Goal: Task Accomplishment & Management: Complete application form

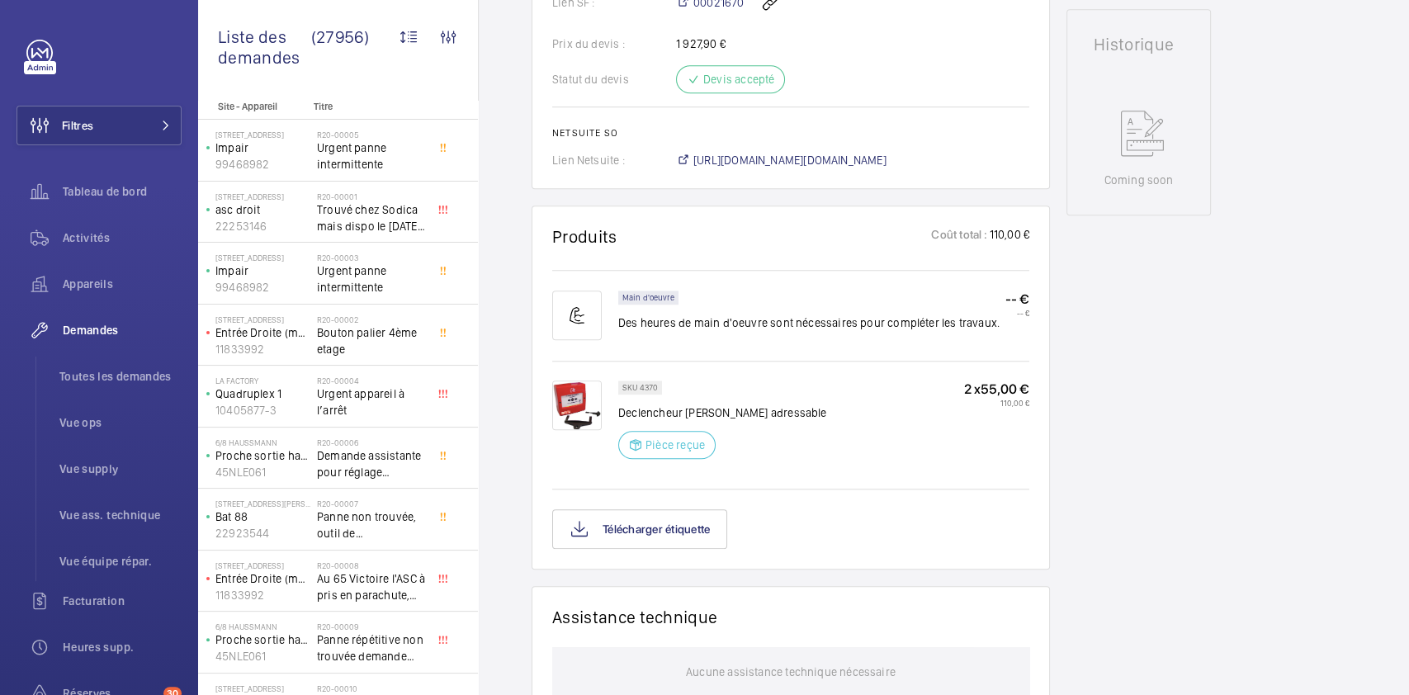
scroll to position [752, 0]
click at [579, 399] on img at bounding box center [577, 404] width 50 height 50
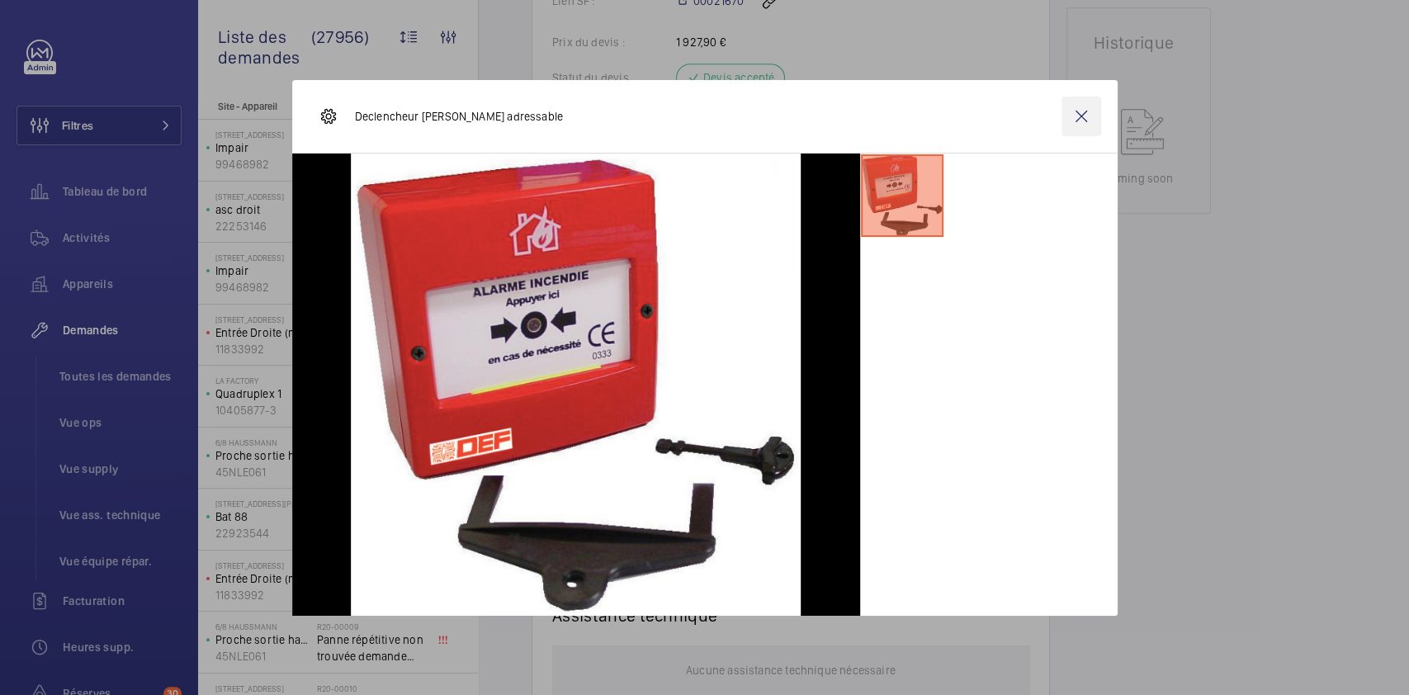
click at [1093, 111] on wm-front-icon-button at bounding box center [1081, 117] width 40 height 40
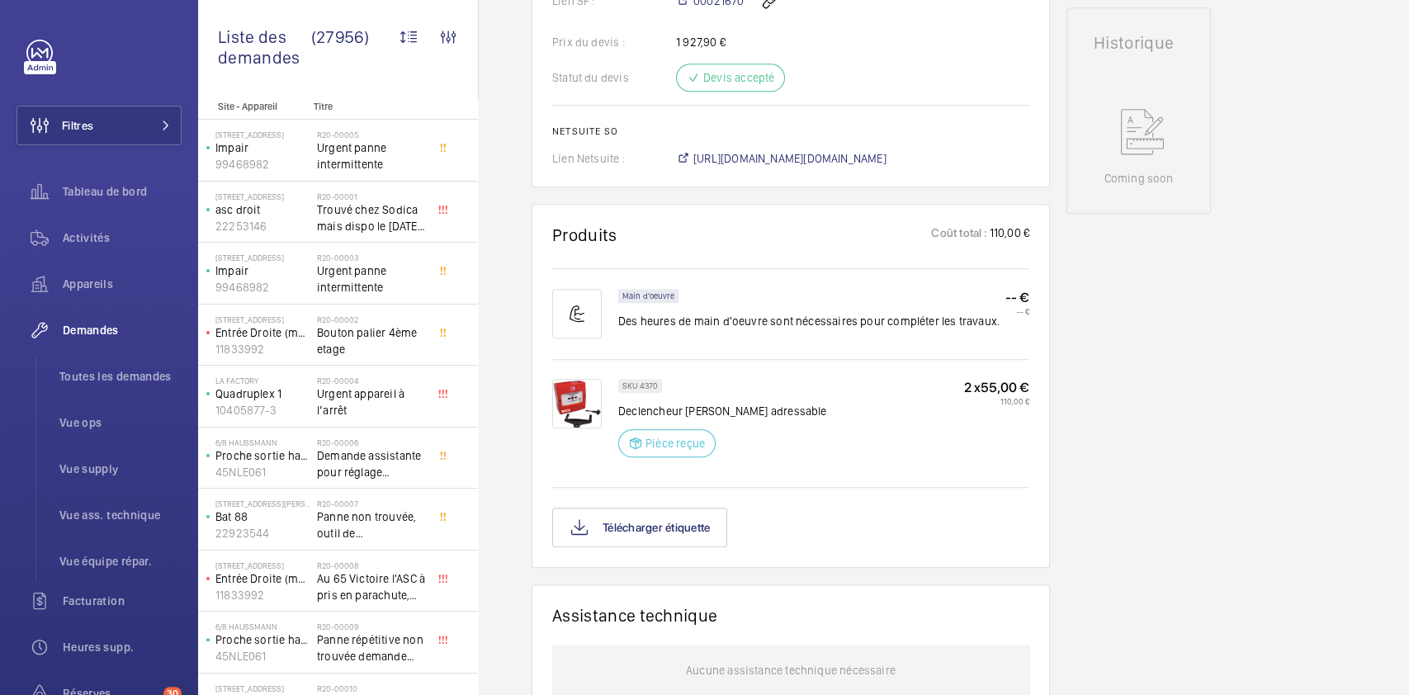
click at [867, 463] on div "SKU 4370 Declencheur manuel Orion adressable Pièce reçue 2 x 55,00 € 110,00 €" at bounding box center [823, 423] width 411 height 88
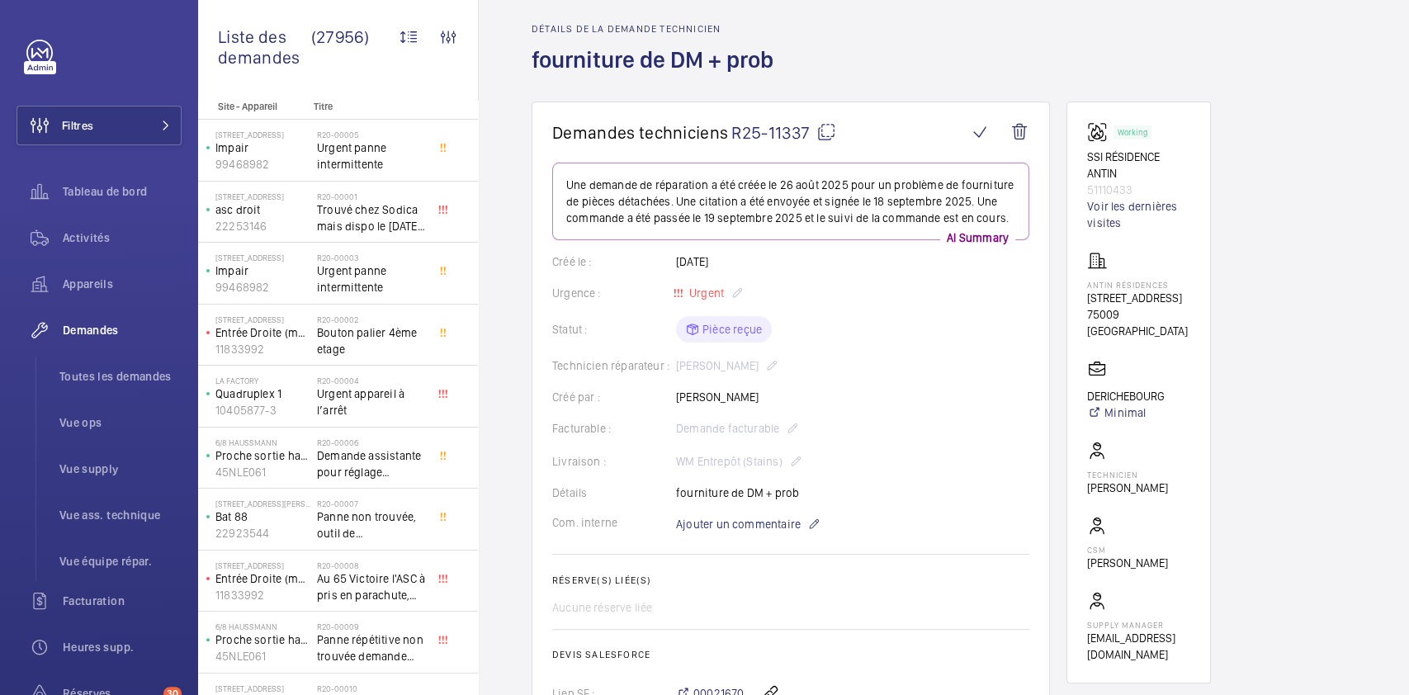
scroll to position [0, 0]
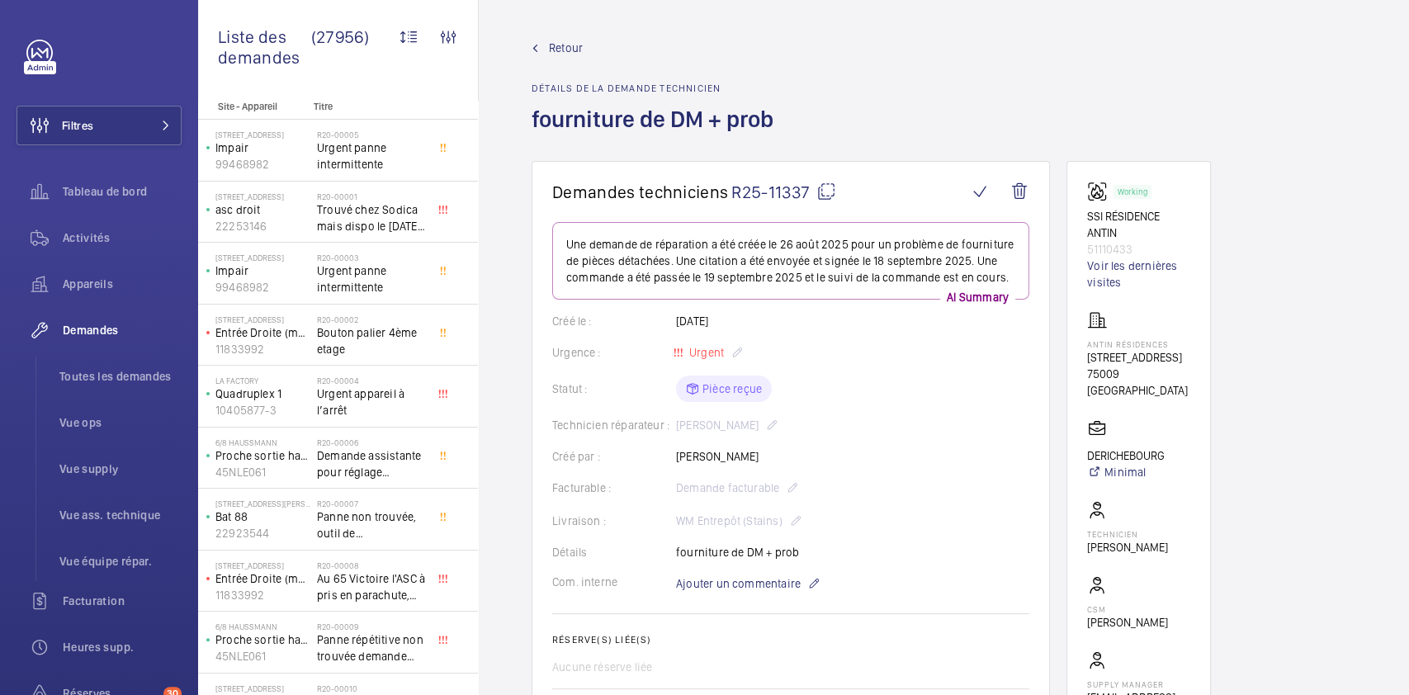
click at [827, 193] on mat-icon at bounding box center [826, 192] width 20 height 20
click at [829, 191] on mat-icon at bounding box center [826, 192] width 20 height 20
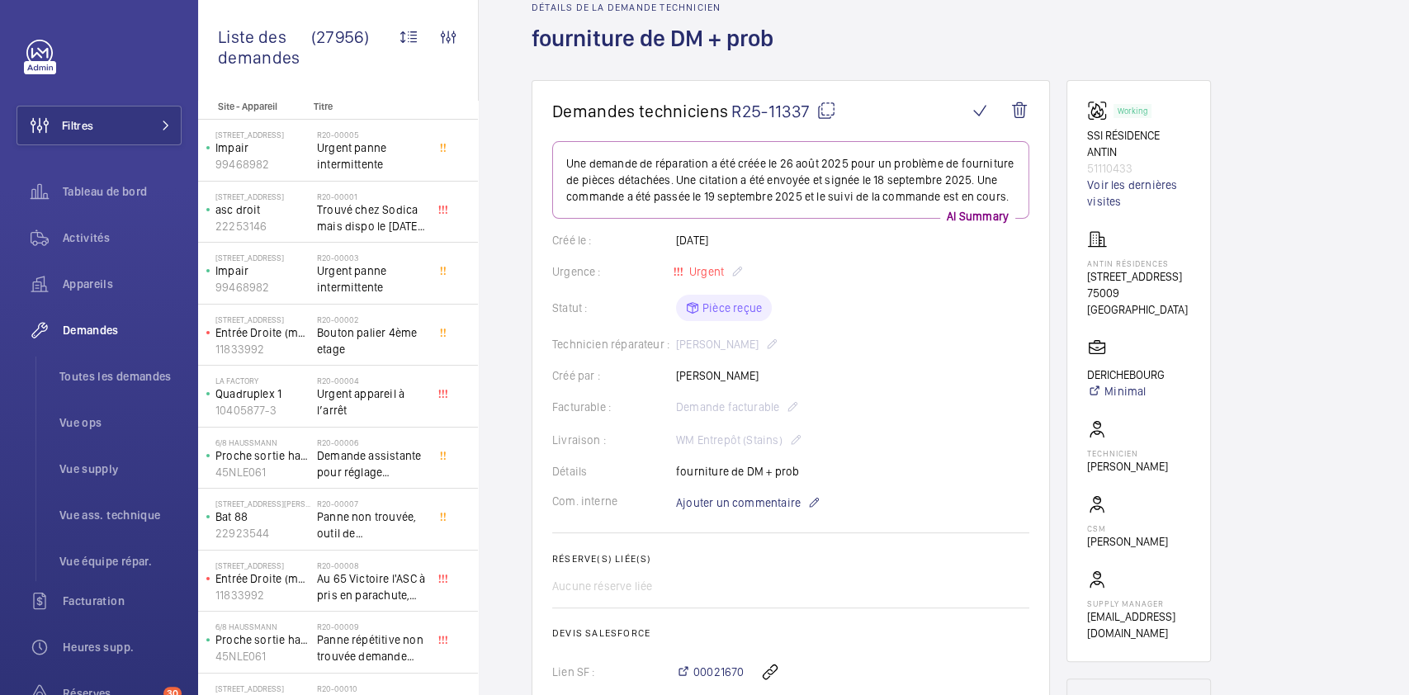
scroll to position [47, 0]
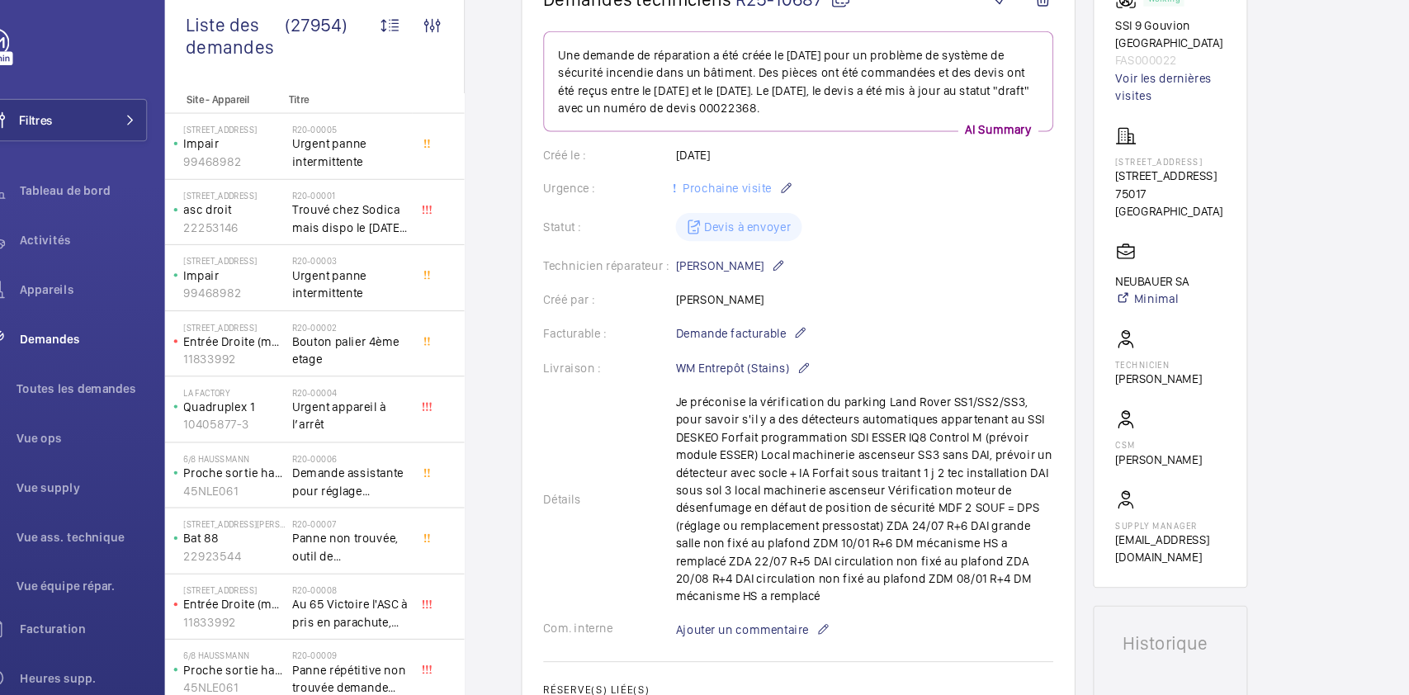
click at [647, 252] on div "Technicien réparateur : Faycel Hamimi" at bounding box center [790, 262] width 477 height 20
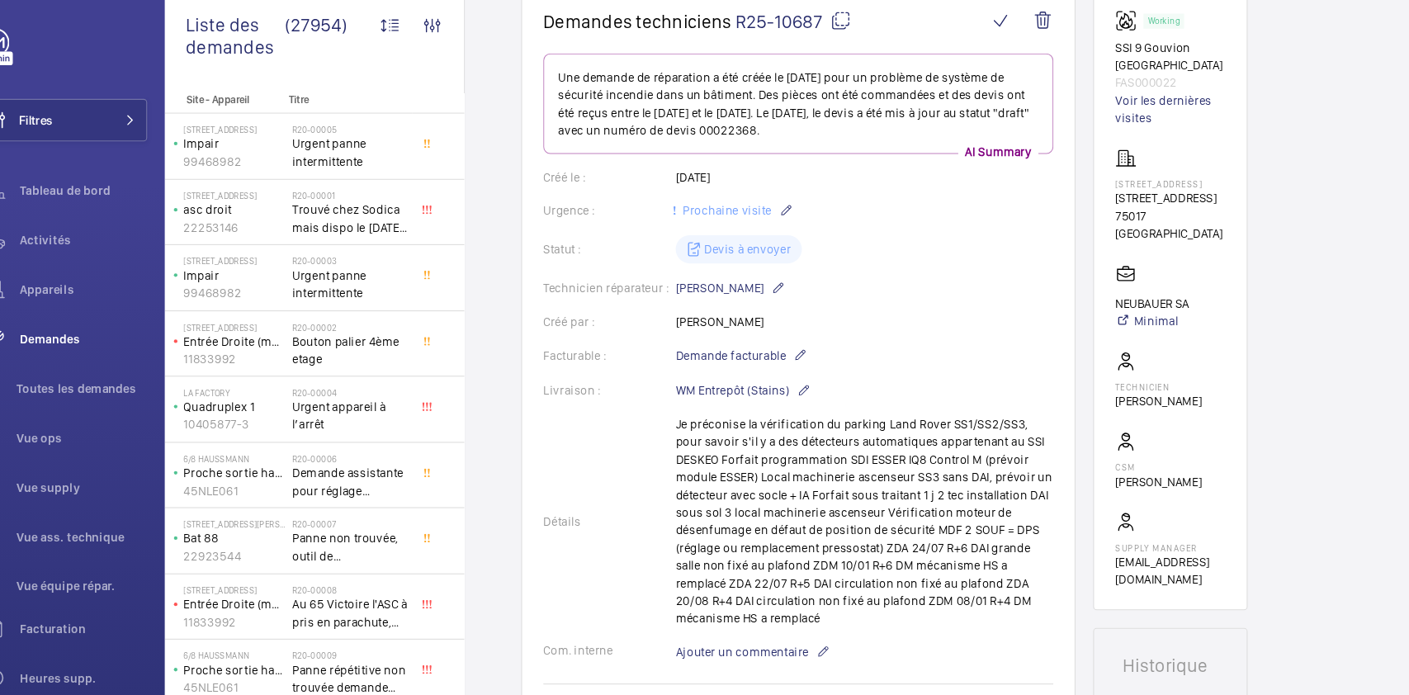
scroll to position [161, 0]
click at [1121, 111] on link "Voir les dernières visites" at bounding box center [1138, 113] width 103 height 33
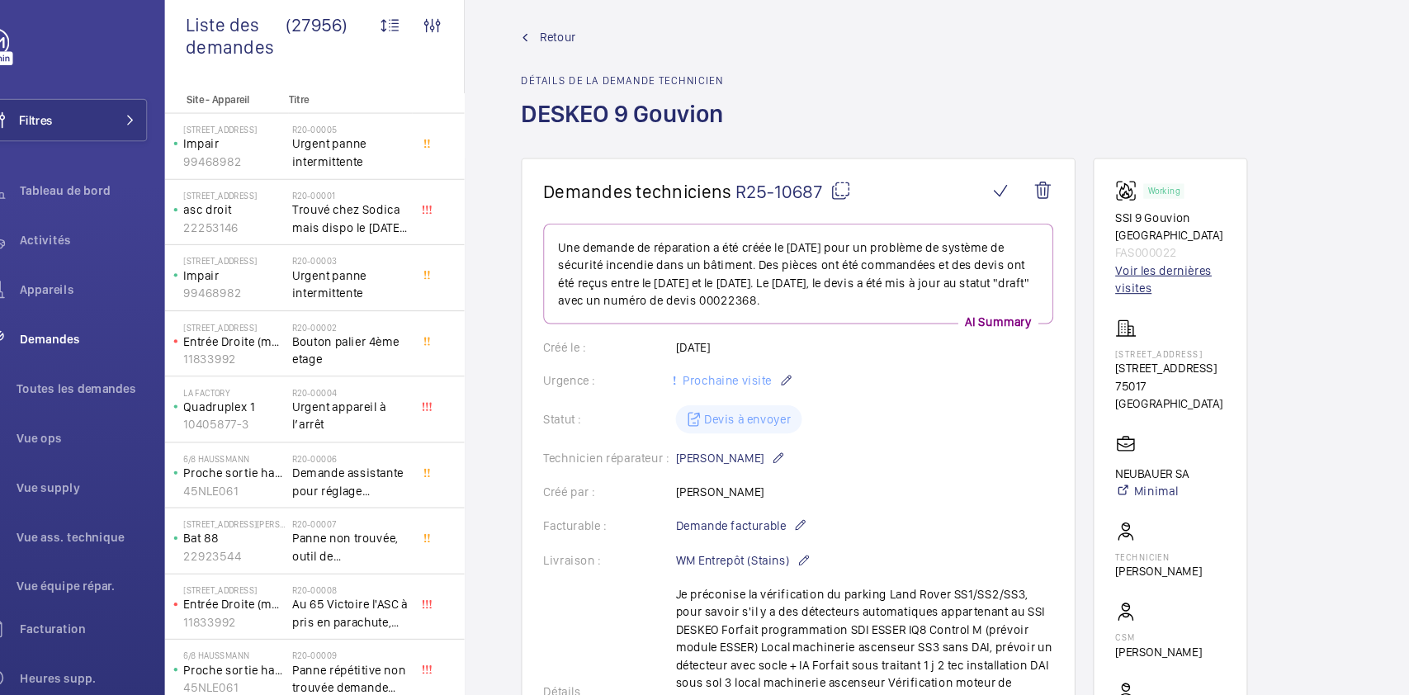
click at [1142, 262] on link "Voir les dernières visites" at bounding box center [1138, 273] width 103 height 33
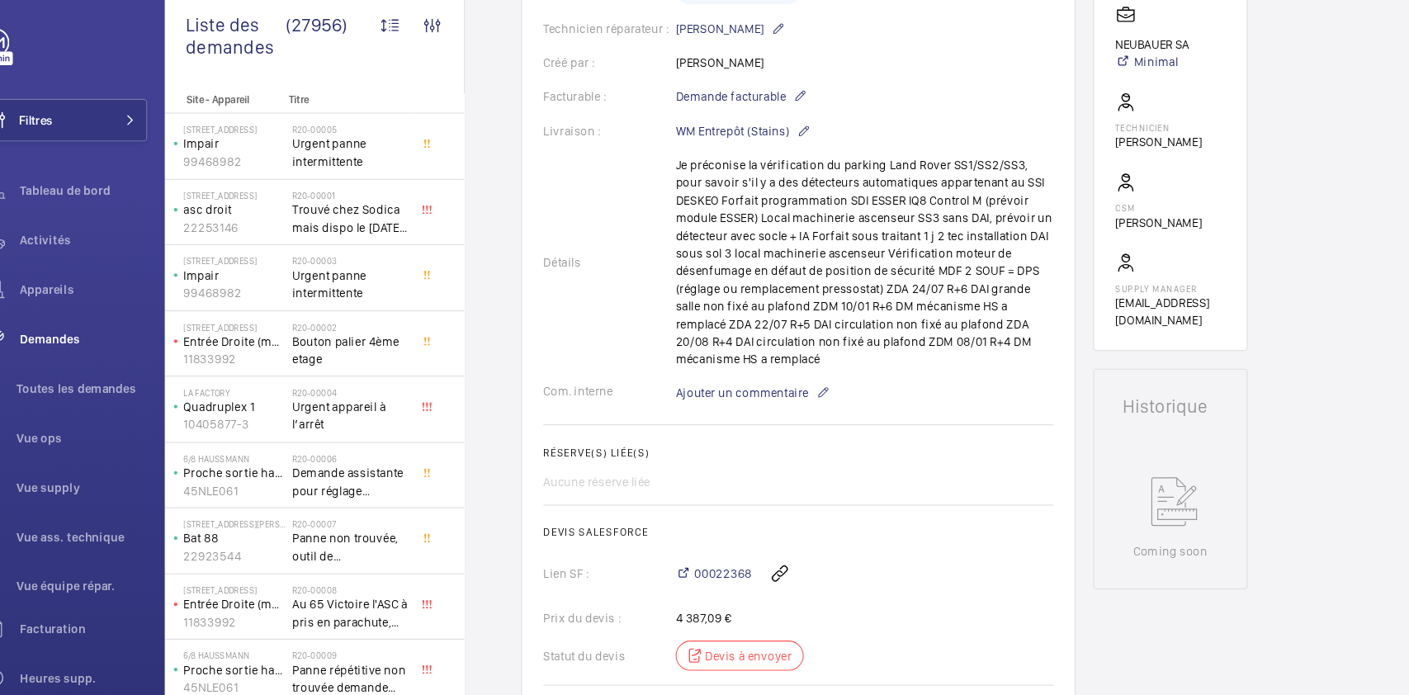
scroll to position [401, 0]
drag, startPoint x: 801, startPoint y: 298, endPoint x: 876, endPoint y: 300, distance: 74.3
click at [876, 300] on div "Détails Je préconise la vérification du parking Land Rover SS1/SS2/SS3, pour sa…" at bounding box center [790, 258] width 477 height 198
copy p "ZDM 10/01 R+6"
drag, startPoint x: 909, startPoint y: 331, endPoint x: 984, endPoint y: 337, distance: 75.3
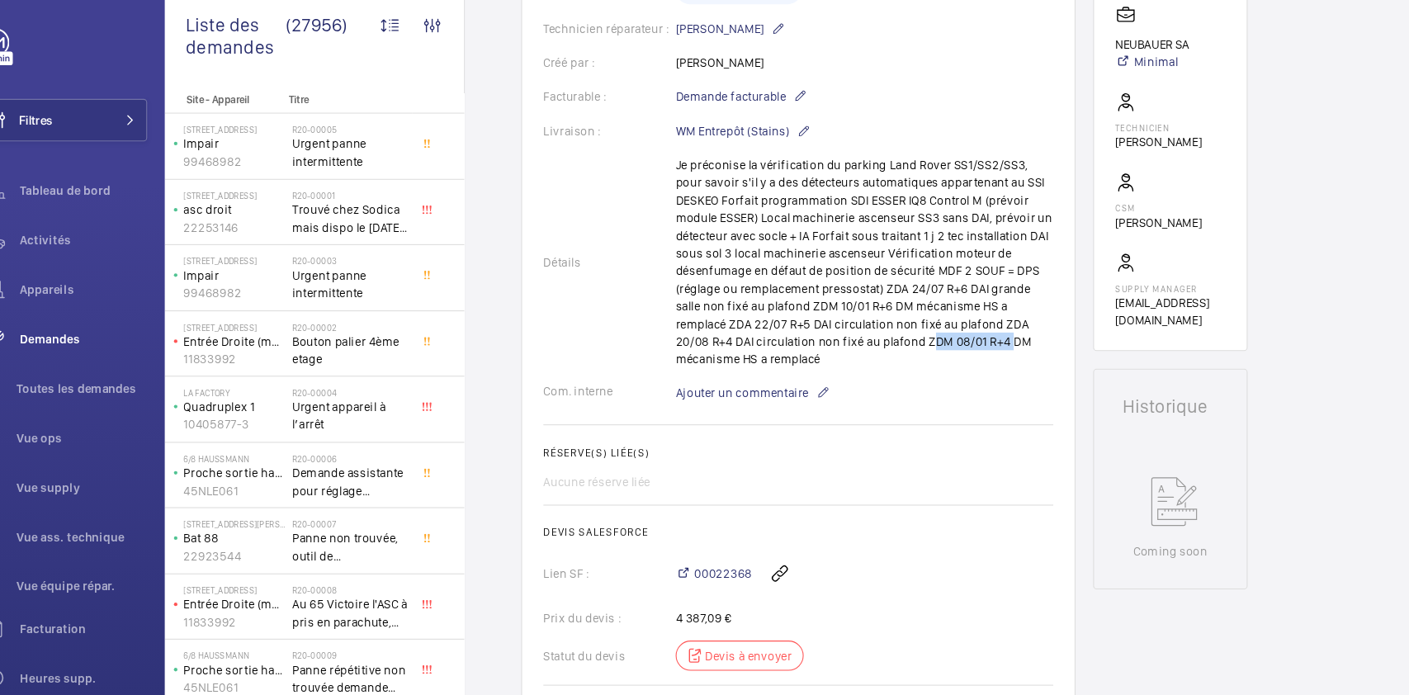
click at [984, 337] on div "Détails Je préconise la vérification du parking Land Rover SS1/SS2/SS3, pour sa…" at bounding box center [790, 258] width 477 height 198
copy p "ZDM 08/01 R+4"
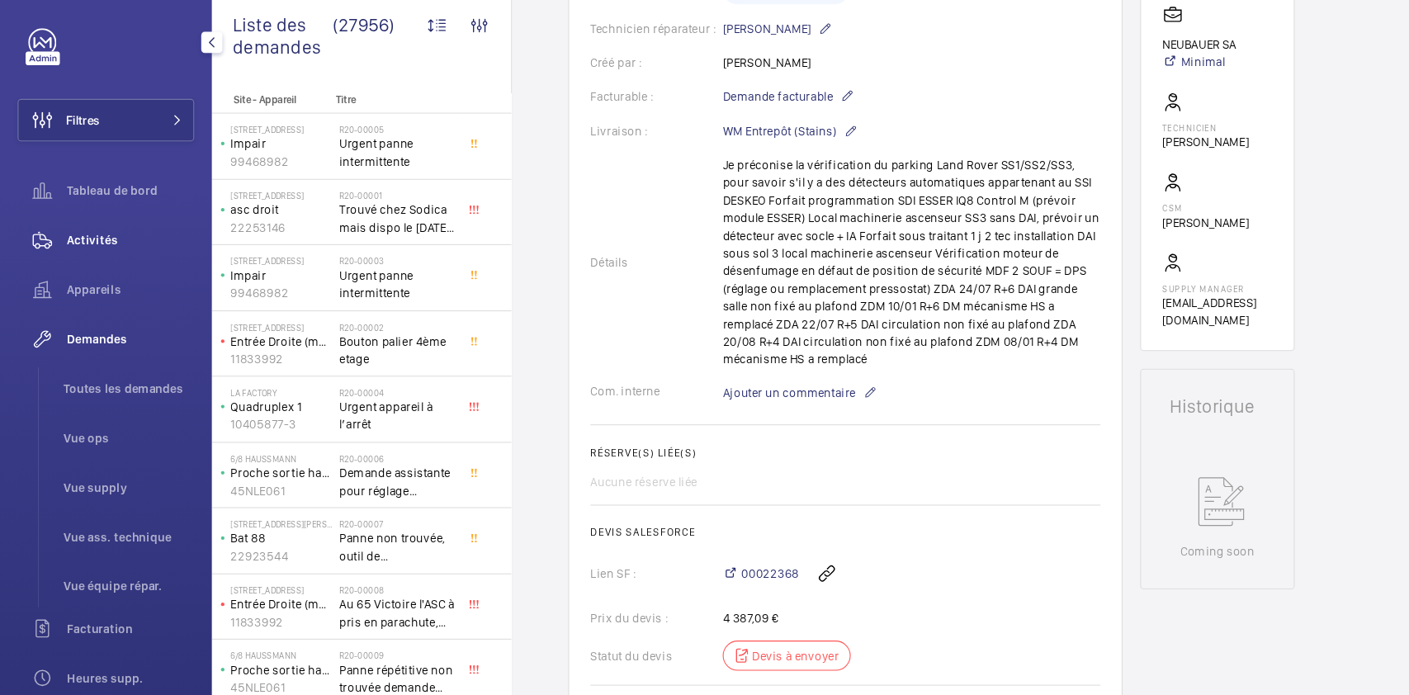
click at [92, 243] on span "Activités" at bounding box center [122, 237] width 119 height 17
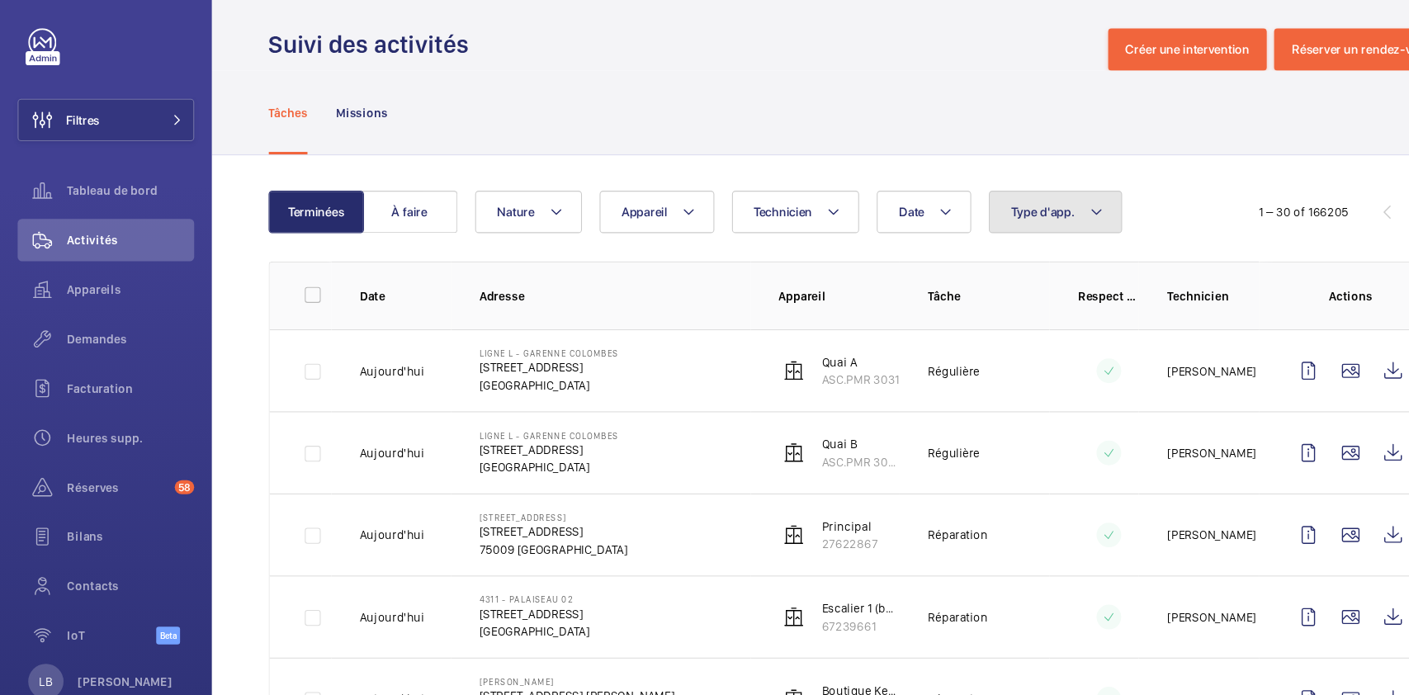
click at [971, 197] on button "Type d'app." at bounding box center [986, 211] width 125 height 40
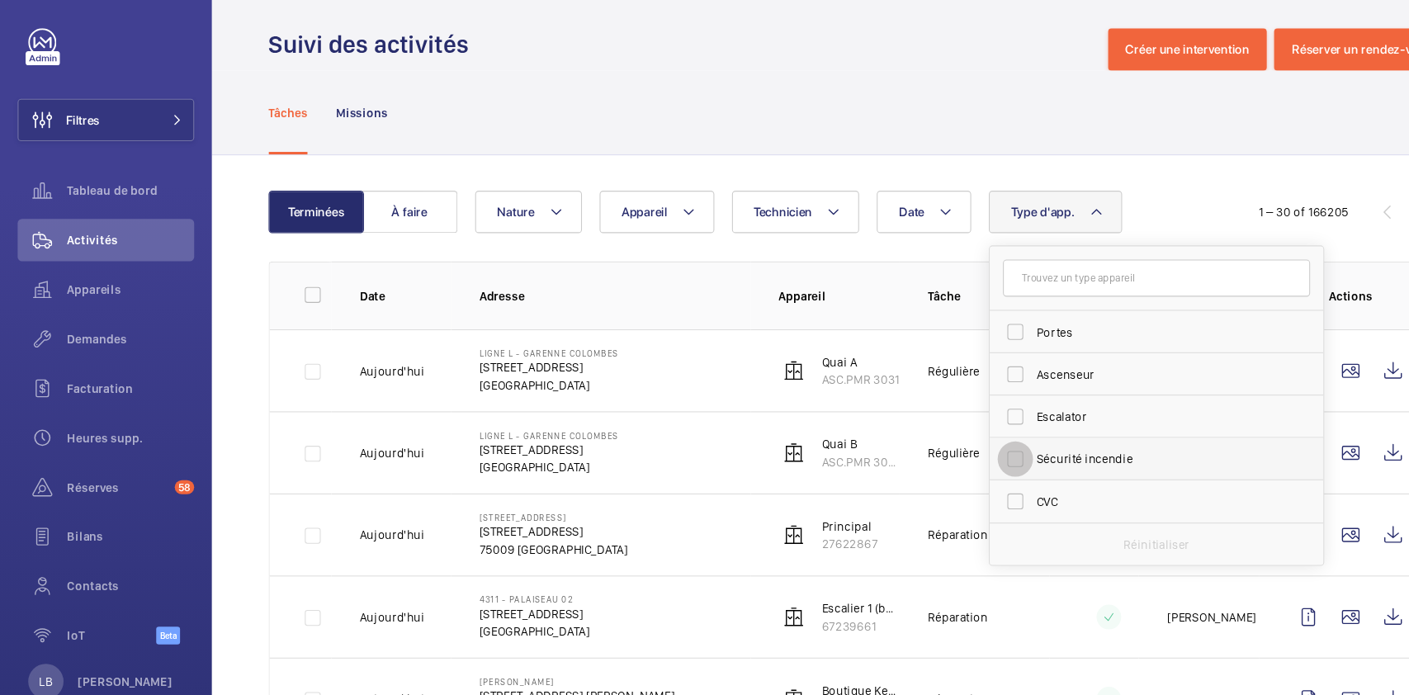
click at [945, 445] on input "Sécurité incendie" at bounding box center [949, 442] width 33 height 33
checkbox input "true"
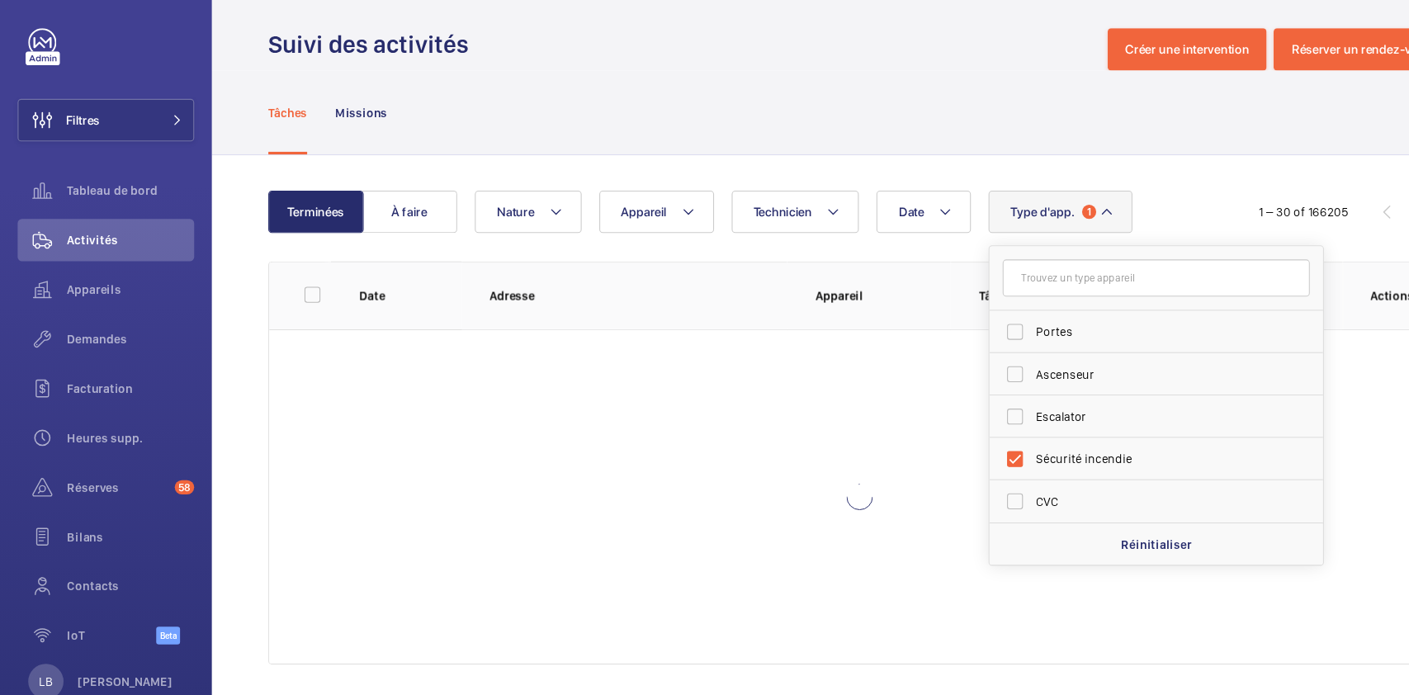
click at [824, 45] on div "Suivi des activités Créer une intervention Réserver un rendez-vous" at bounding box center [803, 60] width 1105 height 40
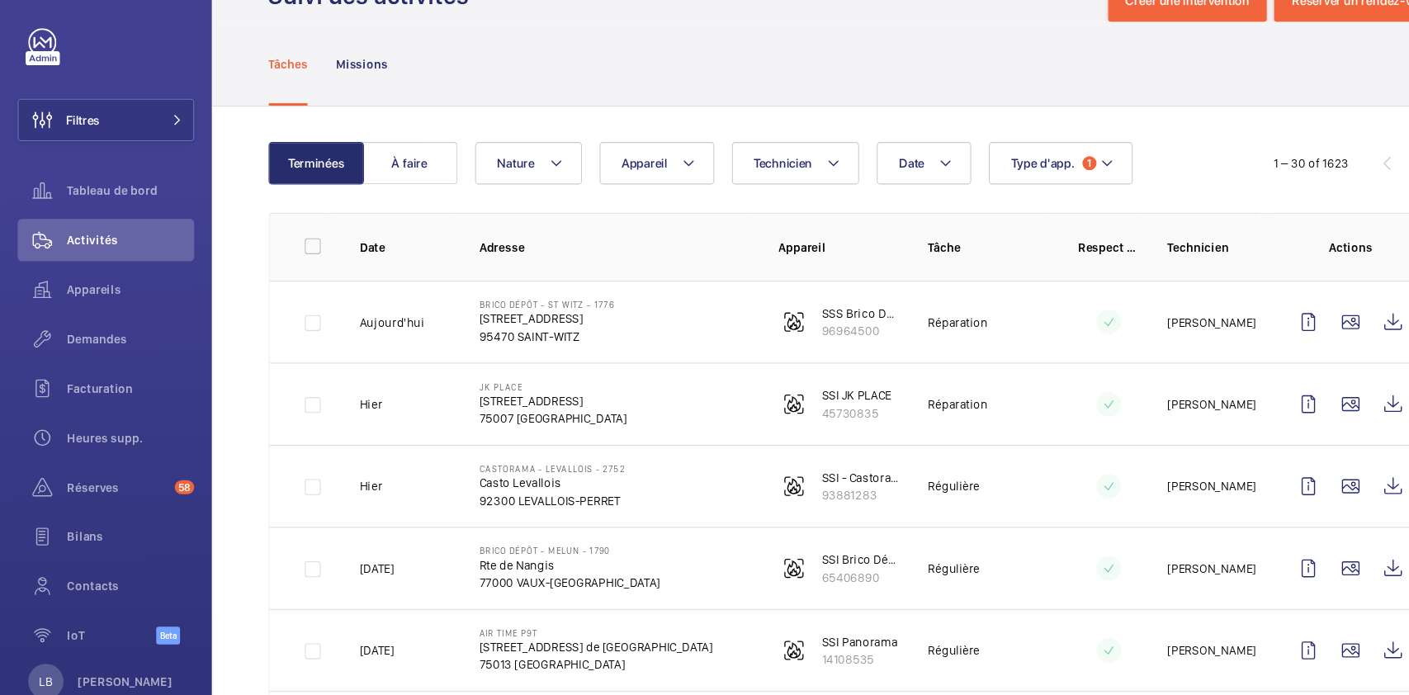
scroll to position [46, 0]
click at [1001, 164] on span "Type d'app." at bounding box center [975, 164] width 60 height 13
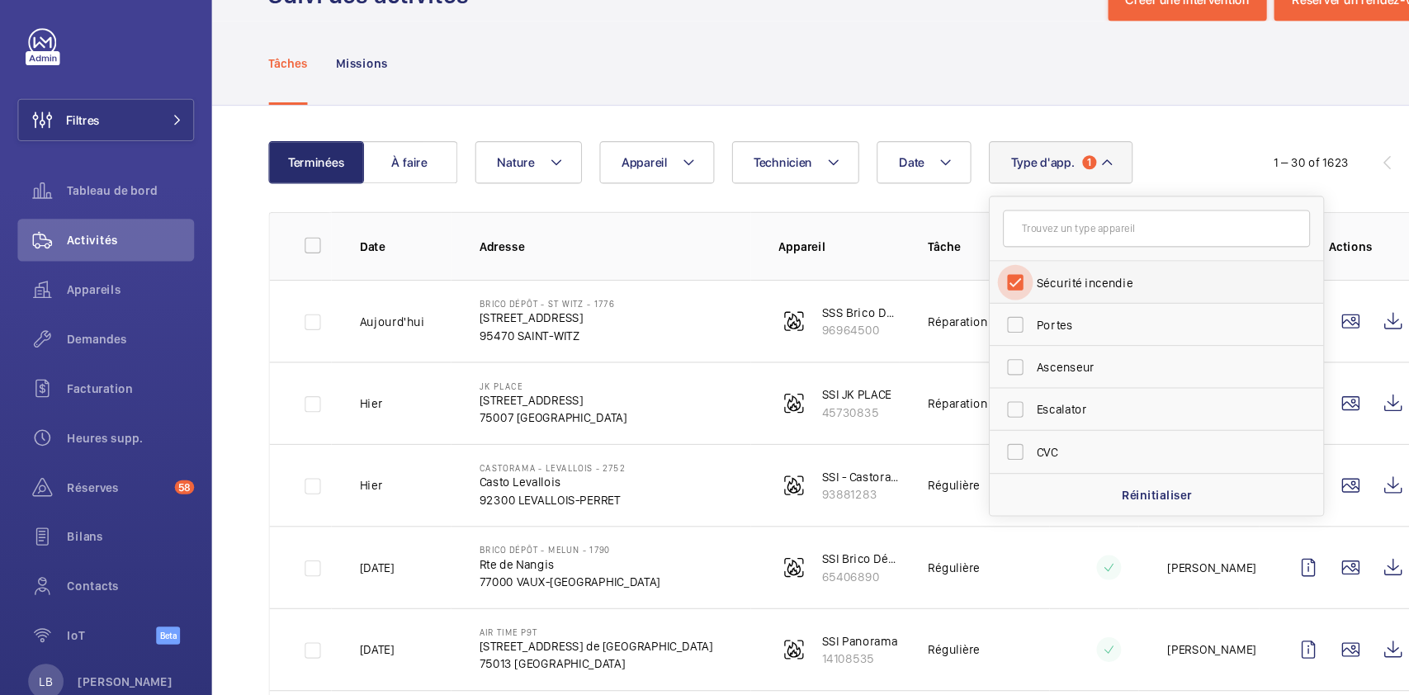
click at [947, 275] on input "Sécurité incendie" at bounding box center [949, 277] width 33 height 33
checkbox input "false"
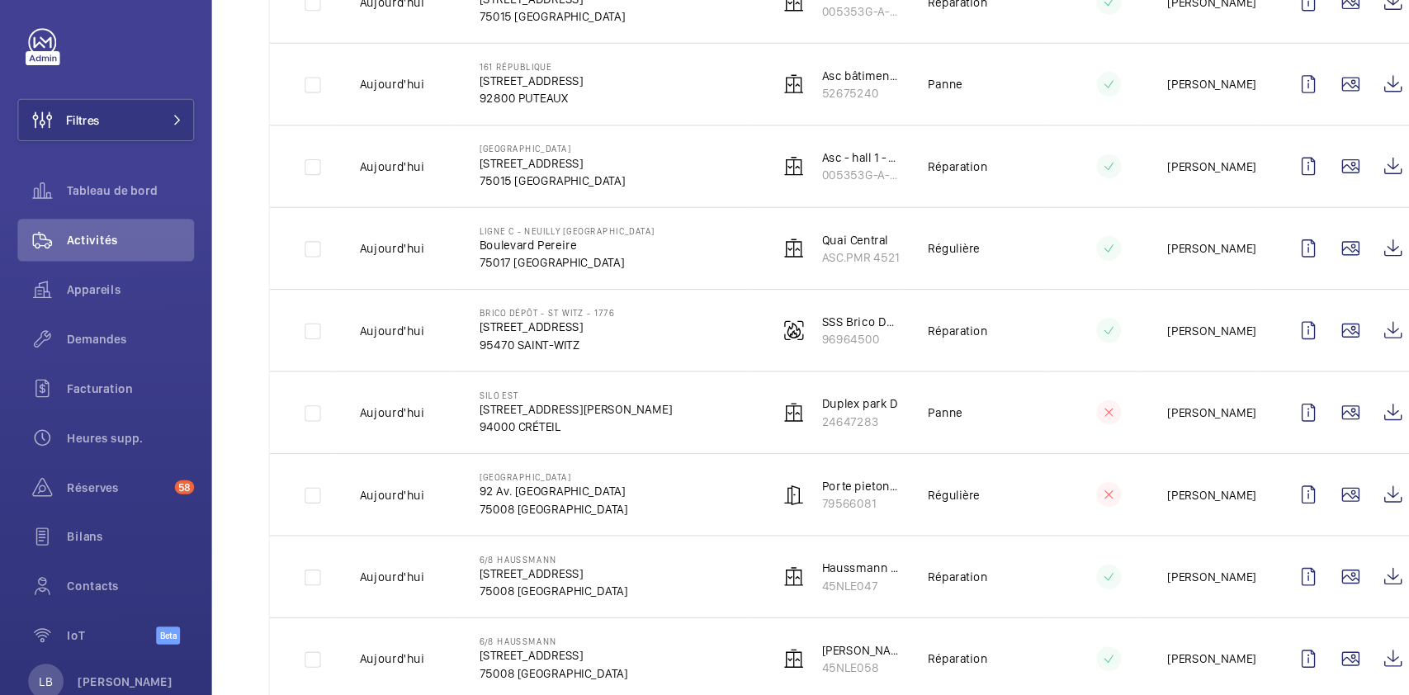
scroll to position [1226, 0]
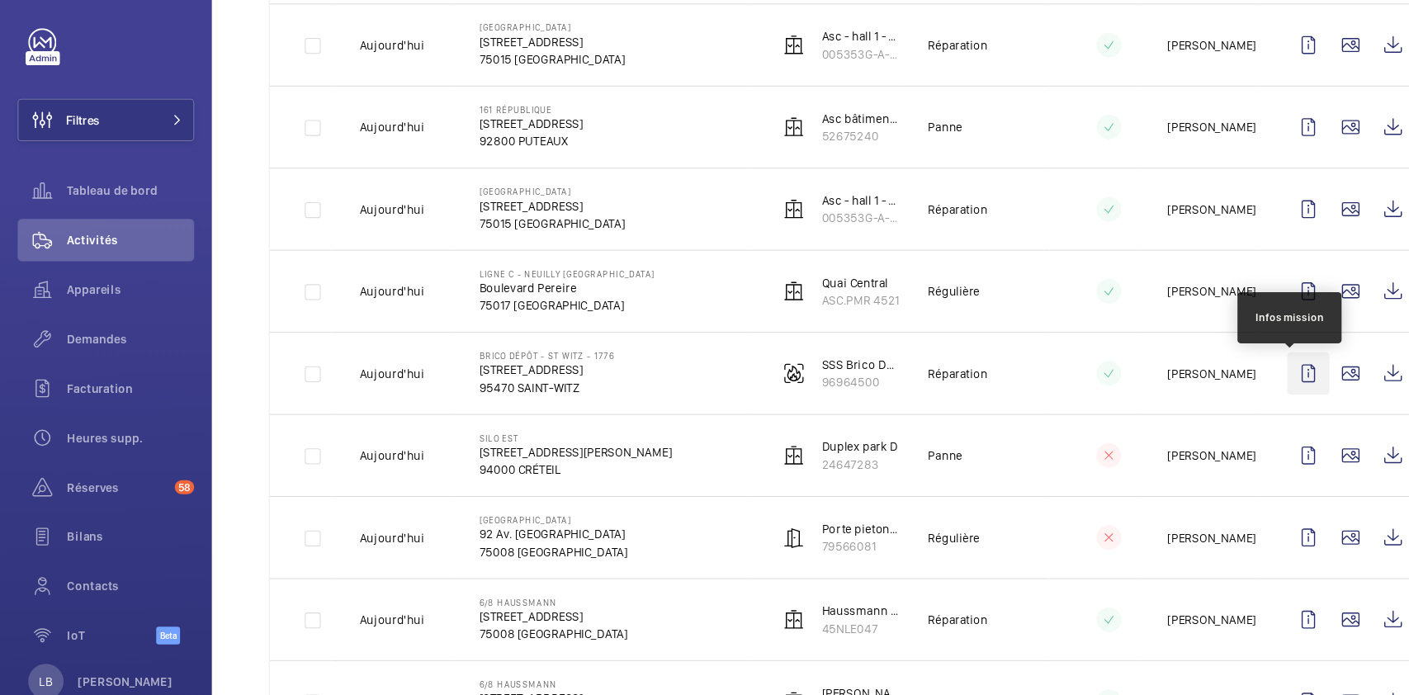
click at [1211, 371] on wm-front-icon-button at bounding box center [1223, 362] width 40 height 40
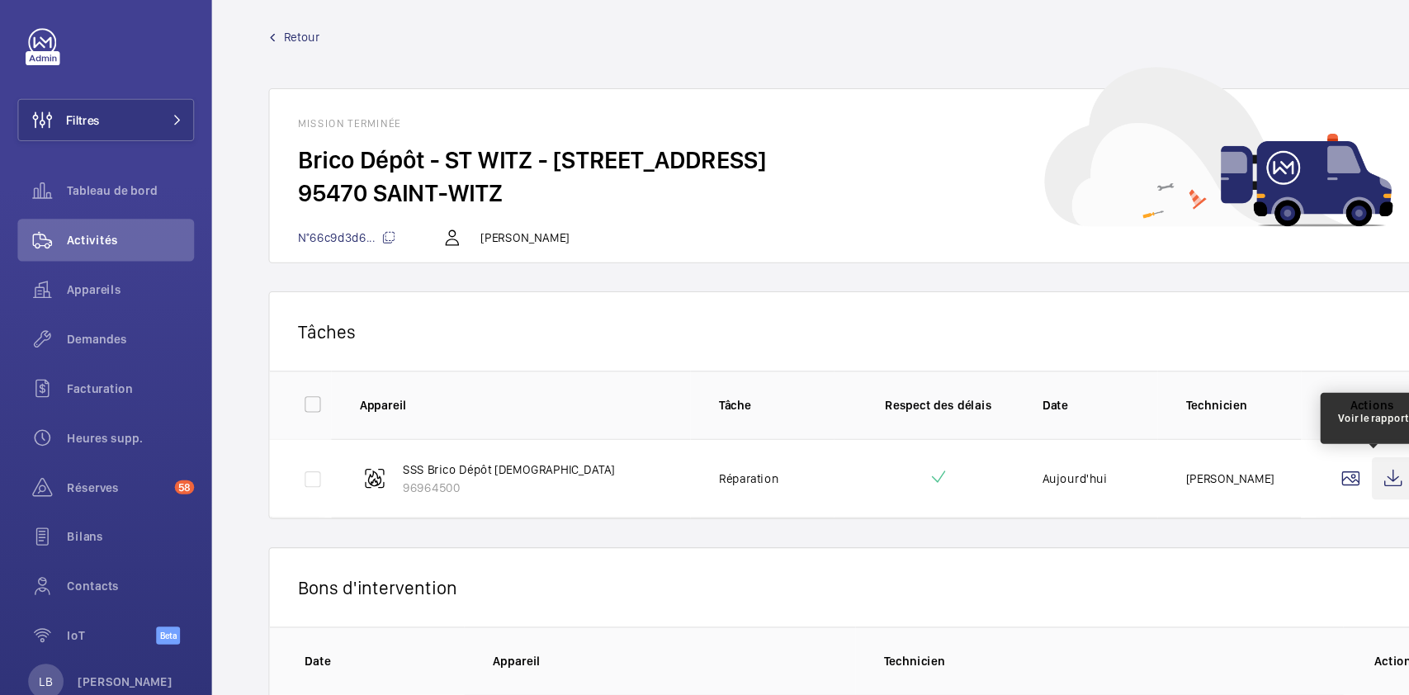
click at [1286, 451] on wm-front-icon-button at bounding box center [1302, 461] width 40 height 40
click at [1285, 460] on wm-front-icon-button at bounding box center [1302, 461] width 40 height 40
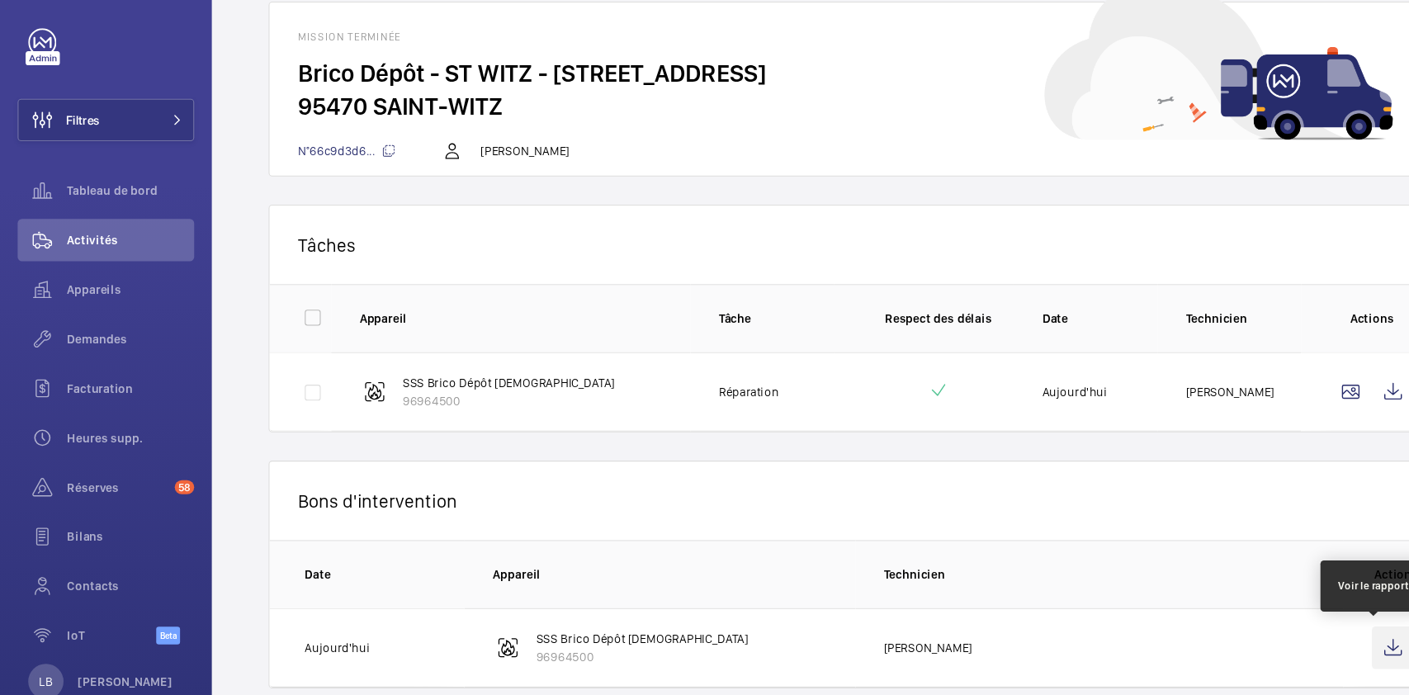
click at [1282, 610] on wm-front-icon-button at bounding box center [1302, 619] width 40 height 40
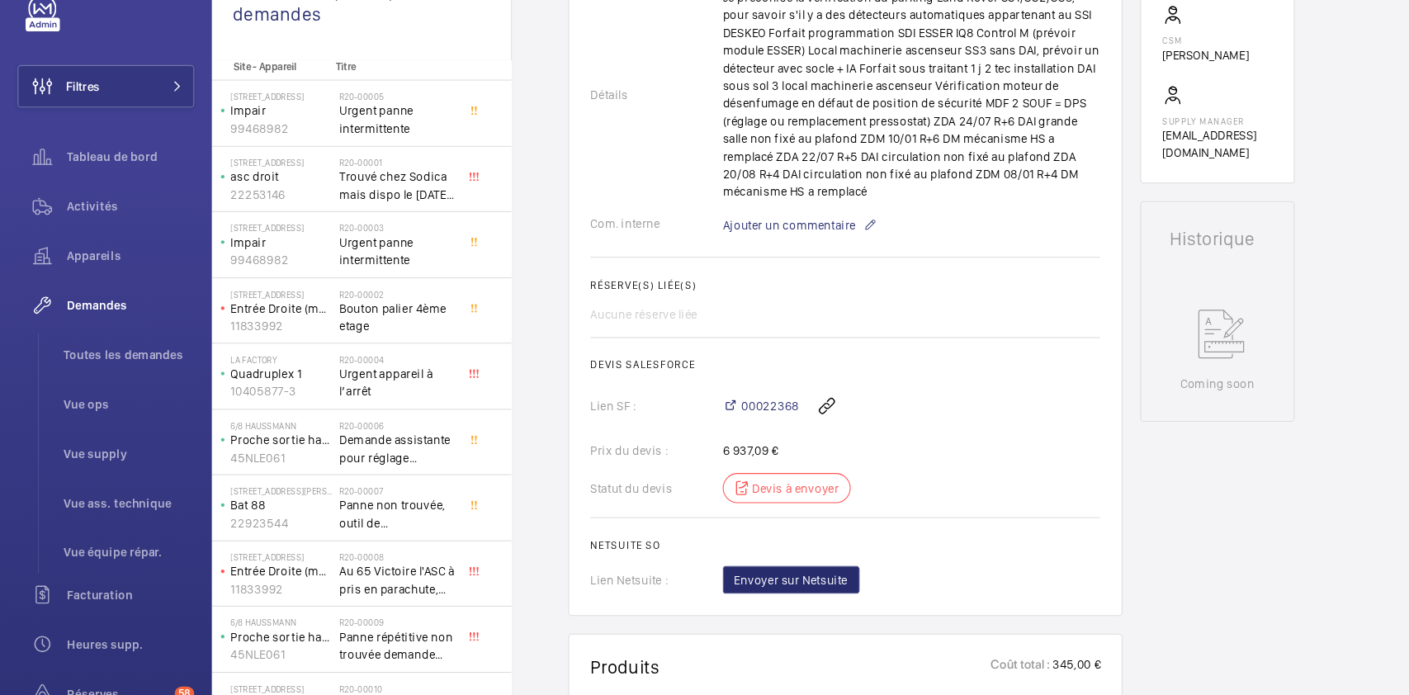
scroll to position [528, 0]
click at [716, 417] on span "00022368" at bounding box center [720, 422] width 54 height 17
click at [89, 110] on span "Filtres" at bounding box center [55, 126] width 76 height 40
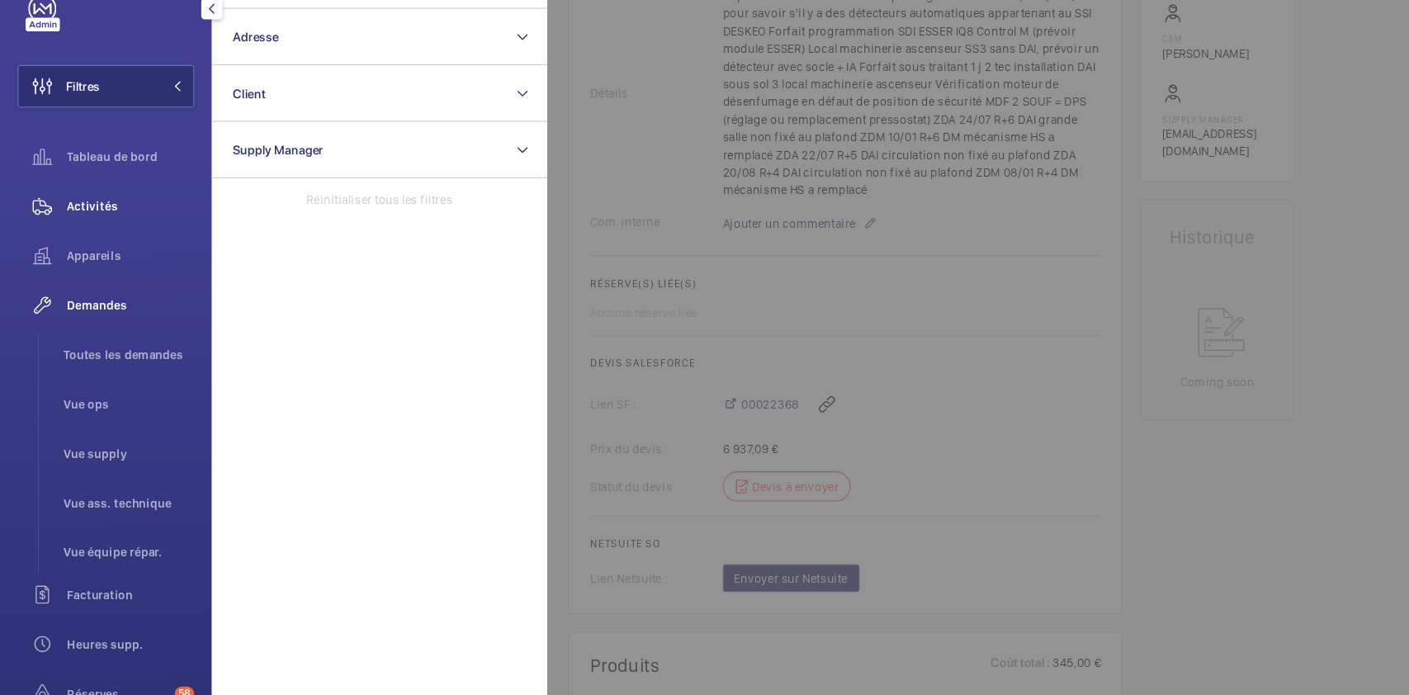
click at [104, 231] on span "Activités" at bounding box center [122, 237] width 119 height 17
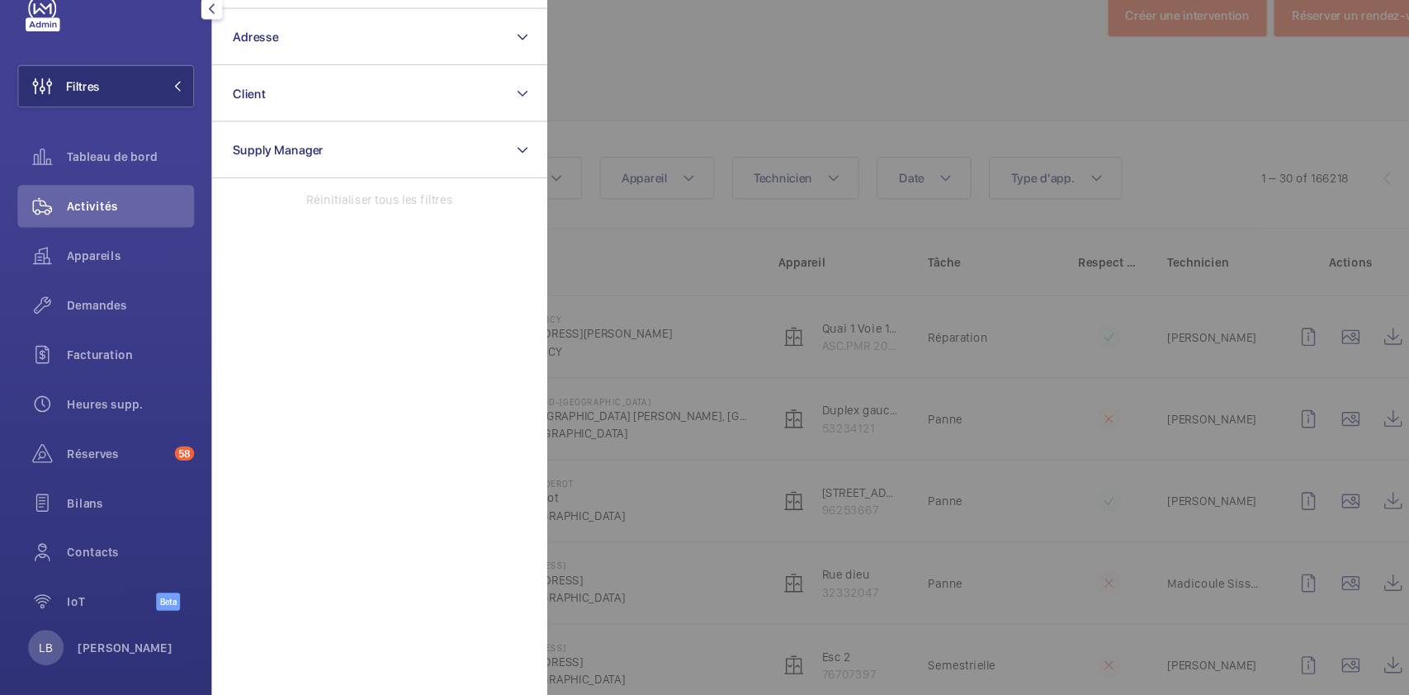
click at [748, 118] on div at bounding box center [1216, 347] width 1409 height 695
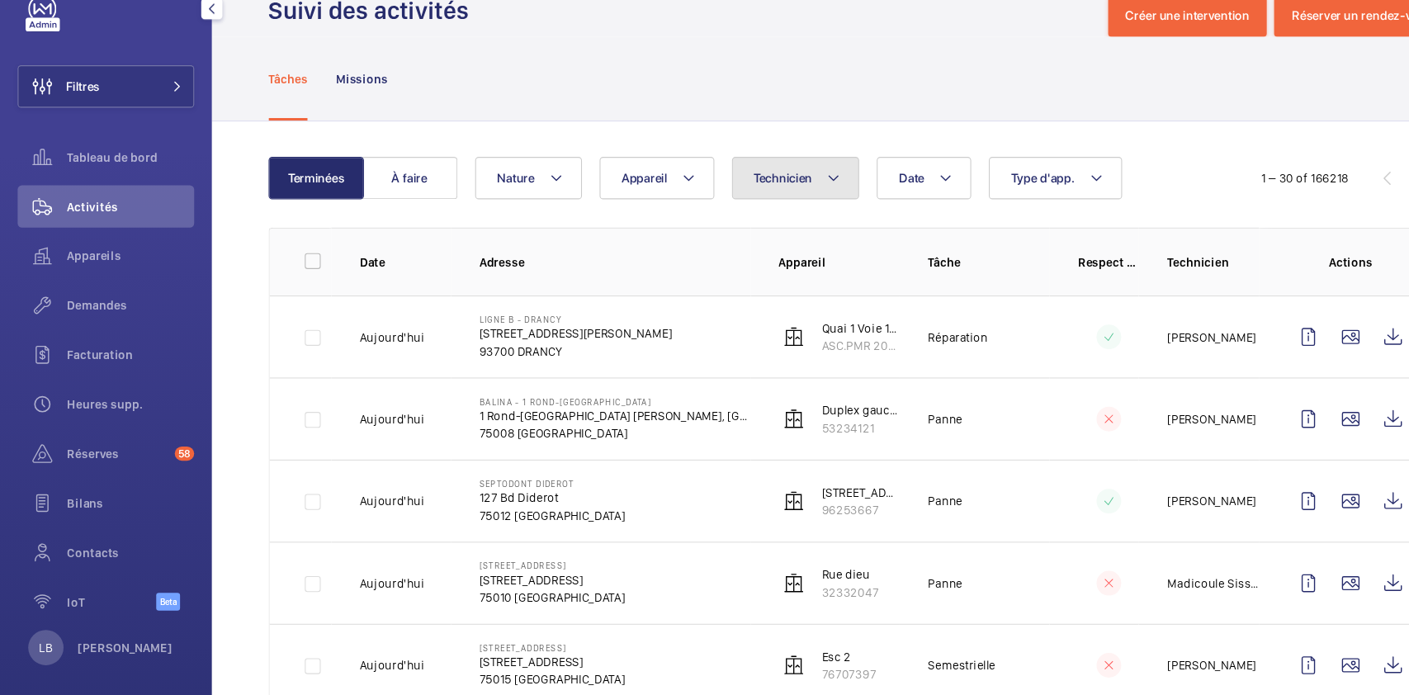
click at [748, 201] on button "Technicien" at bounding box center [744, 211] width 120 height 40
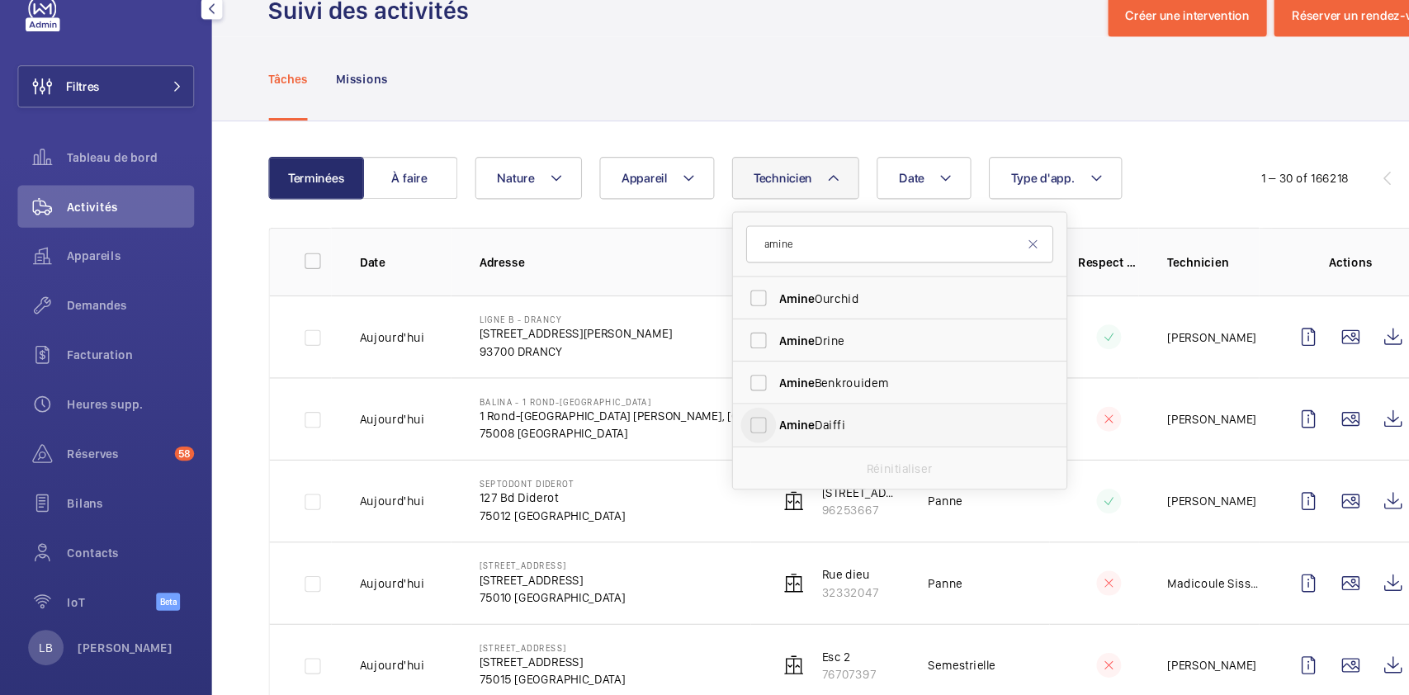
type input "amine"
click at [716, 442] on input "Amine Daiffi" at bounding box center [708, 442] width 33 height 33
checkbox input "true"
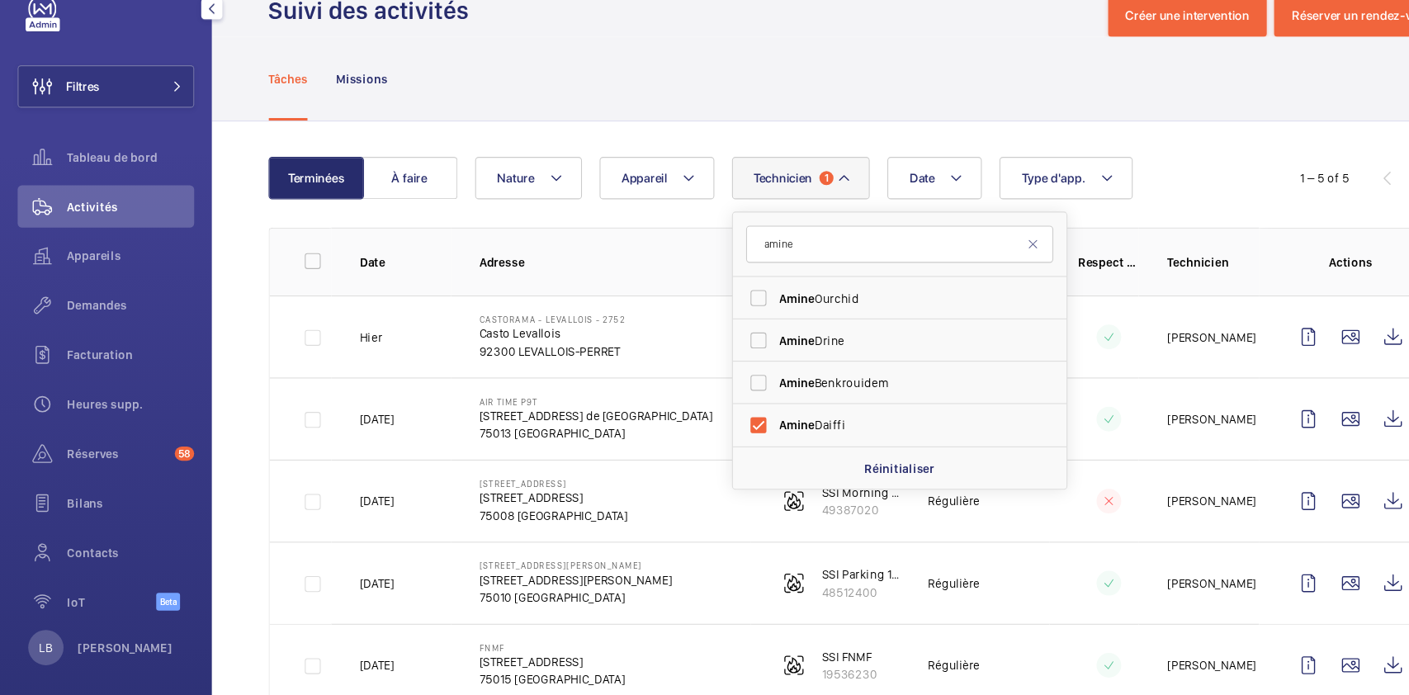
click at [666, 91] on div "Tâches Missions" at bounding box center [803, 118] width 1105 height 78
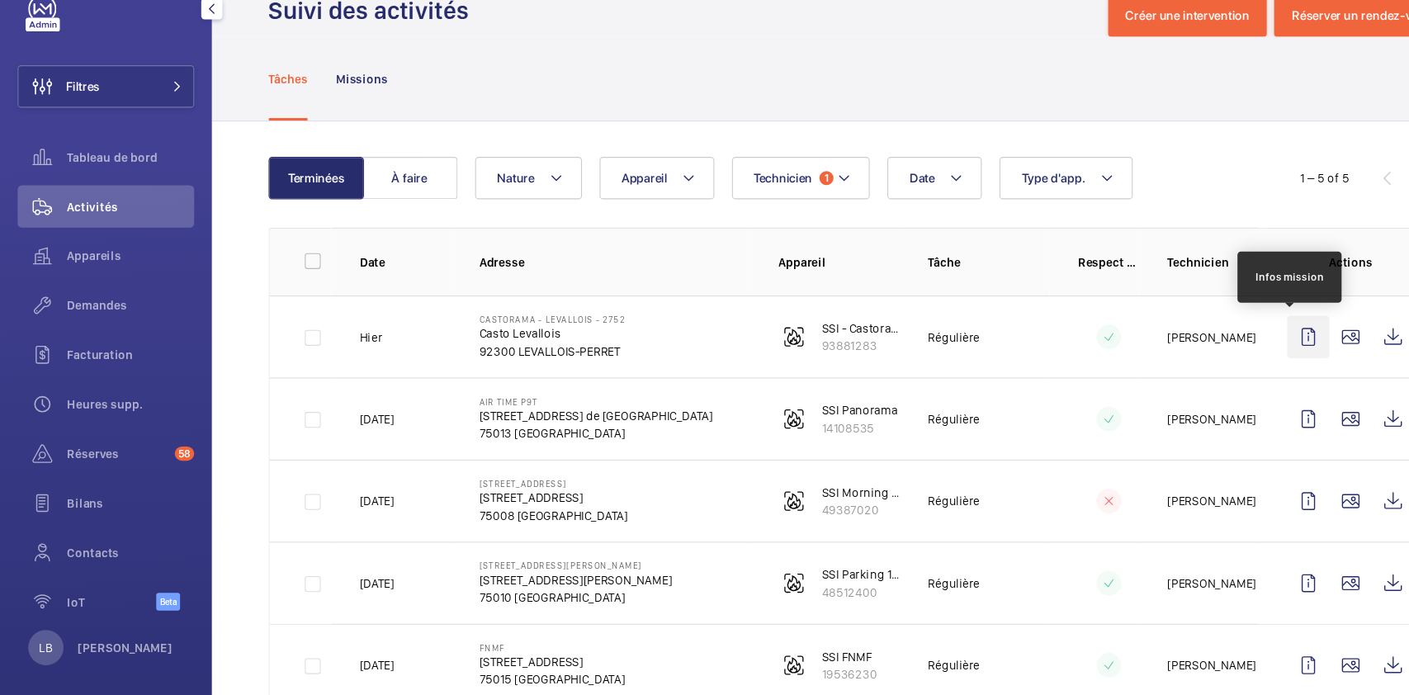
click at [1203, 352] on wm-front-icon-button at bounding box center [1223, 360] width 40 height 40
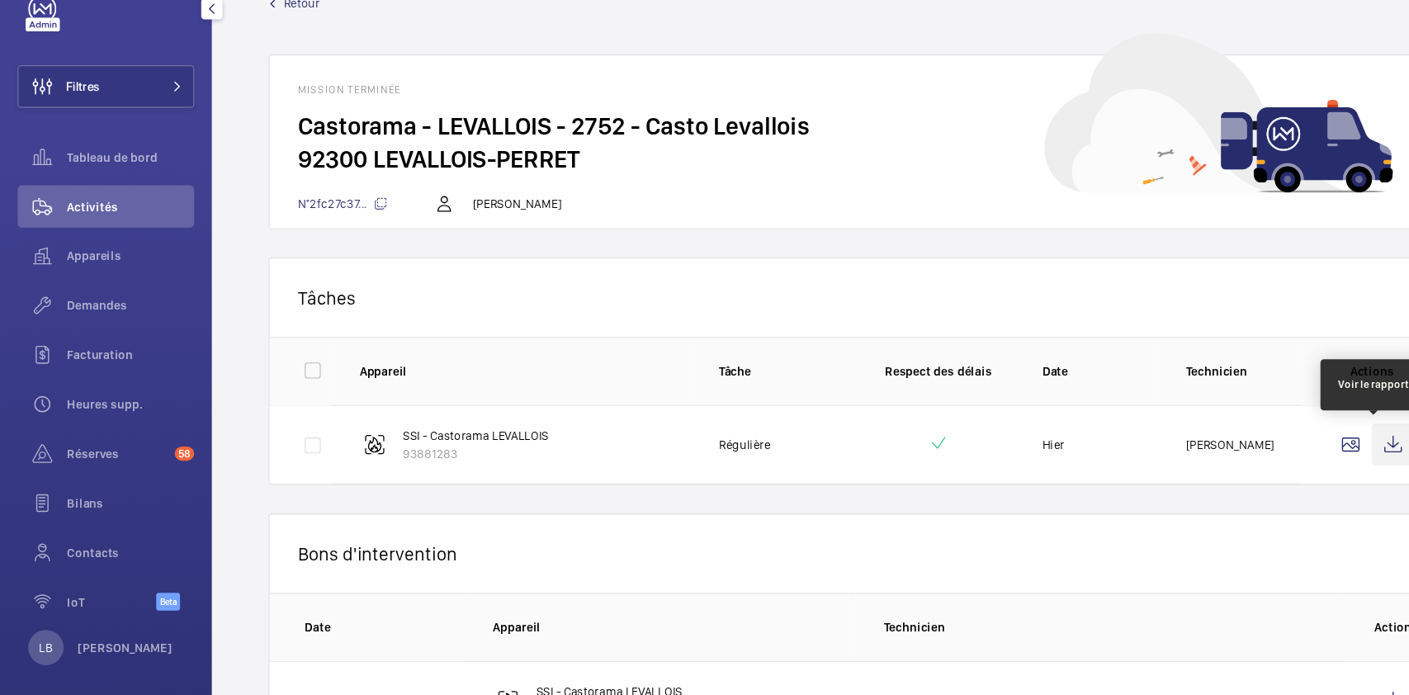
click at [1282, 462] on wm-front-icon-button at bounding box center [1302, 461] width 40 height 40
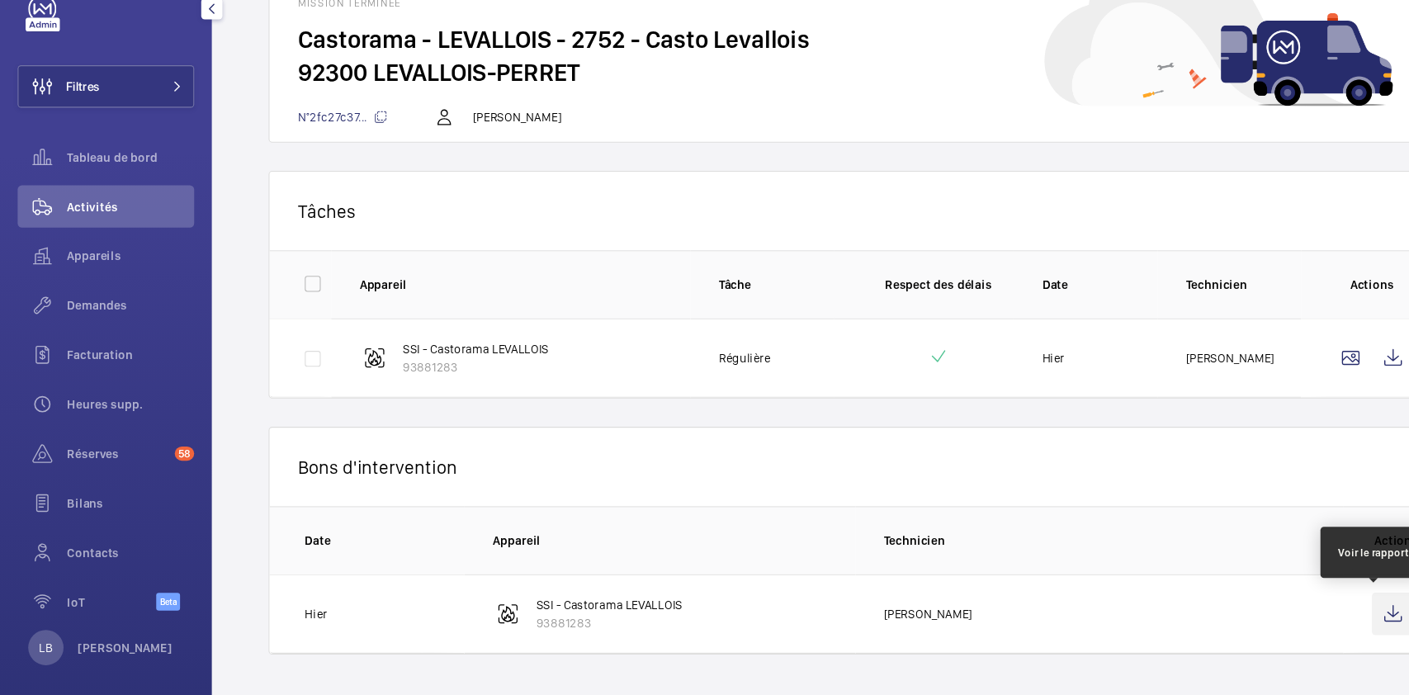
click at [1282, 621] on wm-front-icon-button at bounding box center [1302, 619] width 40 height 40
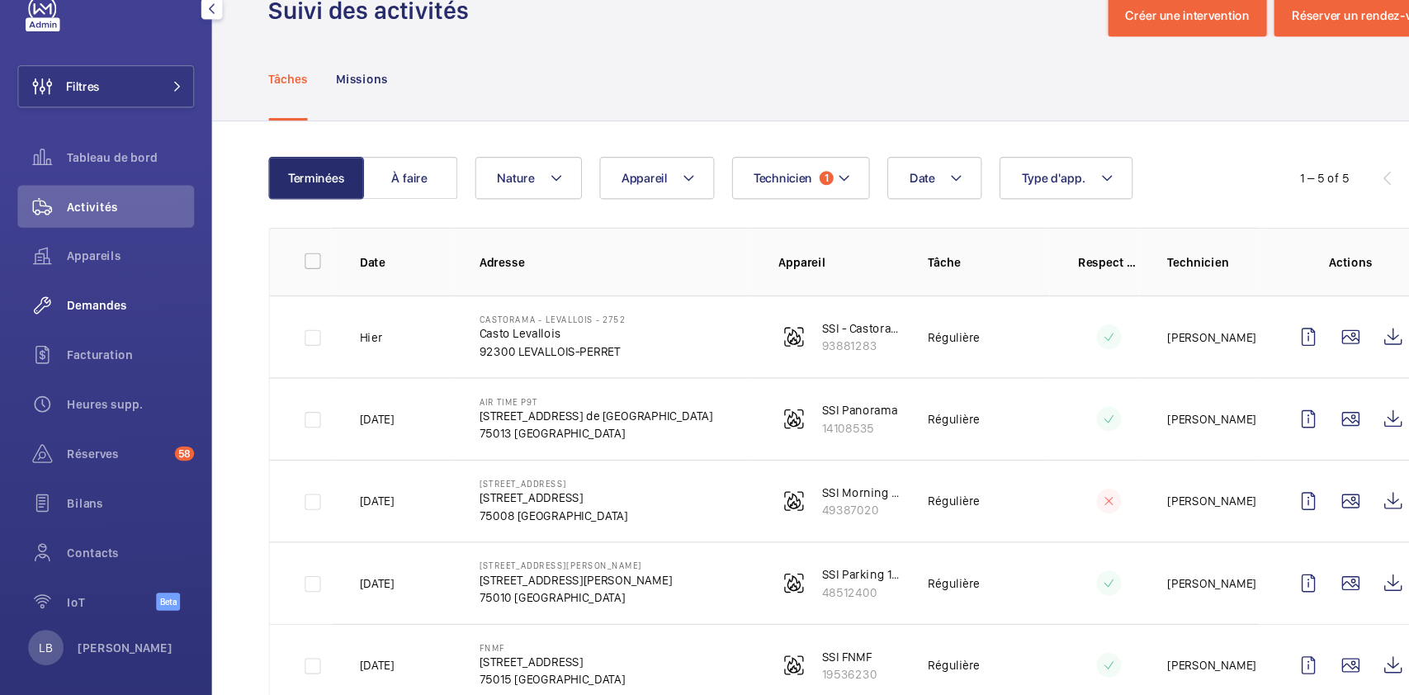
click at [99, 322] on span "Demandes" at bounding box center [122, 330] width 119 height 17
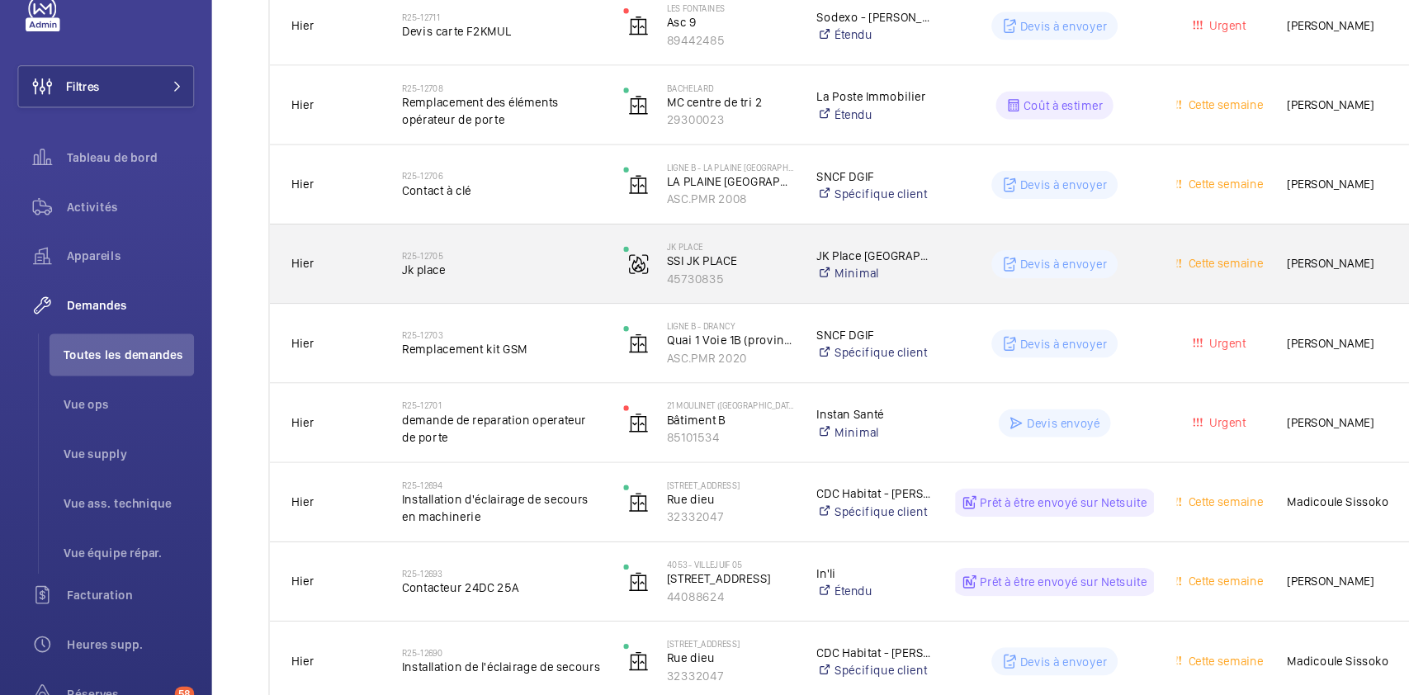
scroll to position [1854, 0]
click at [1065, 281] on wm-front-pills-cell "Devis à envoyer" at bounding box center [986, 290] width 186 height 26
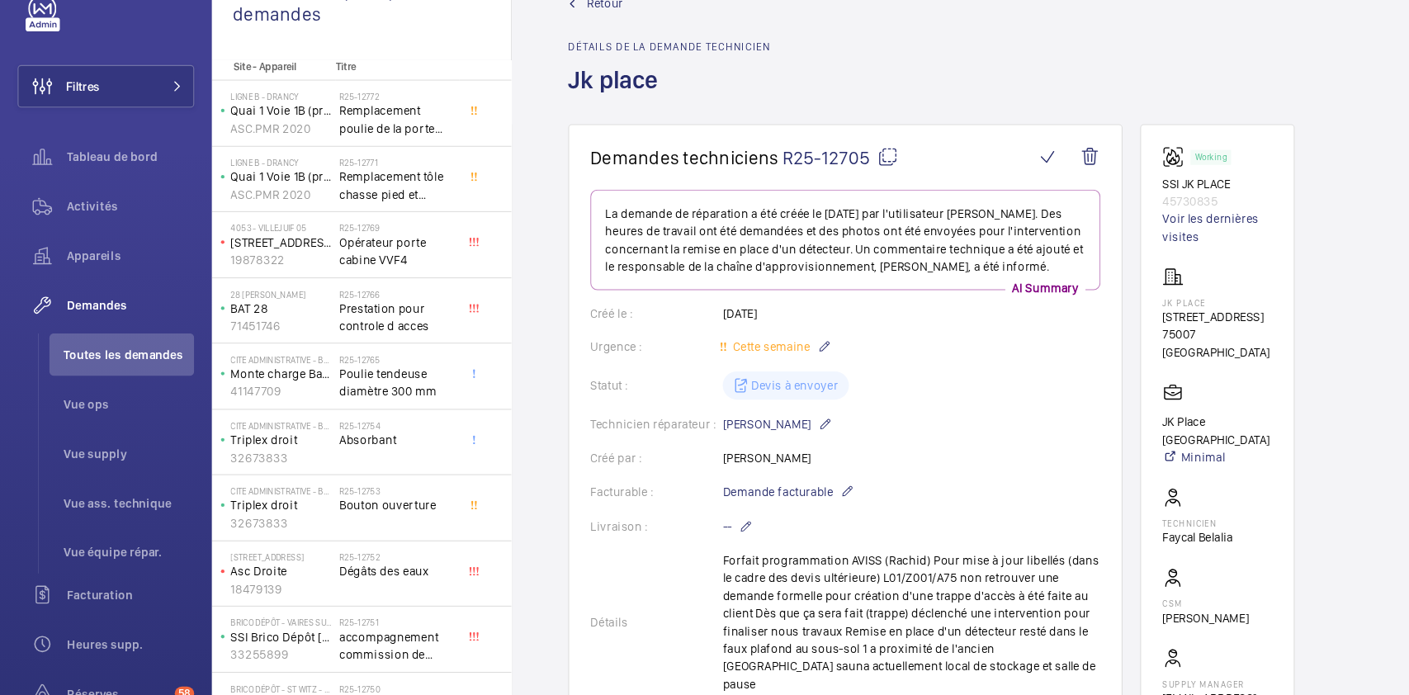
click at [569, 49] on span "Retour" at bounding box center [566, 48] width 34 height 17
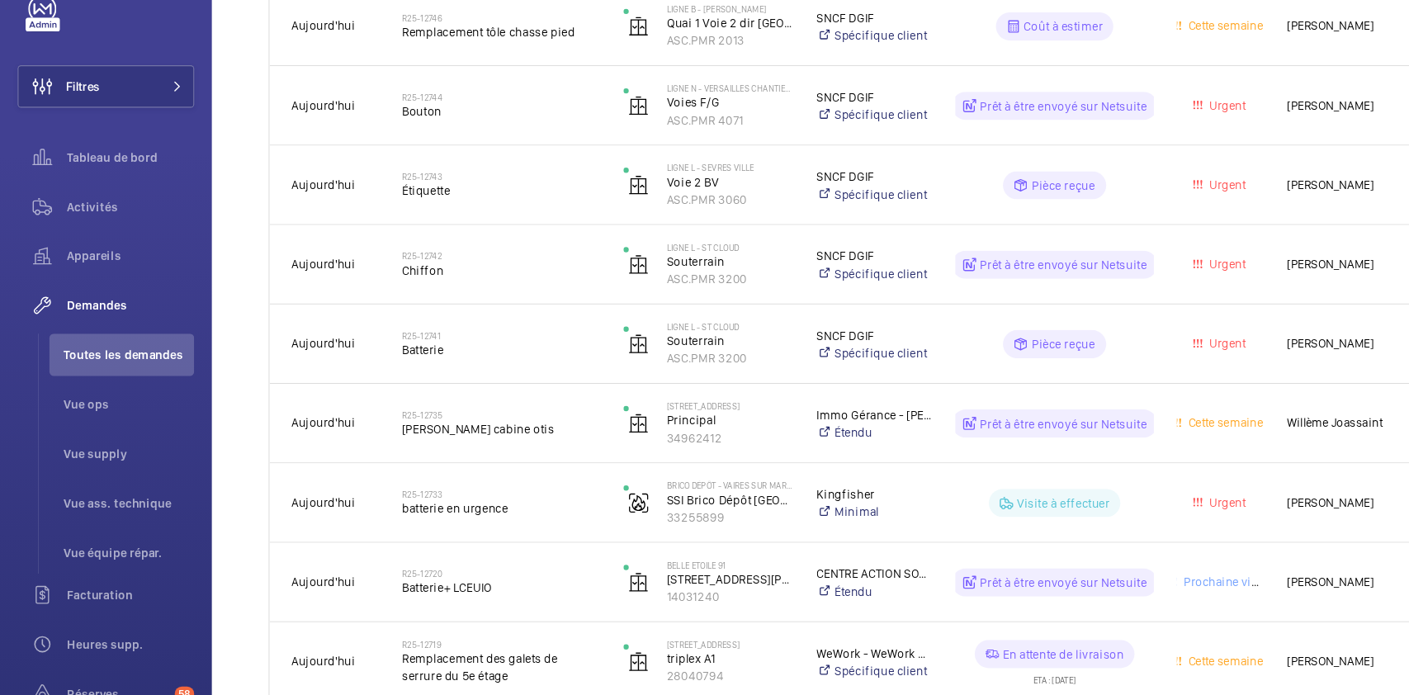
scroll to position [1103, 0]
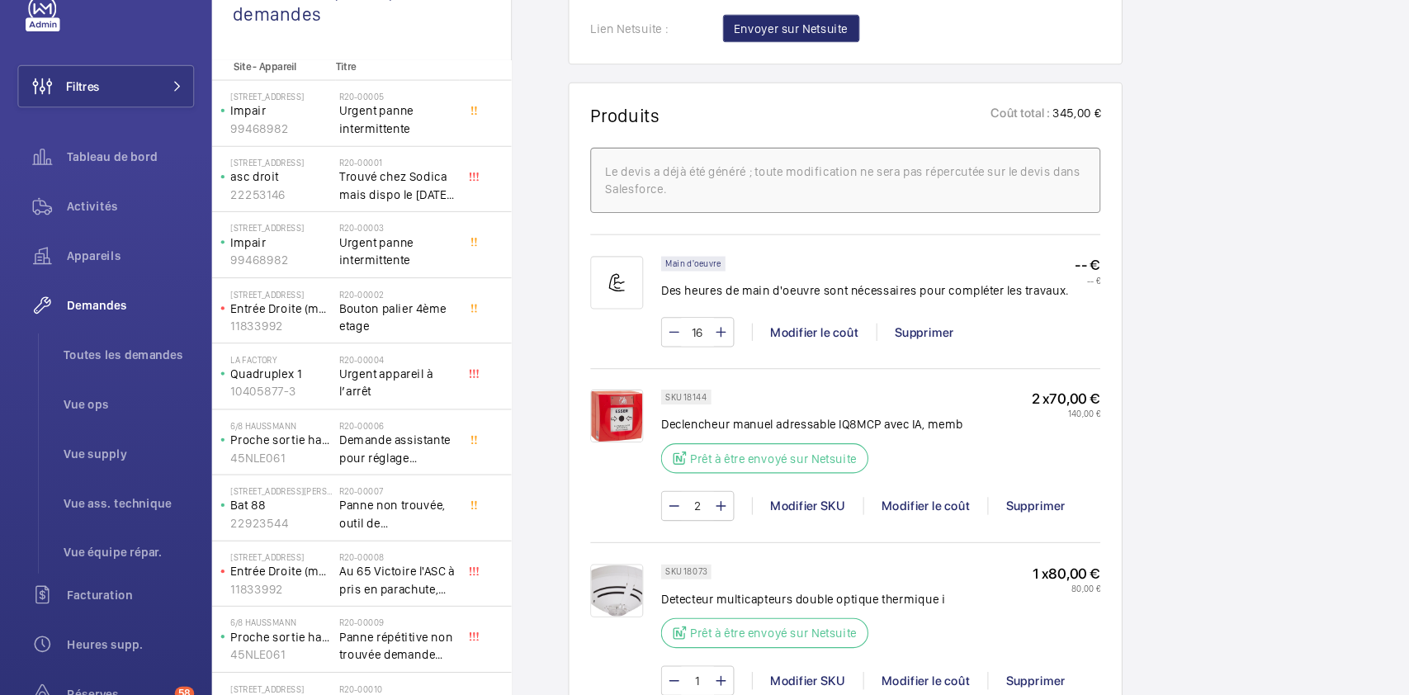
scroll to position [1044, 0]
drag, startPoint x: 657, startPoint y: 413, endPoint x: 639, endPoint y: 413, distance: 18.2
click at [639, 413] on p "SKU 18144" at bounding box center [641, 414] width 39 height 6
click at [696, 409] on div "SKU 18144 Declencheur manuel adressable IQ8MCP avec IA, memb Prêt à être envoyé…" at bounding box center [759, 451] width 282 height 88
drag, startPoint x: 660, startPoint y: 411, endPoint x: 639, endPoint y: 411, distance: 21.5
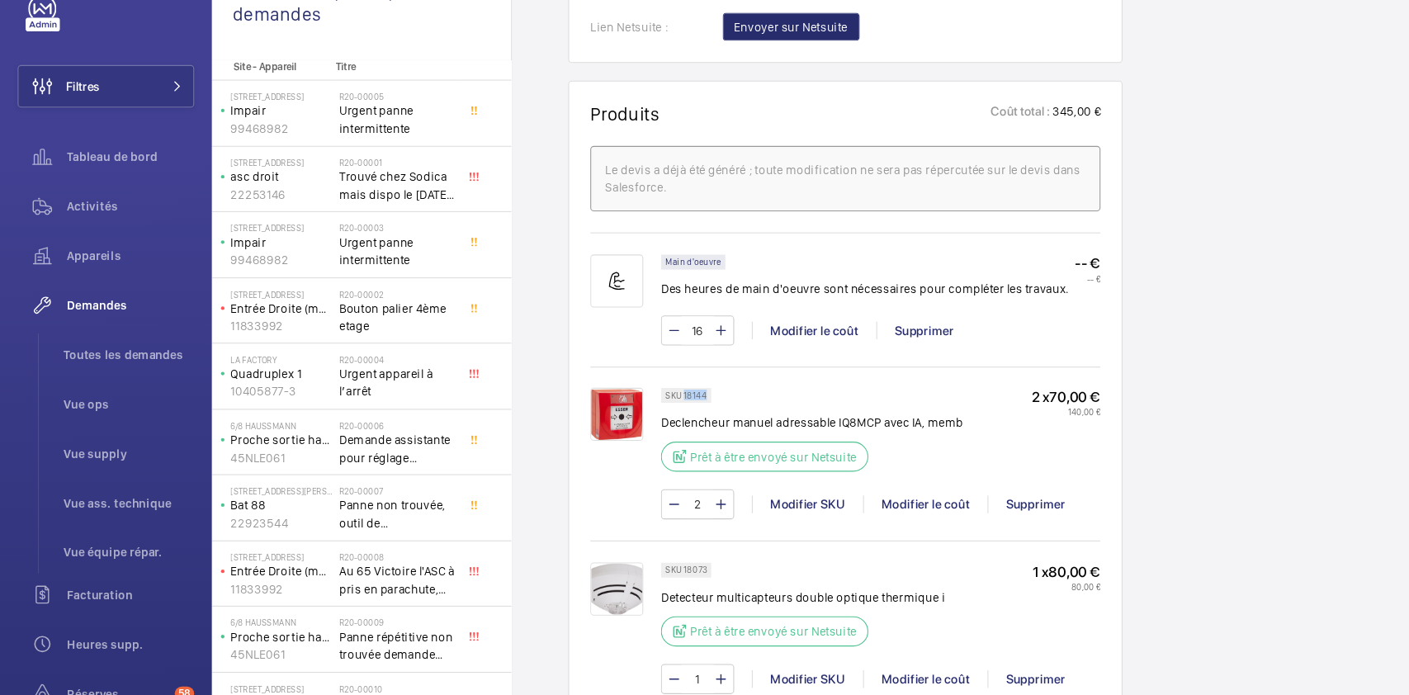
click at [639, 411] on div "SKU 18144" at bounding box center [641, 414] width 47 height 14
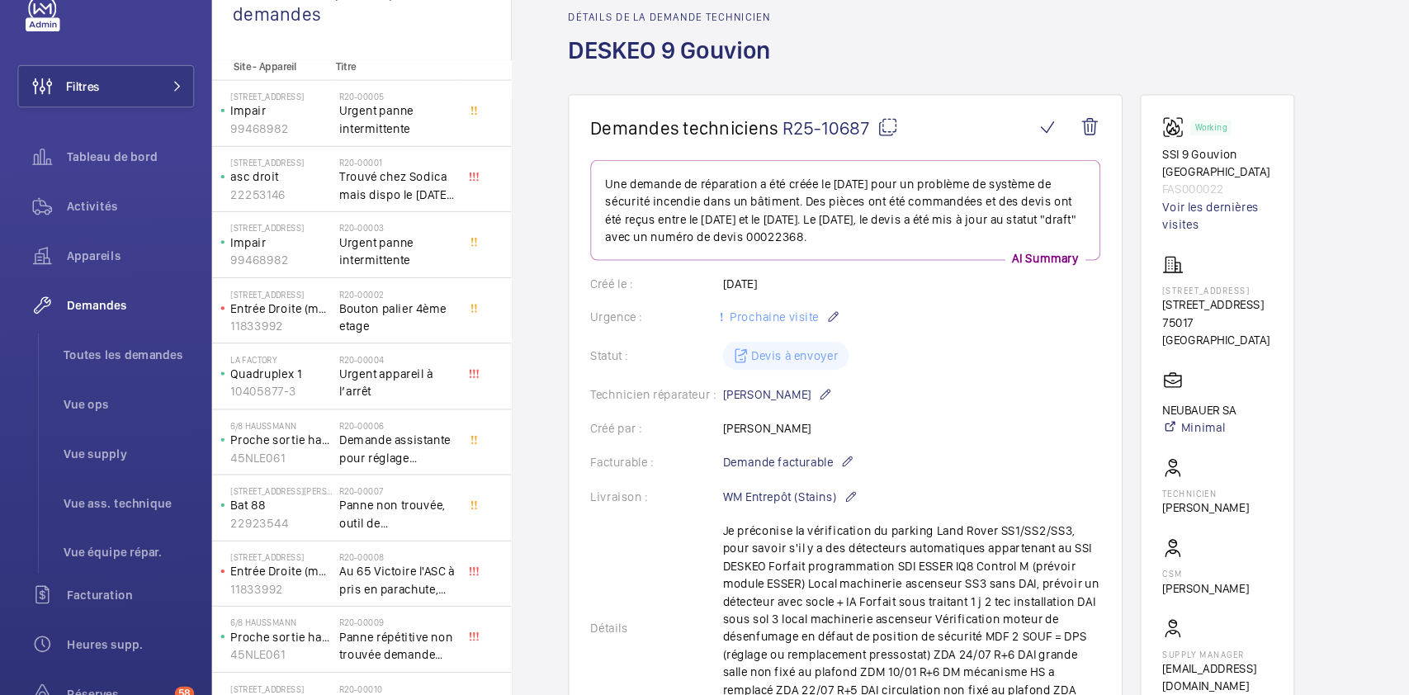
scroll to position [0, 0]
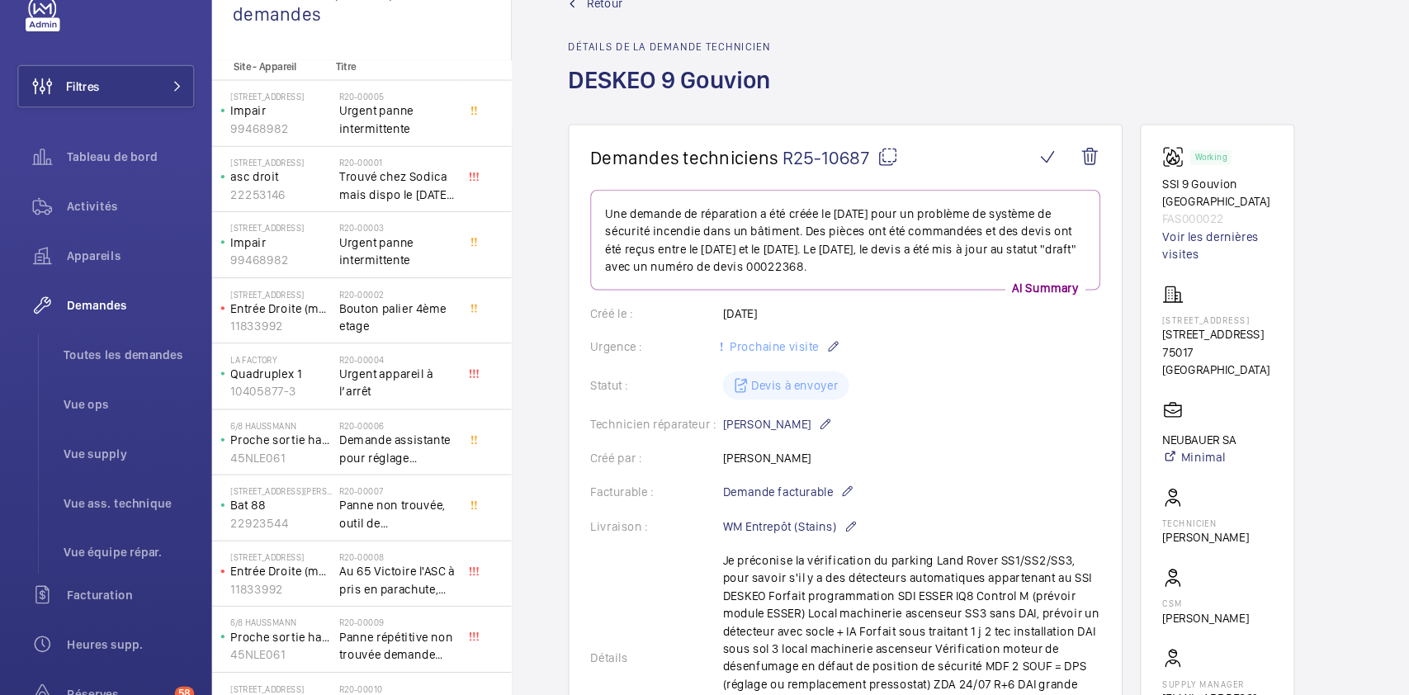
click at [862, 467] on div "Créé par : Faycel Hamimi" at bounding box center [790, 473] width 477 height 17
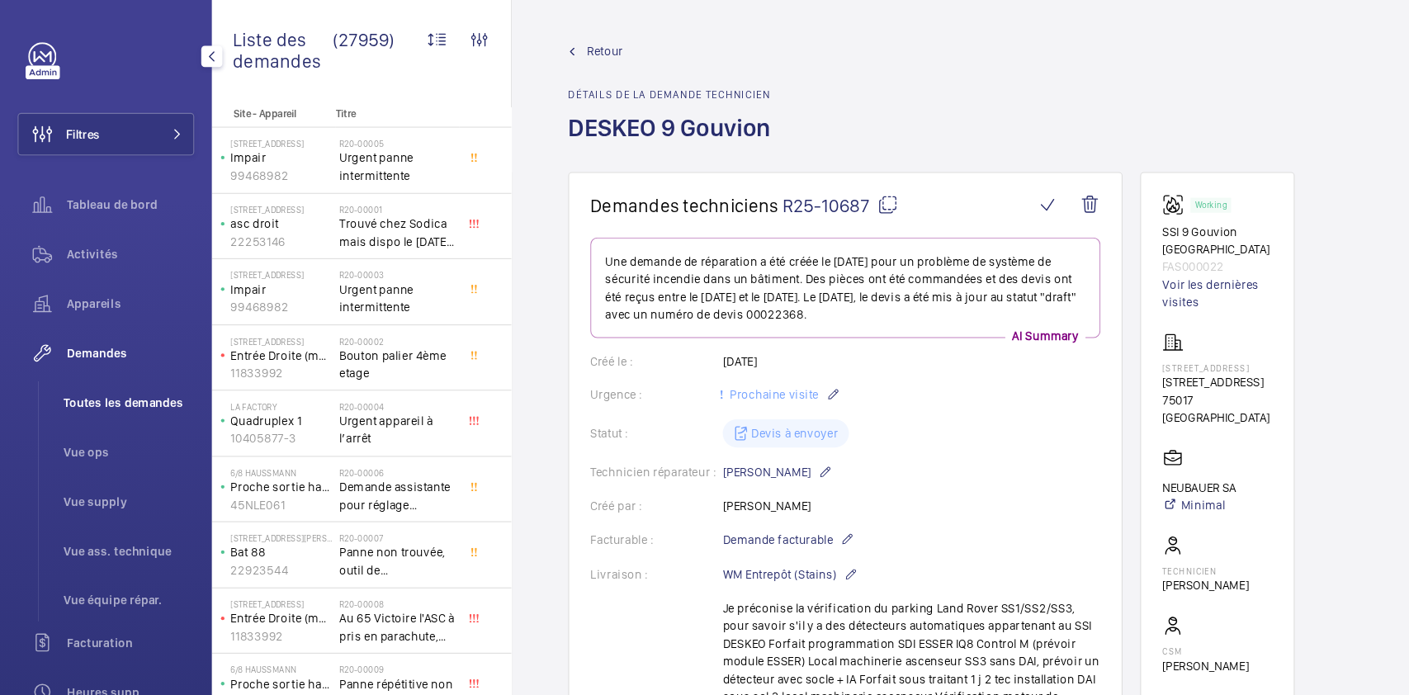
click at [102, 373] on span "Toutes les demandes" at bounding box center [120, 376] width 122 height 17
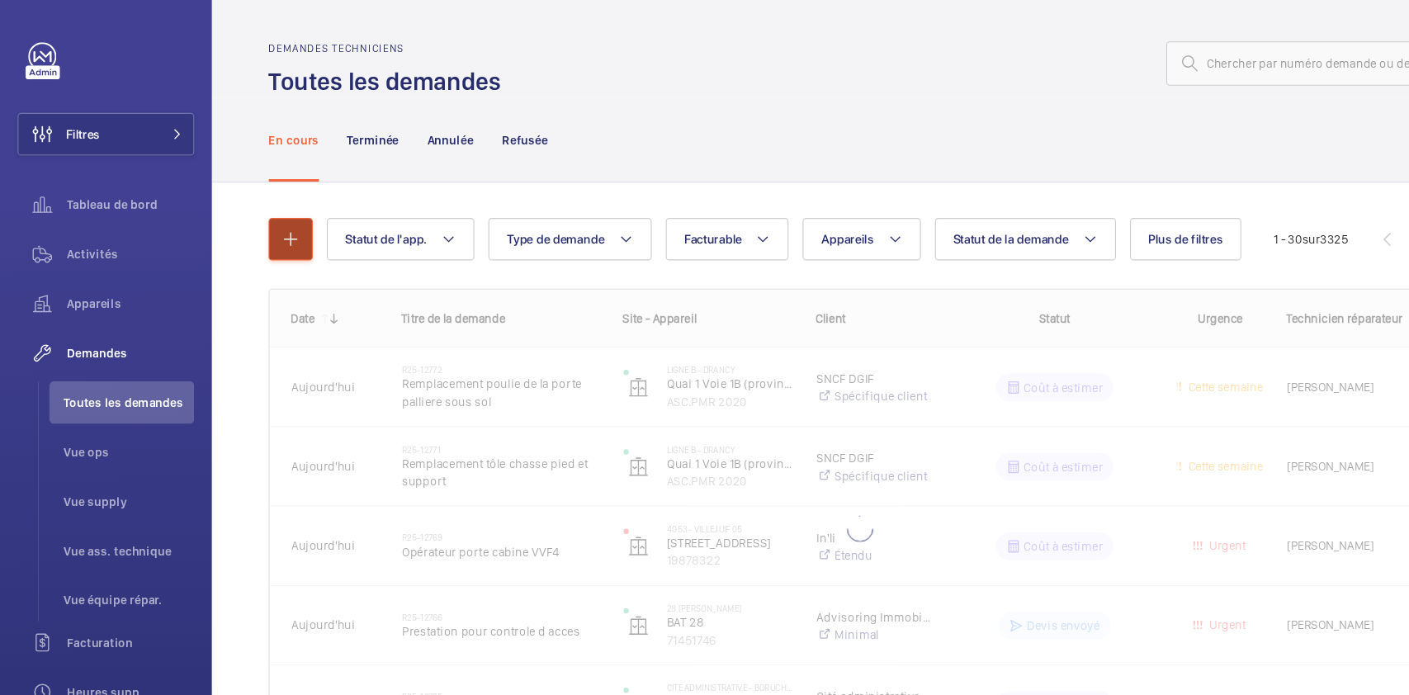
click at [258, 224] on button "button" at bounding box center [271, 224] width 41 height 40
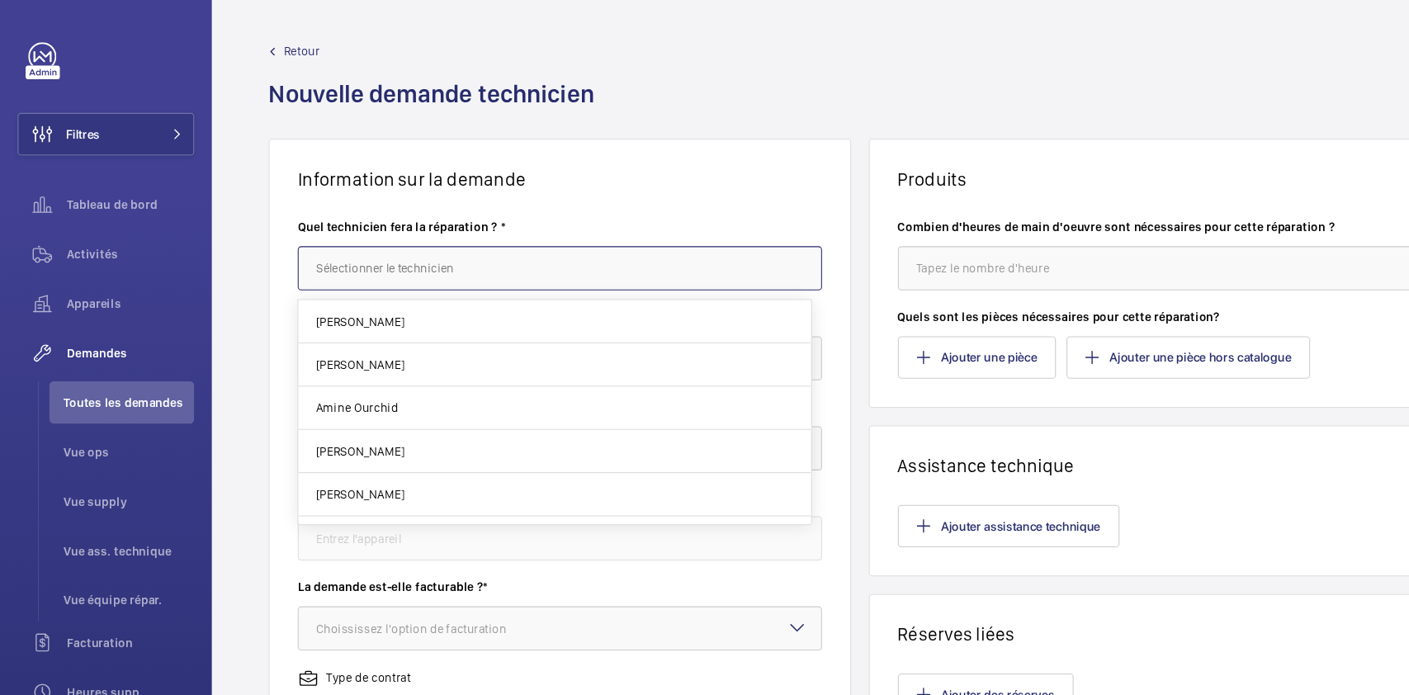
click at [373, 257] on input "text" at bounding box center [523, 250] width 490 height 41
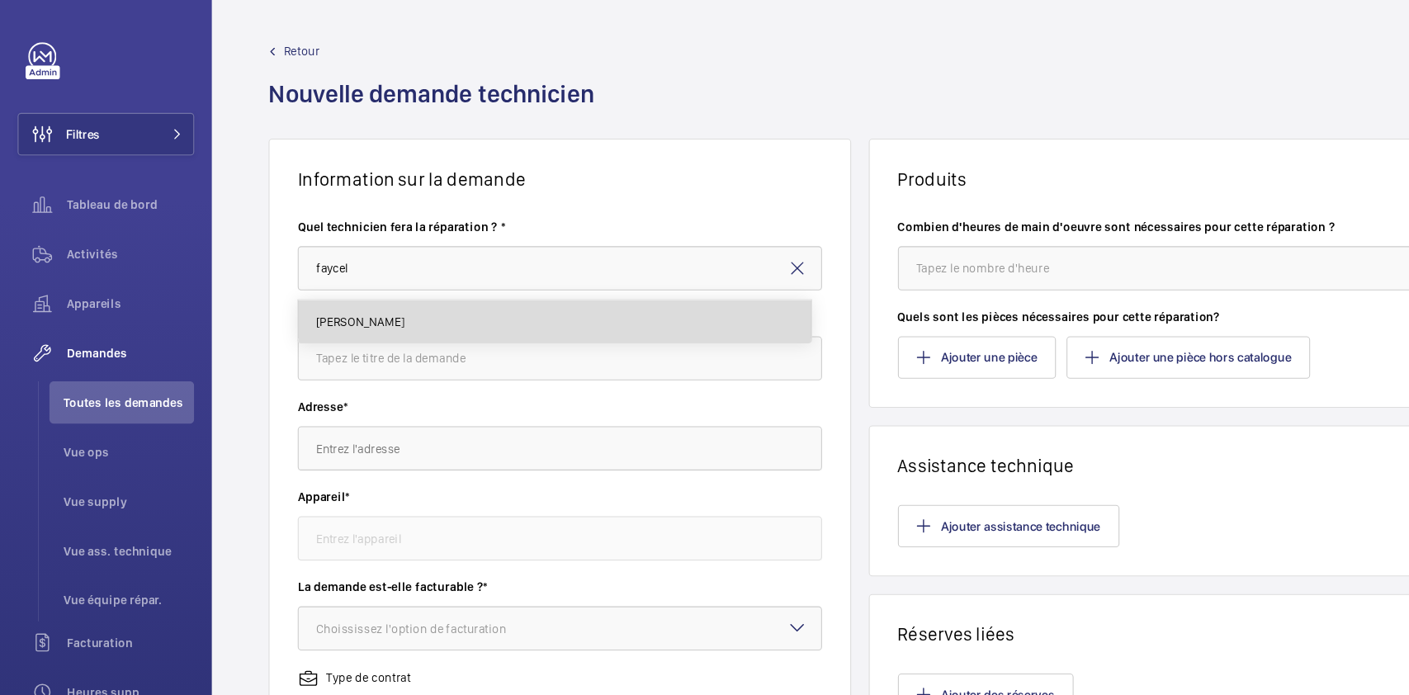
click at [399, 284] on mat-option "[PERSON_NAME]" at bounding box center [518, 301] width 479 height 40
type input "[PERSON_NAME]"
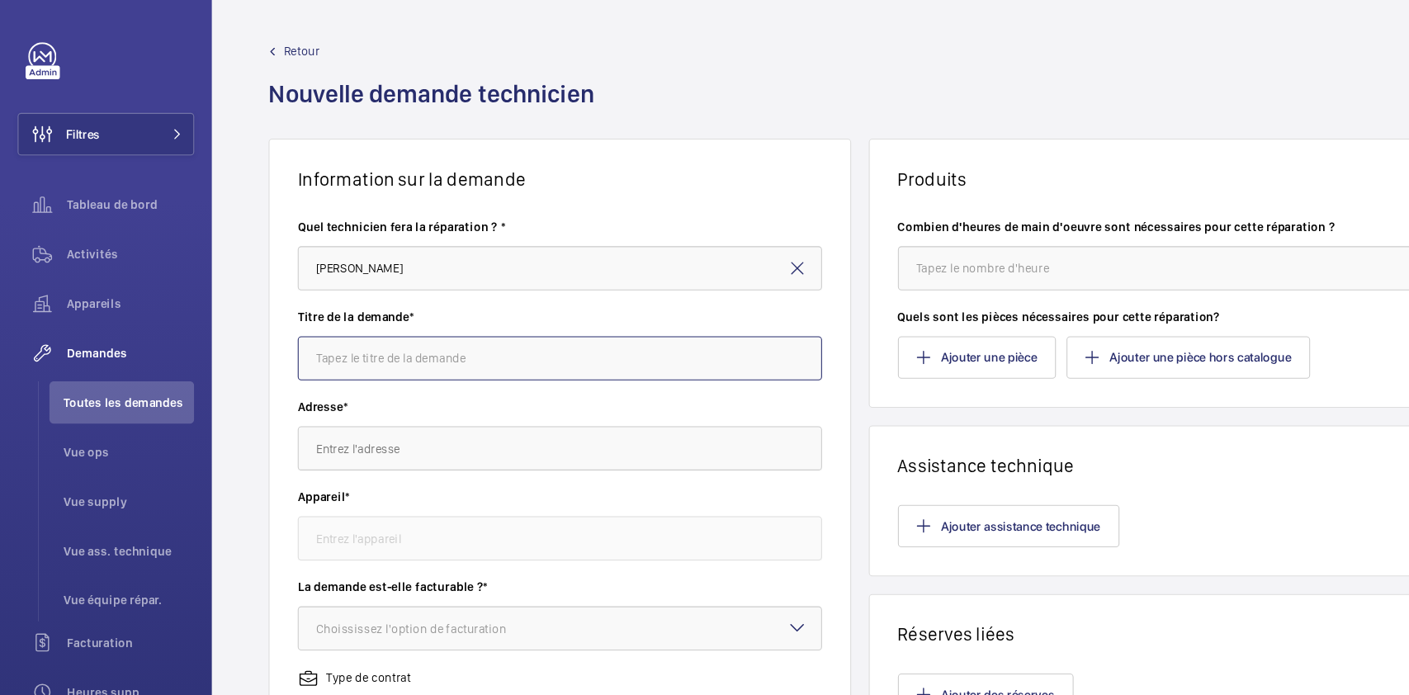
click at [399, 330] on input "text" at bounding box center [523, 334] width 490 height 41
click at [529, 342] on input "suite visite du 07/08 DM et pressostat" at bounding box center [523, 334] width 490 height 41
click at [394, 335] on input "suite visite du 07/08 DM et pressostat" at bounding box center [523, 334] width 490 height 41
paste input "R25-10687"
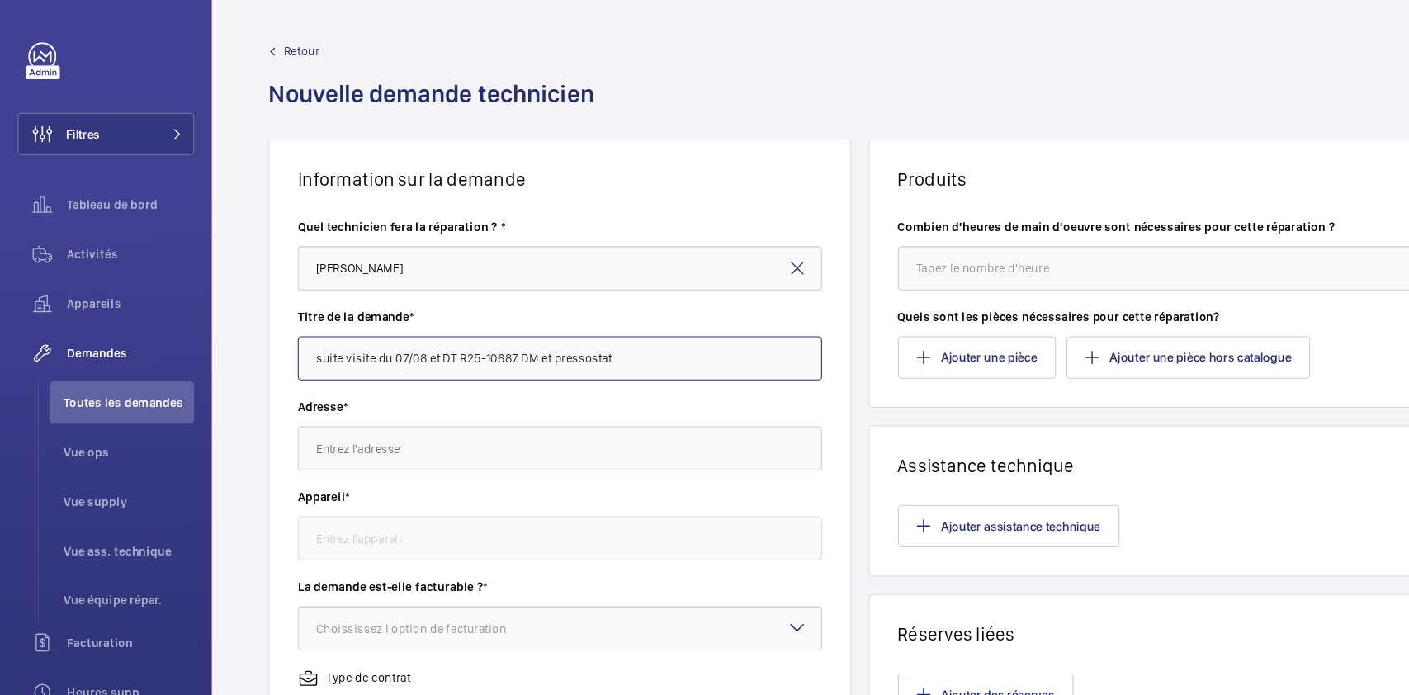
type input "suite visite du 07/08 et DT R25-10687 DM et pressostat"
click at [411, 422] on input "text" at bounding box center [523, 419] width 490 height 41
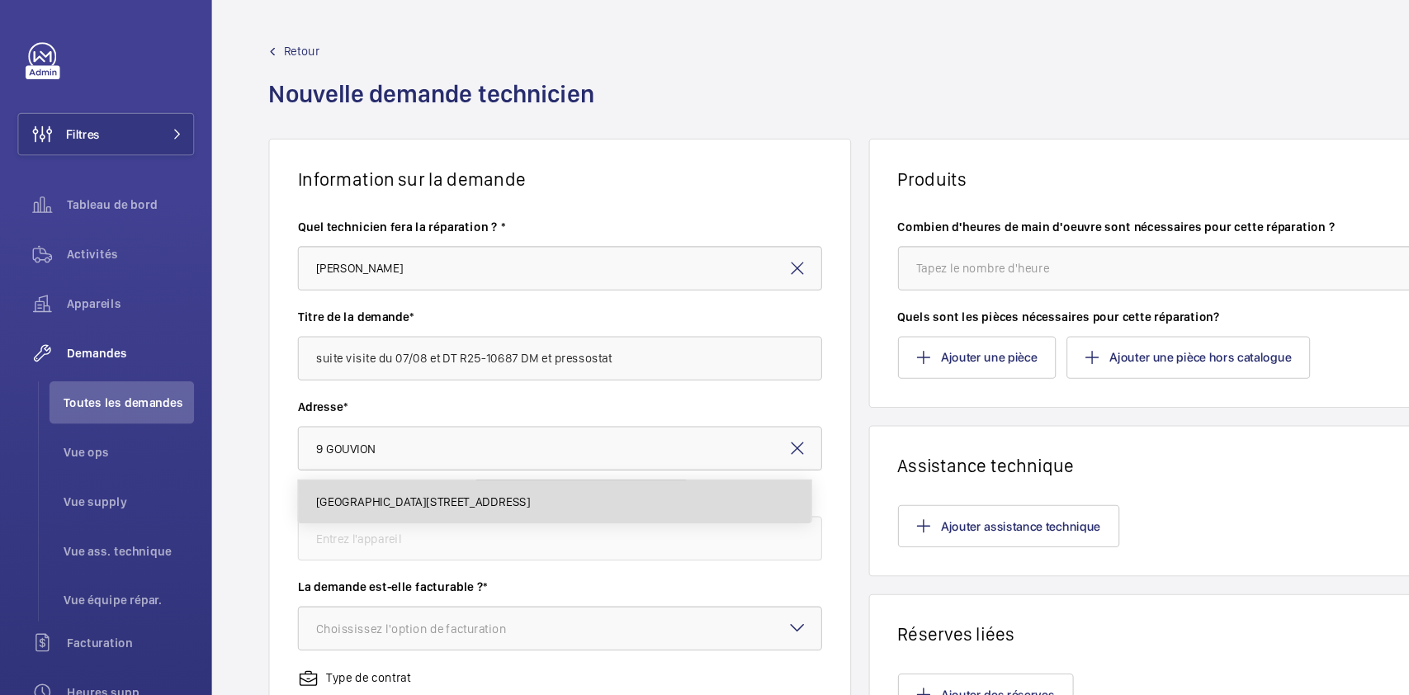
click at [406, 465] on span "9 Boulevard Gouvion-Saint-Cyr 9 Boulevard Gouvion-Saint-Cyr, 75017 PARIS, 75017…" at bounding box center [395, 468] width 201 height 17
type input "9 Boulevard Gouvion-Saint-Cyr 9 Boulevard Gouvion-Saint-Cyr, 75017 PARIS, 75017…"
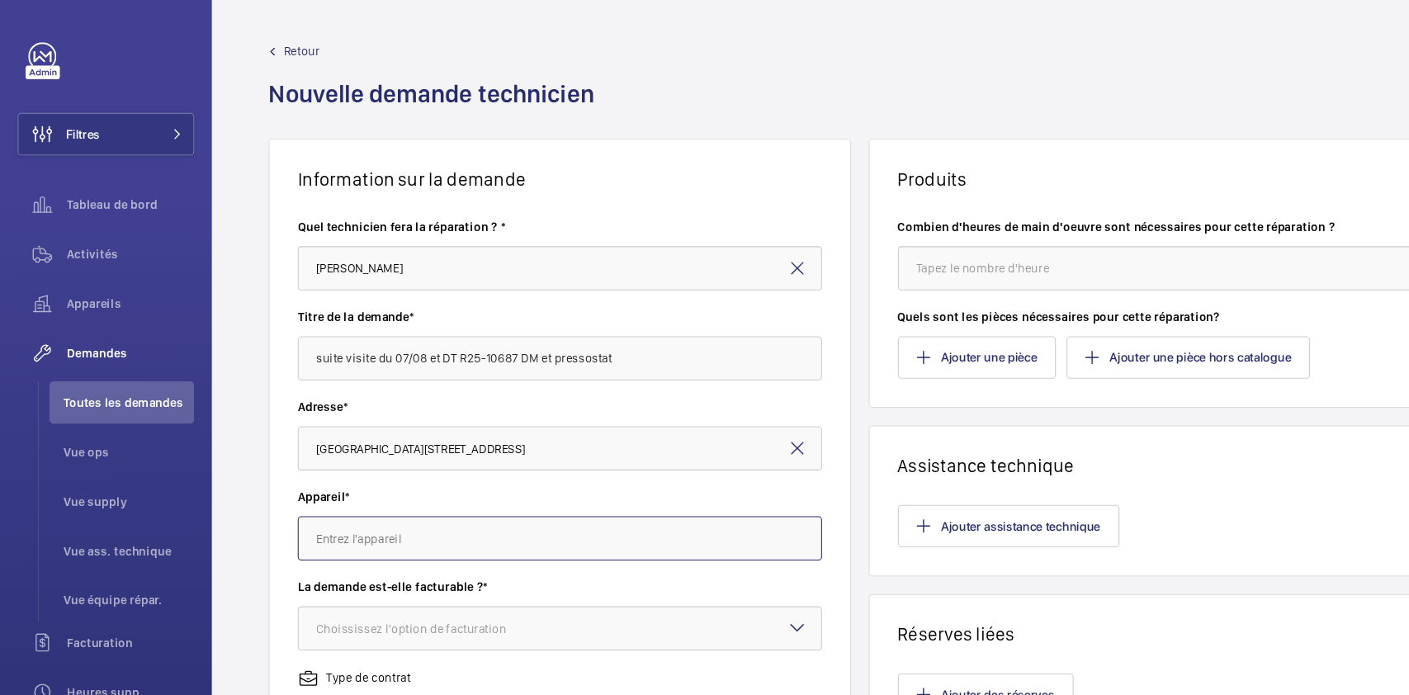
click at [397, 503] on input "text" at bounding box center [523, 503] width 490 height 41
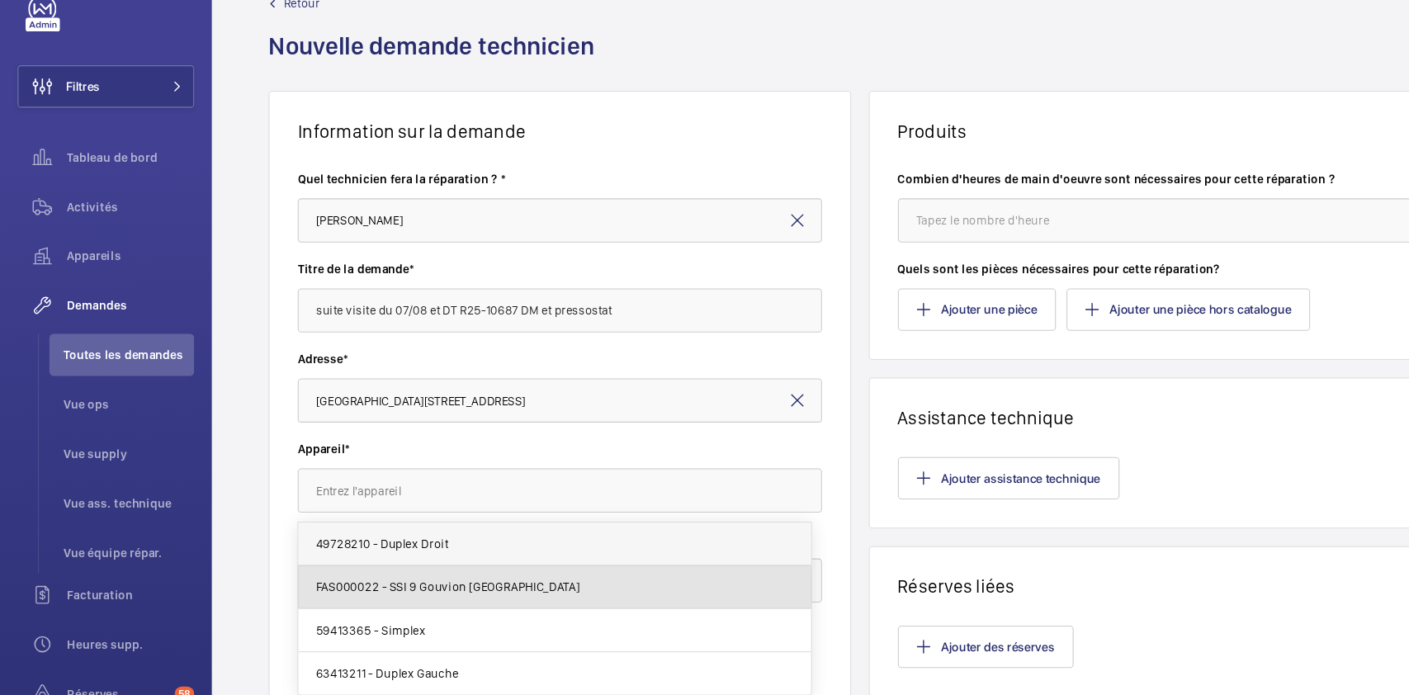
click at [465, 593] on span "FAS000022 - SSI 9 Gouvion Saint-Cyr" at bounding box center [418, 593] width 247 height 17
type input "FAS000022 - SSI 9 Gouvion Saint-Cyr"
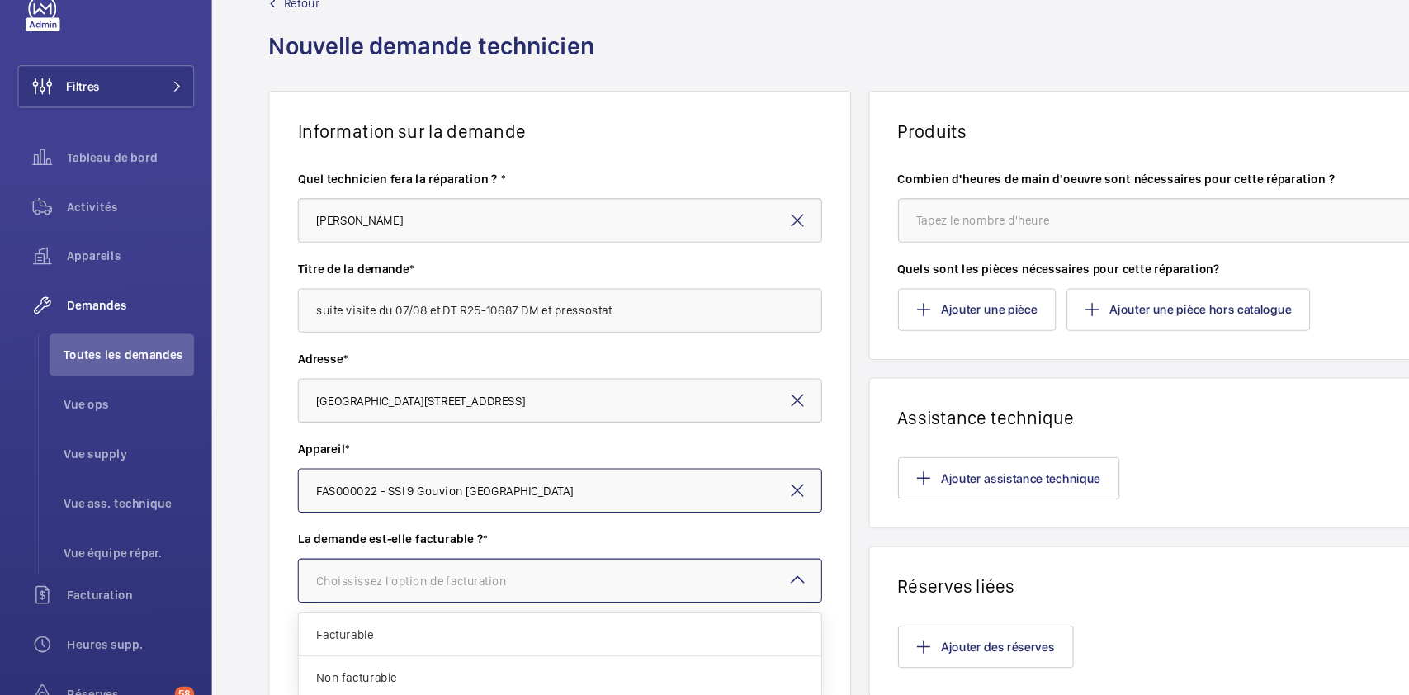
click at [499, 582] on div "Choississez l'option de facturation" at bounding box center [405, 587] width 220 height 17
click at [424, 630] on span "Facturable" at bounding box center [523, 638] width 456 height 17
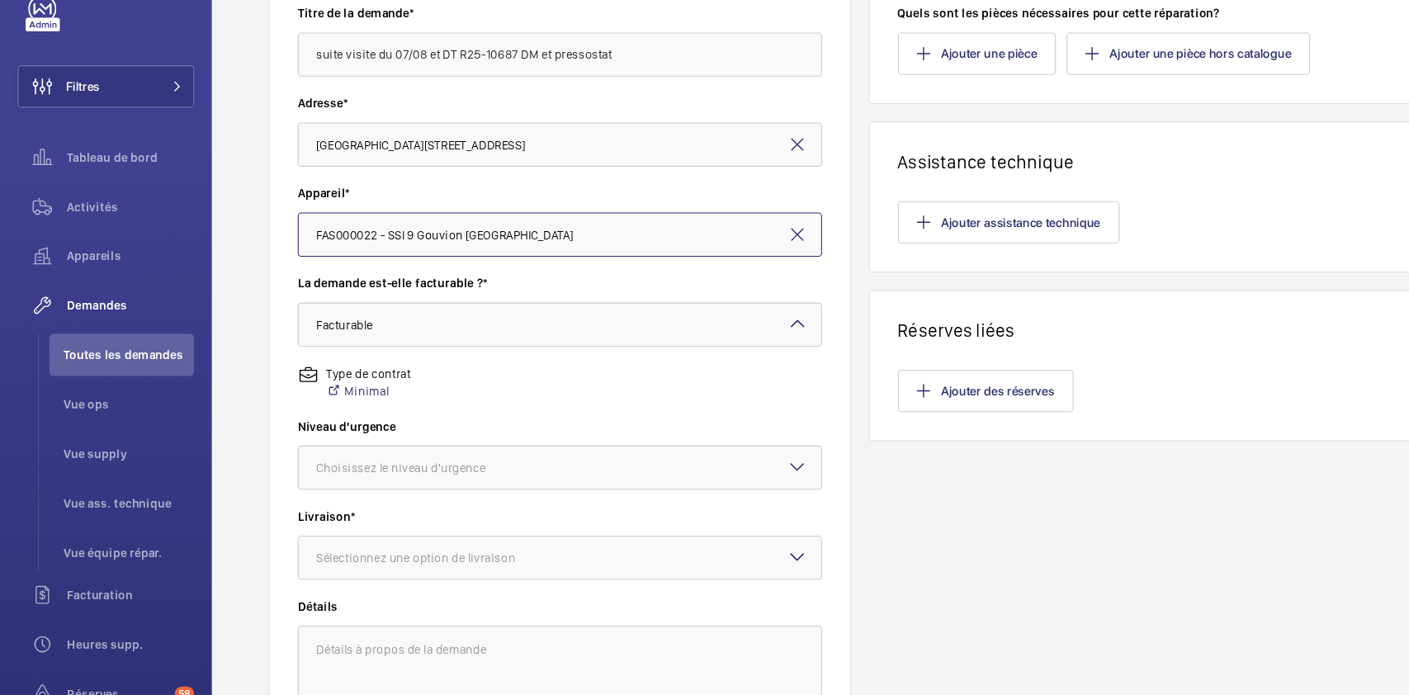
scroll to position [430, 0]
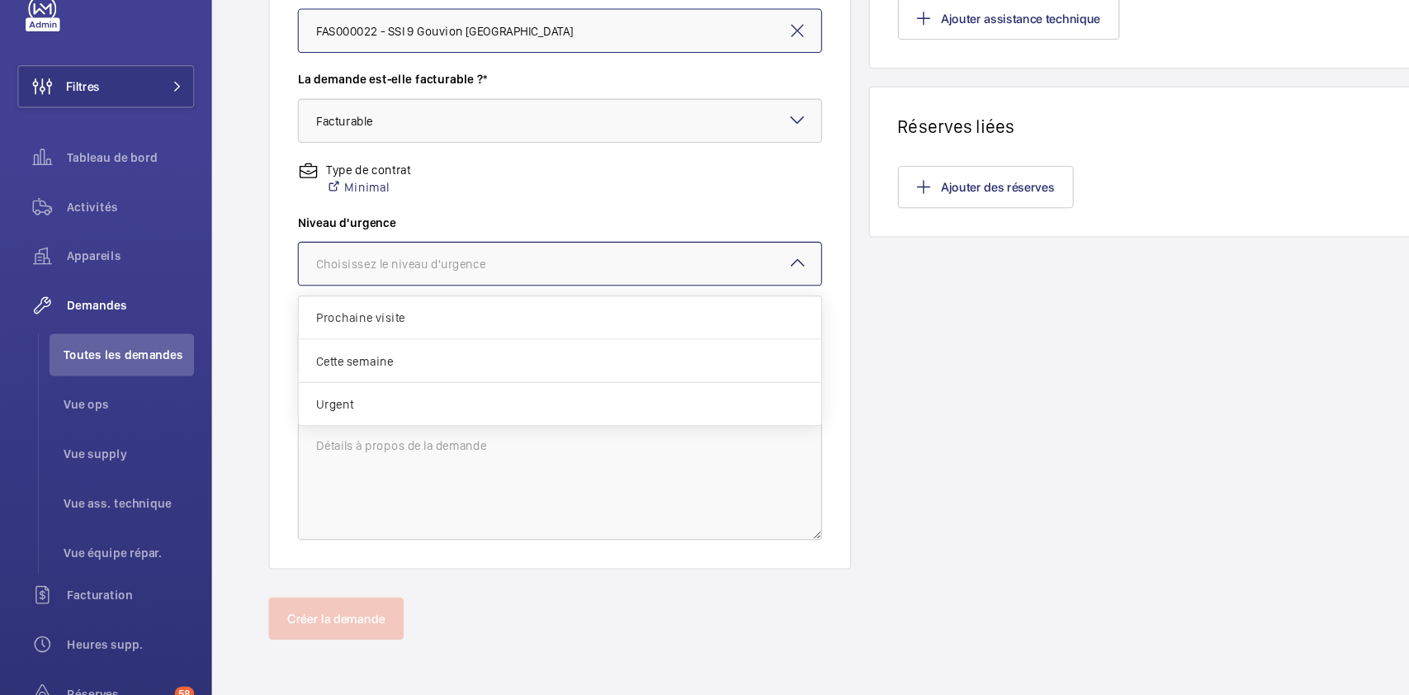
click at [561, 276] on div at bounding box center [523, 292] width 489 height 40
click at [390, 423] on span "Urgent" at bounding box center [523, 422] width 456 height 17
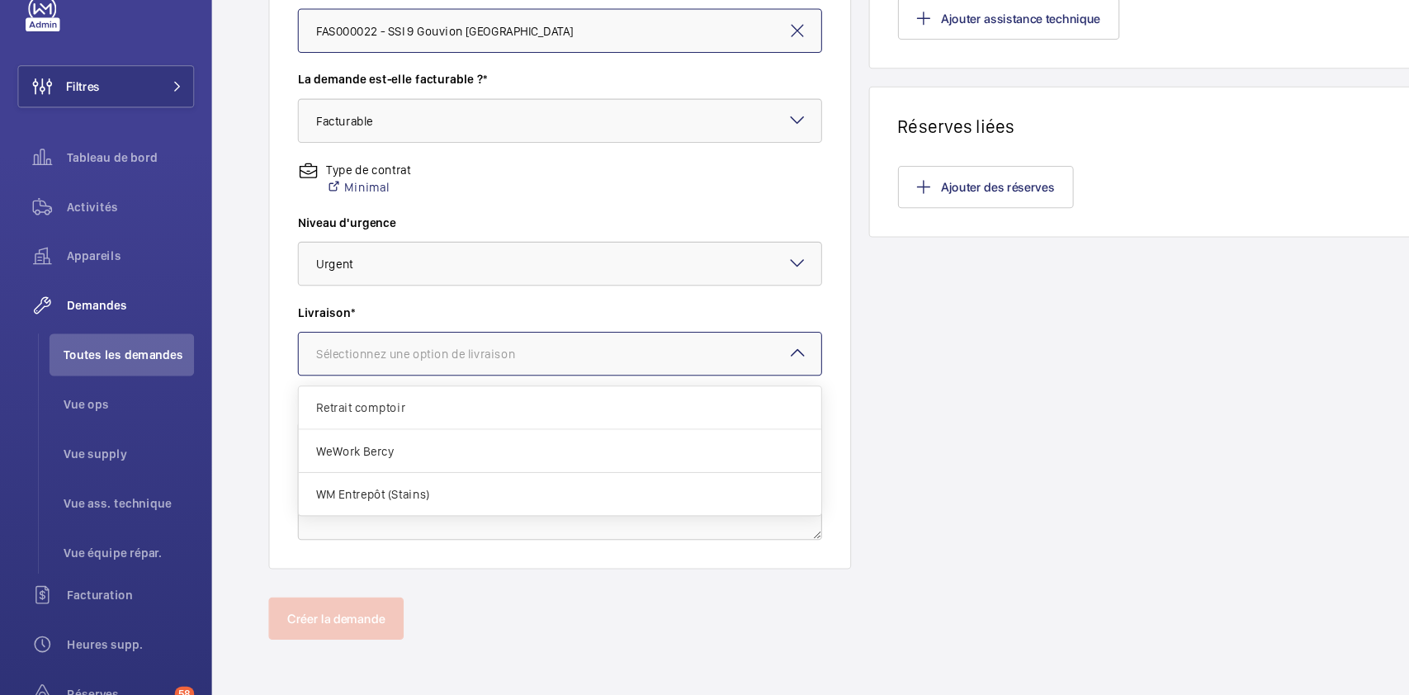
click at [493, 367] on div "Sélectionnez une option de livraison" at bounding box center [409, 375] width 228 height 17
click at [480, 502] on span "WM Entrepôt (Stains)" at bounding box center [523, 506] width 456 height 17
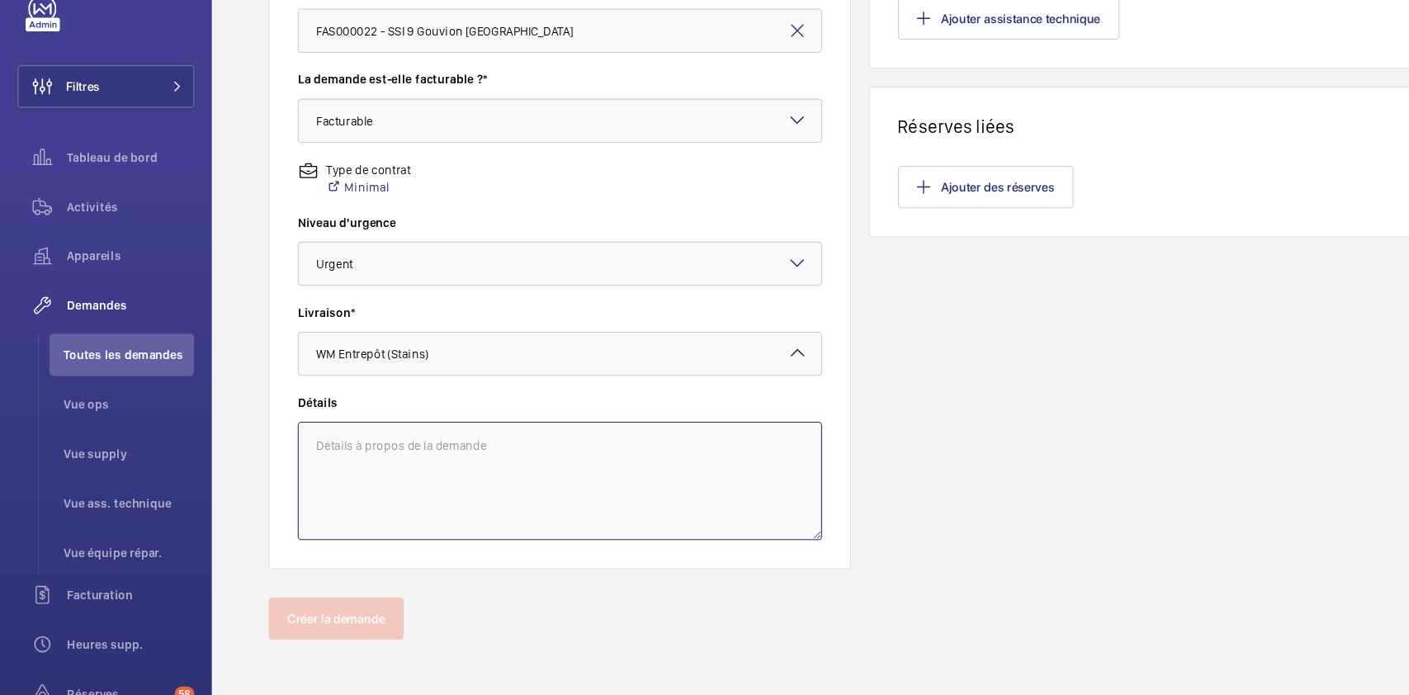
click at [480, 502] on textarea at bounding box center [523, 494] width 490 height 111
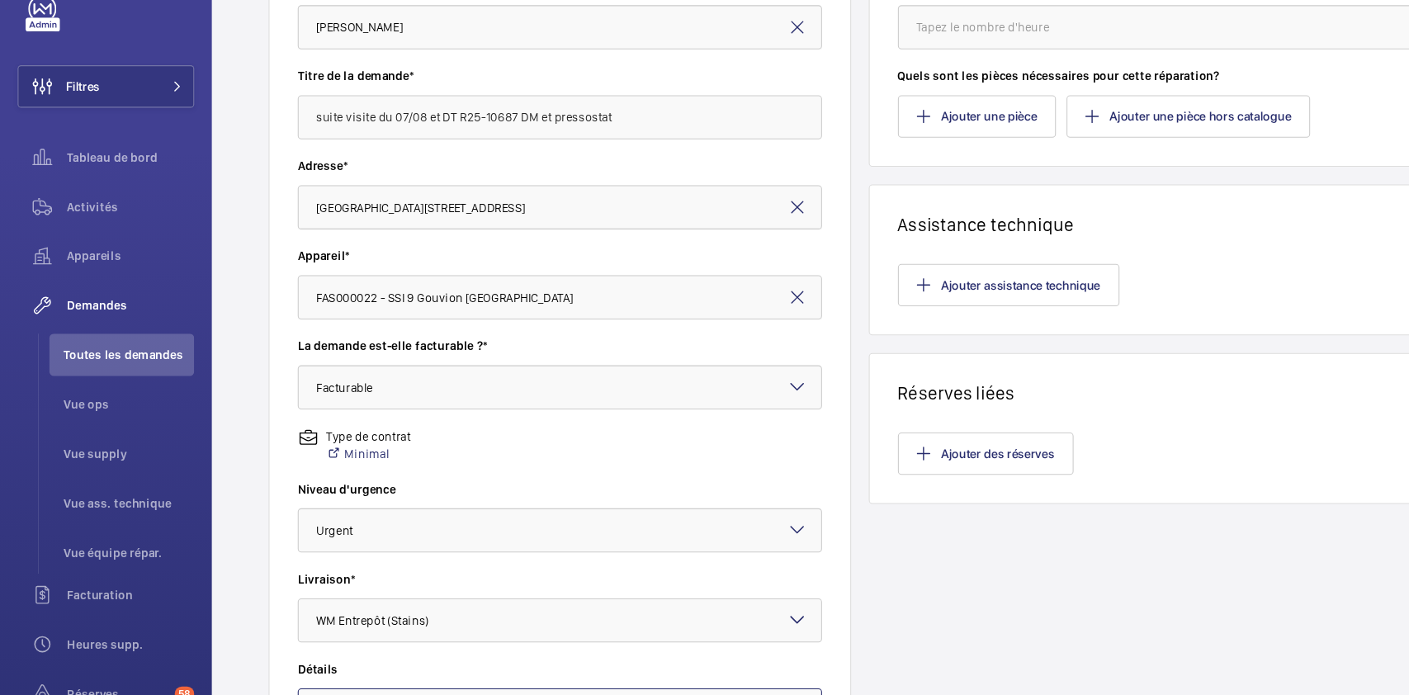
scroll to position [177, 0]
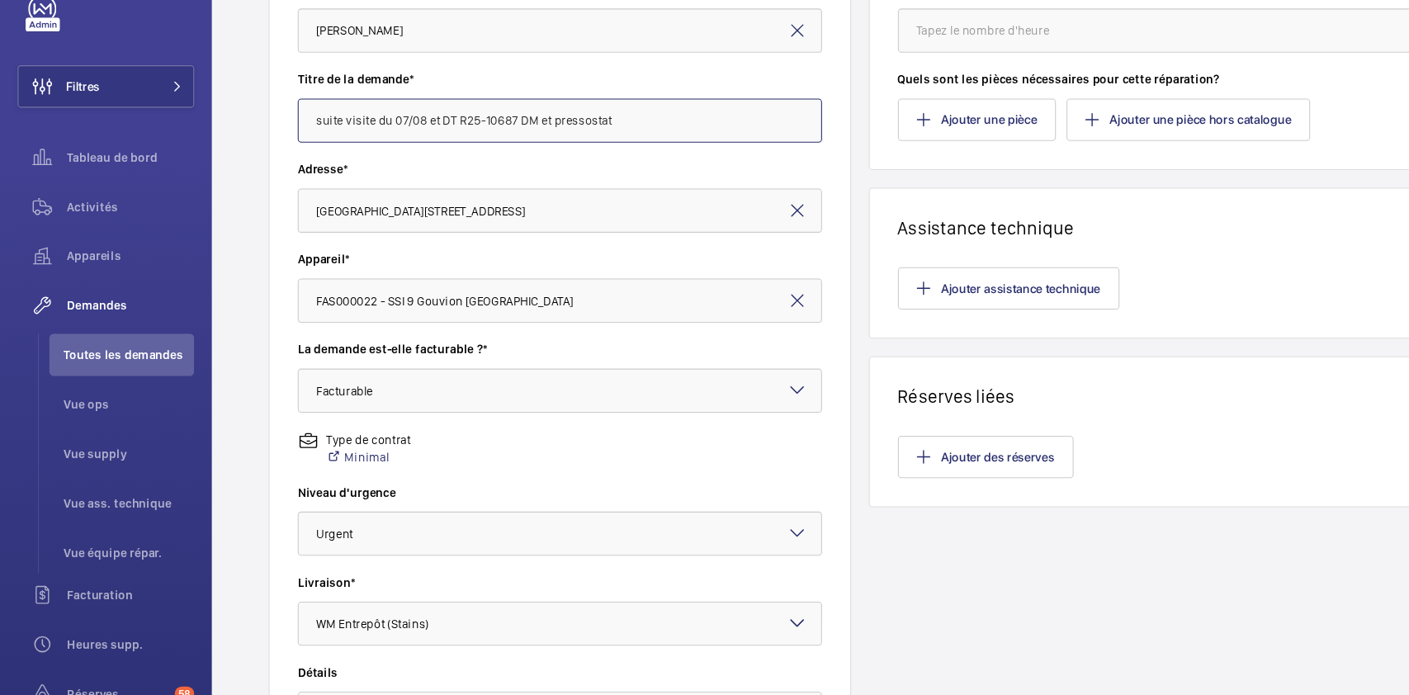
click at [512, 169] on input "suite visite du 07/08 et DT R25-10687 DM et pressostat" at bounding box center [523, 157] width 490 height 41
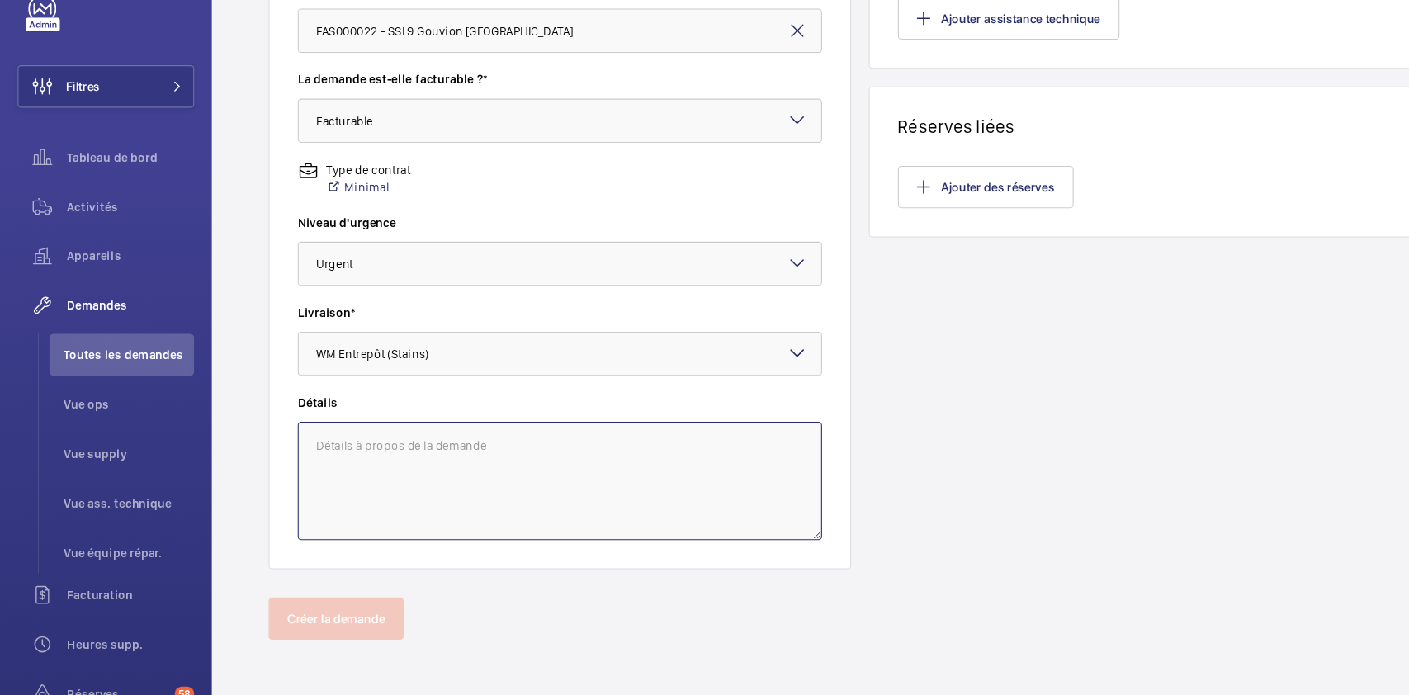
click at [420, 473] on textarea at bounding box center [523, 494] width 490 height 111
paste textarea "suite visite du 07/08 et DT R25-10687 DM et pressostat"
type textarea "suite visite du 07/08 et DT R25-10687 DM et pressostat"
click at [941, 440] on div "Produits Combien d'heures de main d'oeuvre sont nécessaires pour cette réparati…" at bounding box center [1084, 138] width 545 height 877
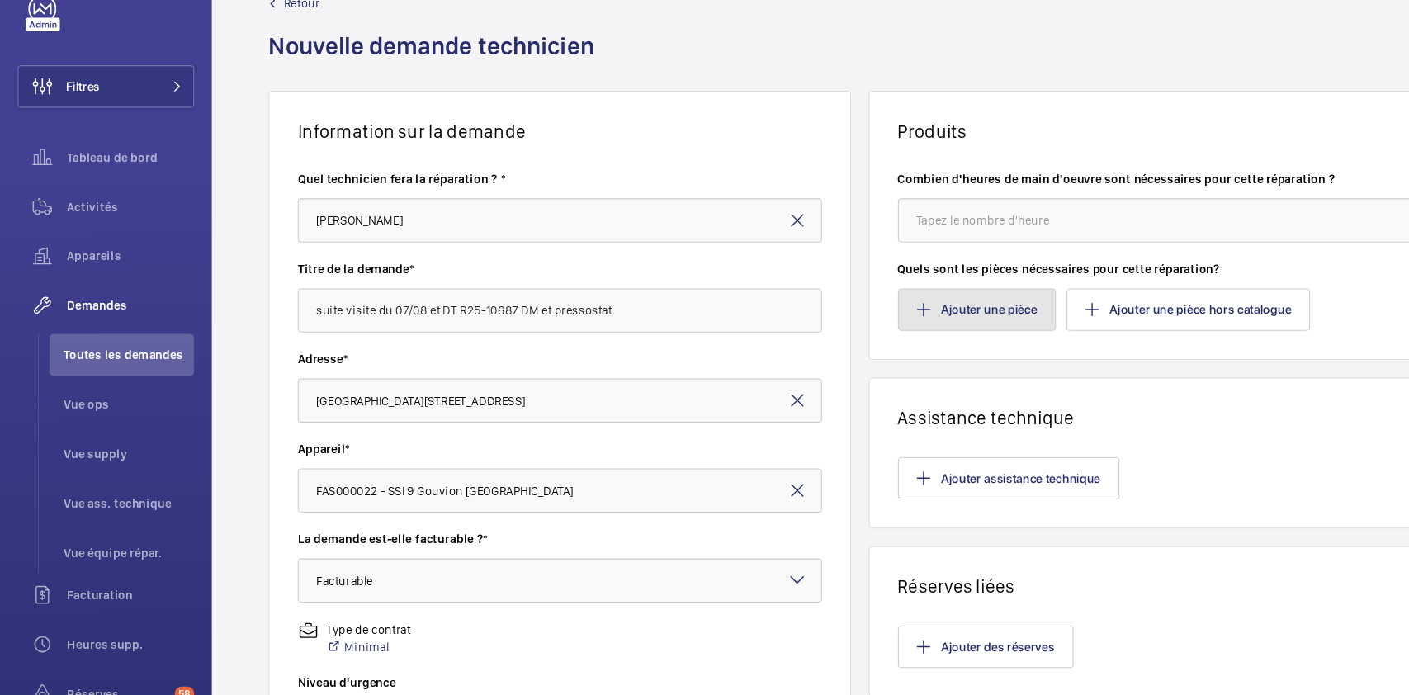
click at [923, 314] on button "Ajouter une pièce" at bounding box center [913, 334] width 148 height 40
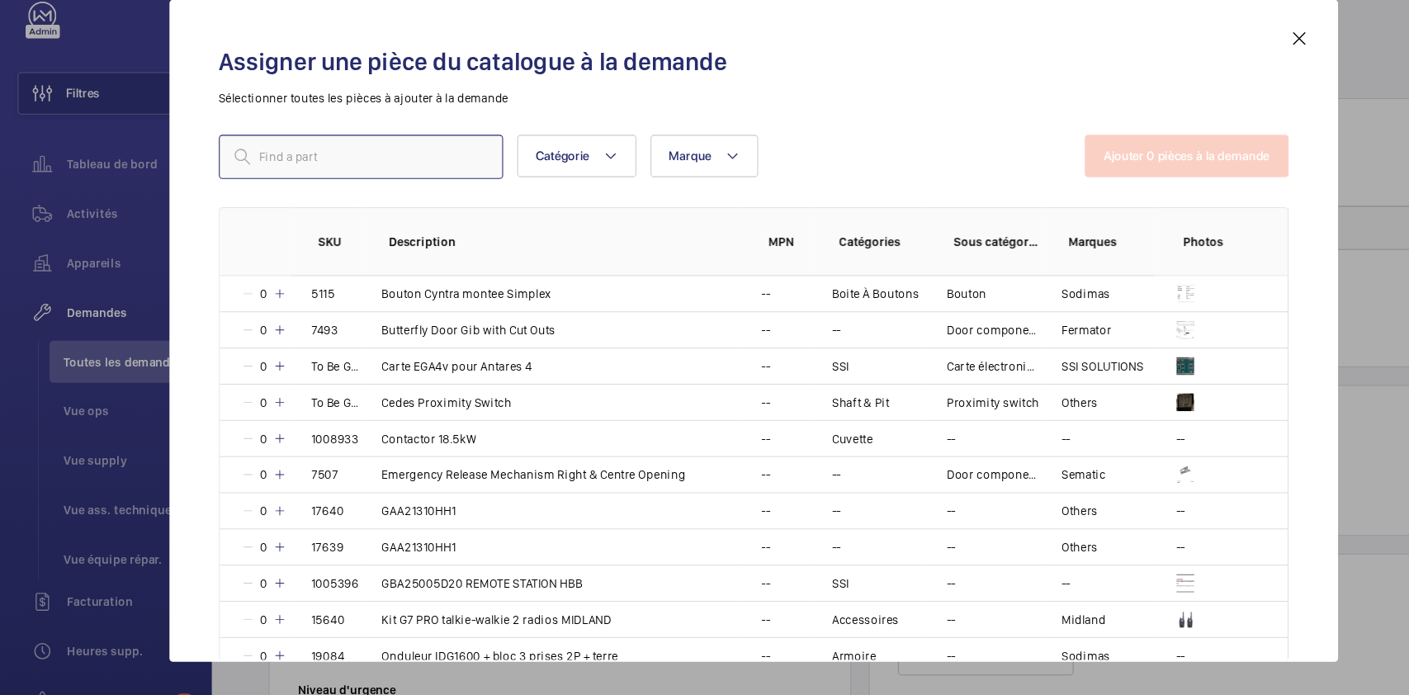
click at [424, 189] on input "text" at bounding box center [338, 184] width 266 height 41
click at [340, 188] on input "text" at bounding box center [338, 184] width 266 height 41
paste input "18144"
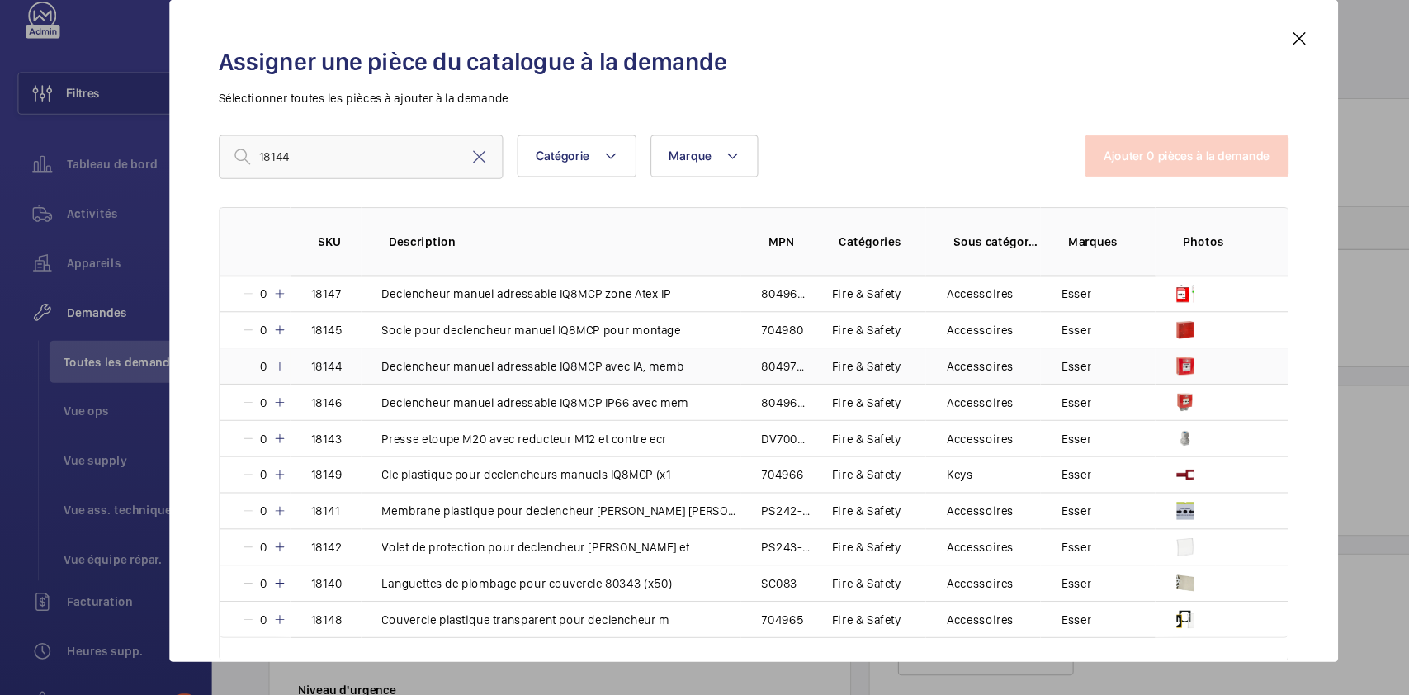
click at [262, 375] on mat-icon at bounding box center [261, 380] width 13 height 13
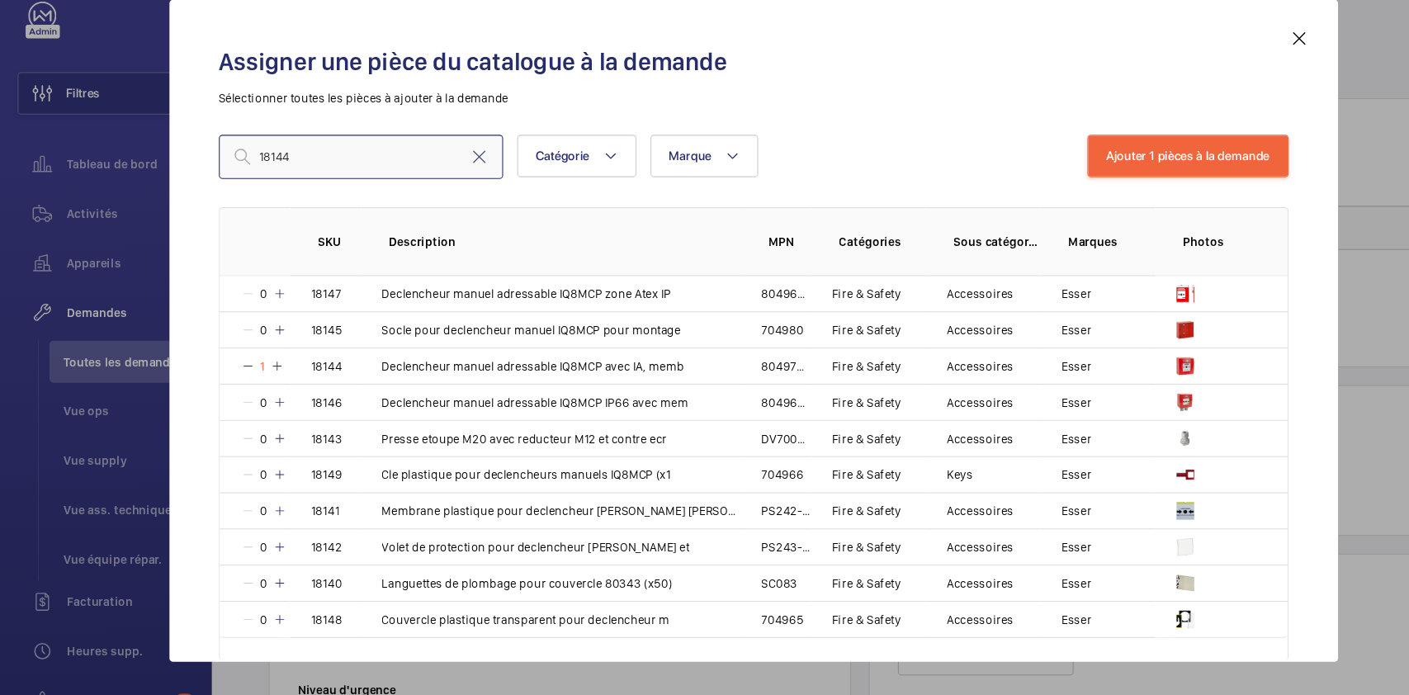
click at [301, 182] on input "18144" at bounding box center [338, 184] width 266 height 41
paste input "1005068"
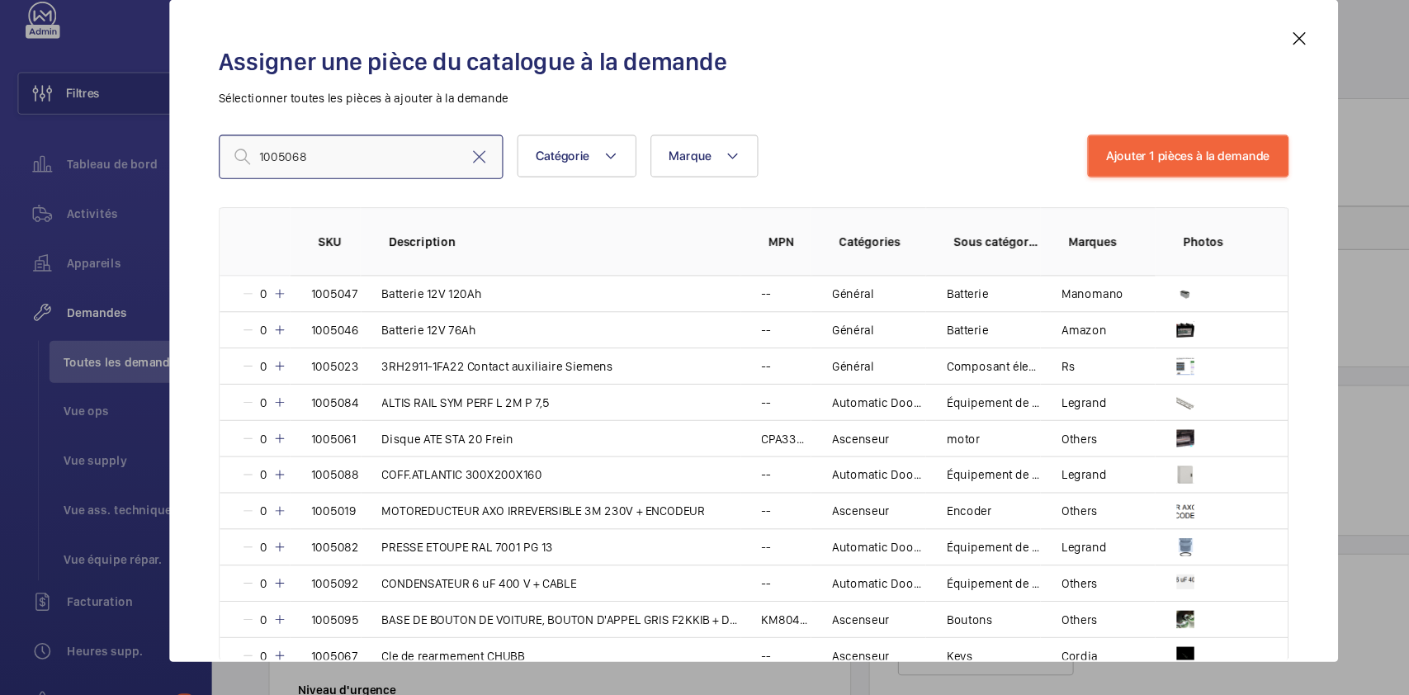
click at [240, 186] on input "1005068" at bounding box center [338, 184] width 266 height 41
click at [305, 183] on input "1005068" at bounding box center [338, 184] width 266 height 41
click at [767, 166] on div "1005068 Catégorie Marque Plus de filtres Réinitialiser tous les filtres" at bounding box center [611, 184] width 813 height 41
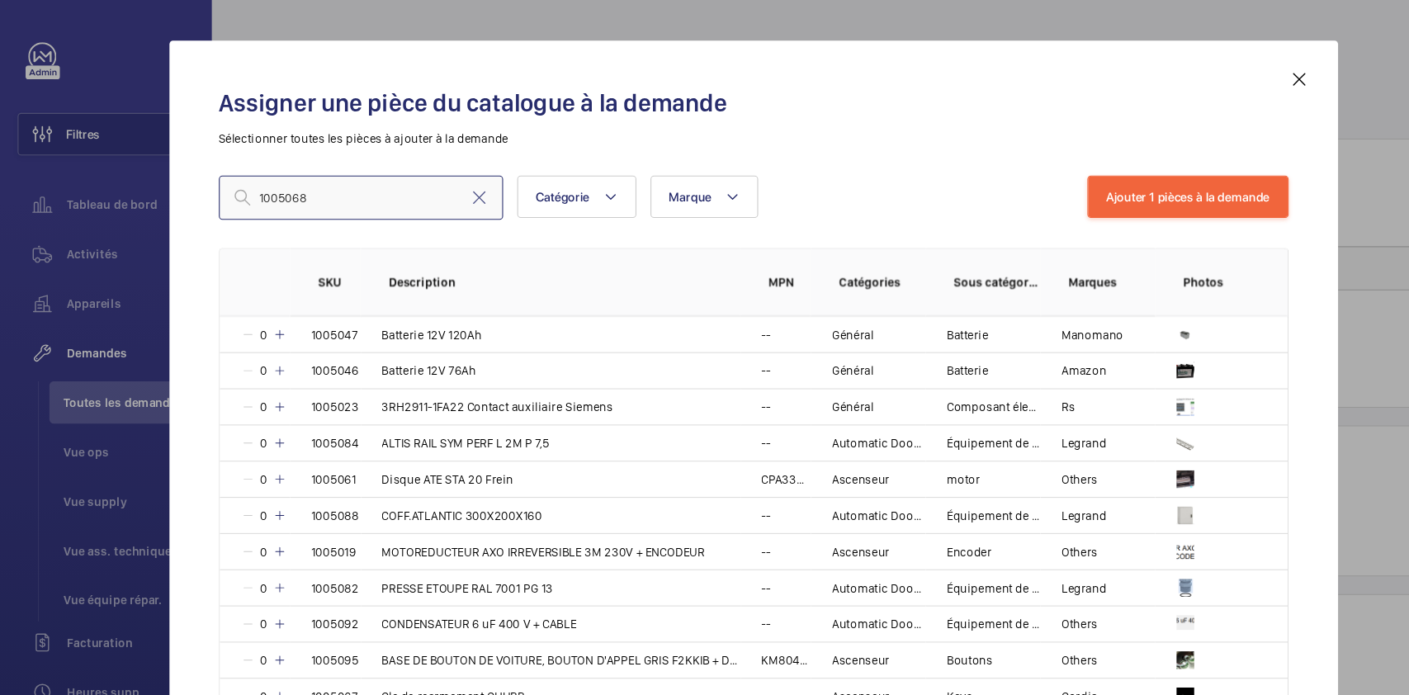
click at [338, 191] on input "1005068" at bounding box center [338, 184] width 266 height 41
click at [241, 182] on input "1005068" at bounding box center [338, 184] width 266 height 41
type input "005068"
click at [446, 187] on mat-icon at bounding box center [448, 185] width 20 height 20
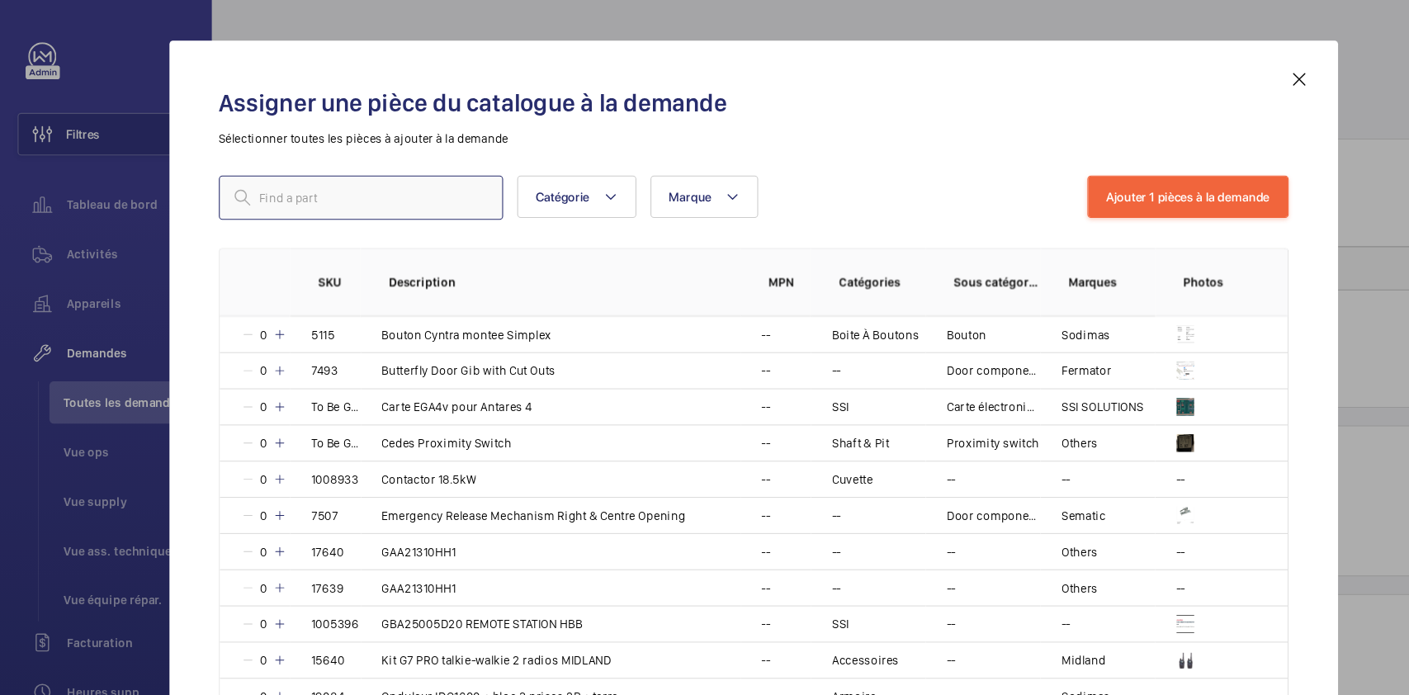
paste input "1005068"
type input "1005068"
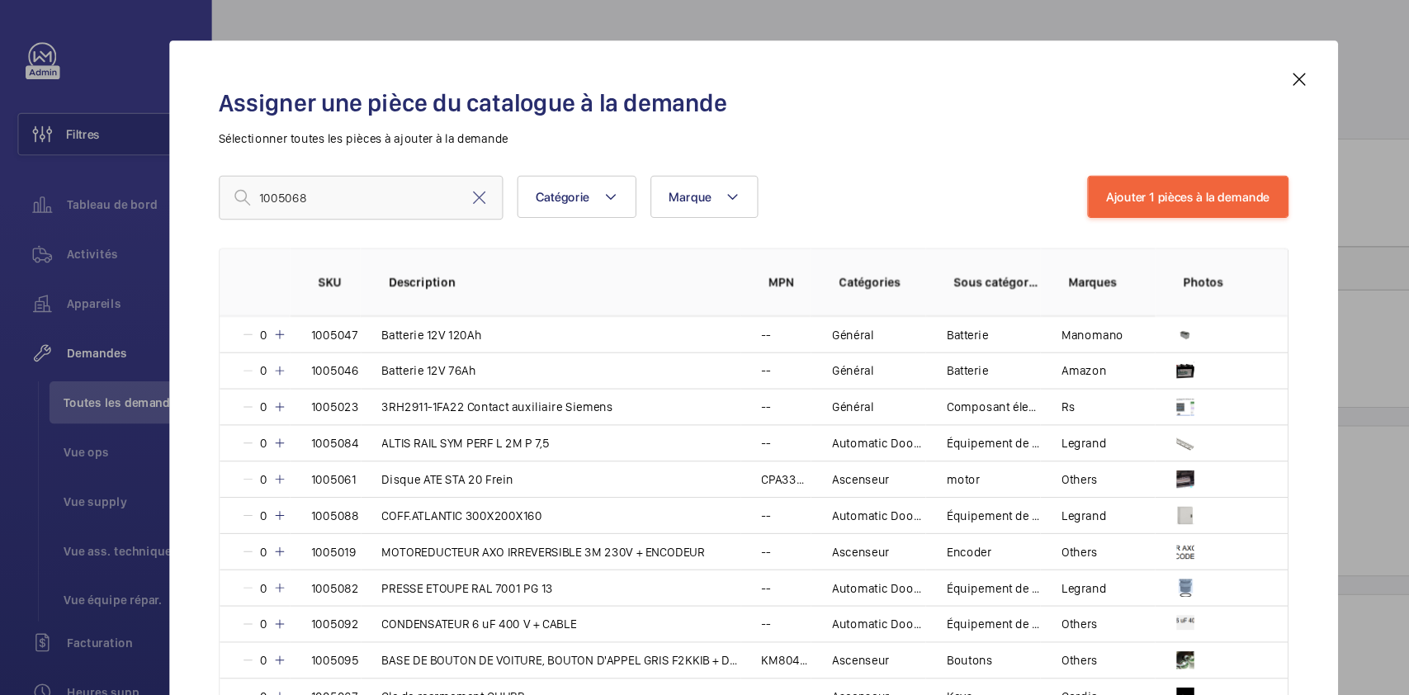
click at [505, 210] on div "1005068 Catégorie Marque Plus de filtres Réinitialiser tous les filtres Ajouter…" at bounding box center [705, 370] width 1000 height 413
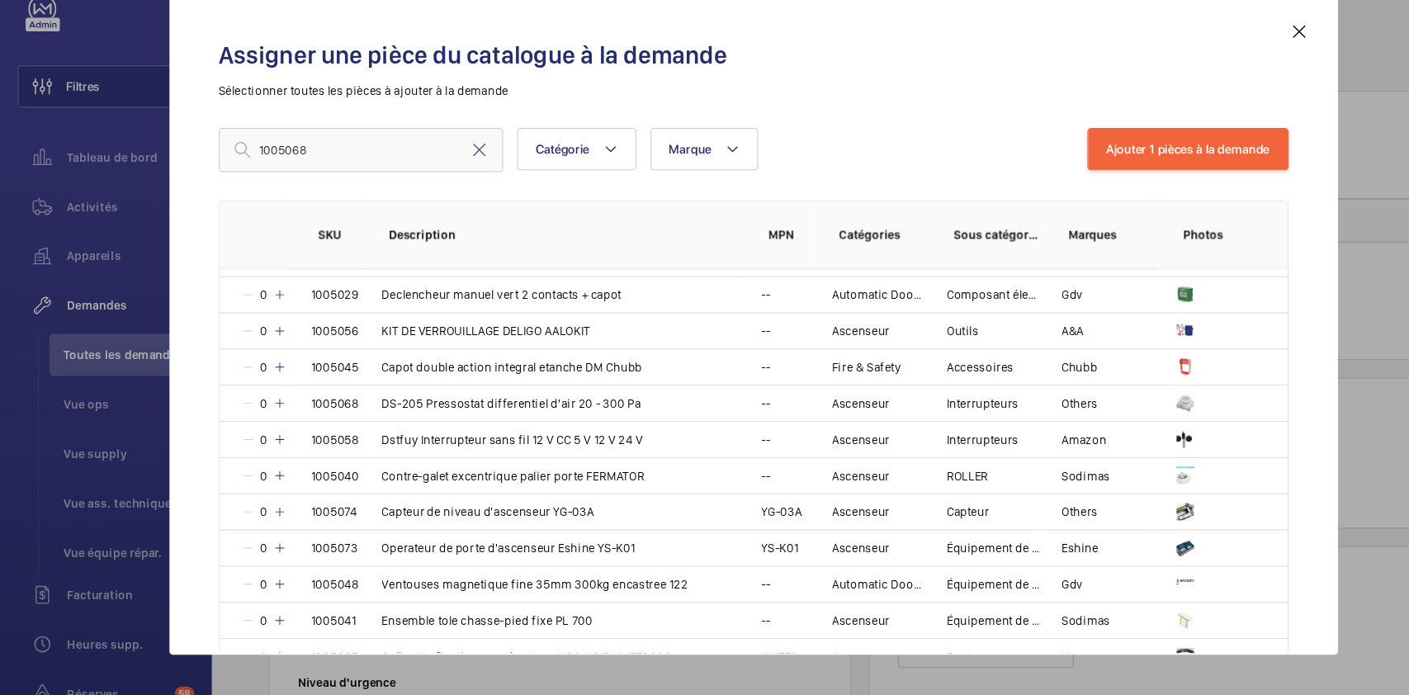
scroll to position [397, 0]
click at [569, 422] on p "DS-205 Pressostat differentiel d'air 20 - 300 Pa" at bounding box center [478, 423] width 243 height 17
click at [1135, 197] on button "Ajouter 2 pièces à la demande" at bounding box center [1109, 184] width 189 height 40
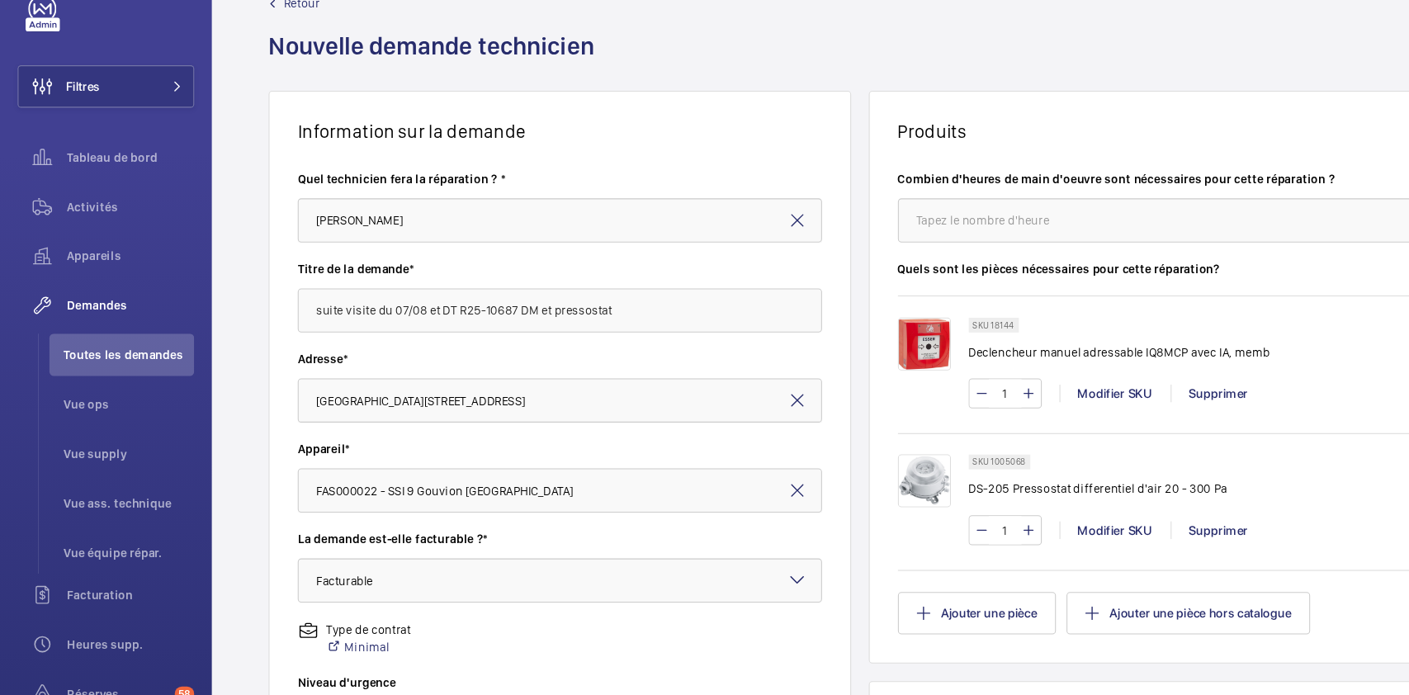
scroll to position [359, 0]
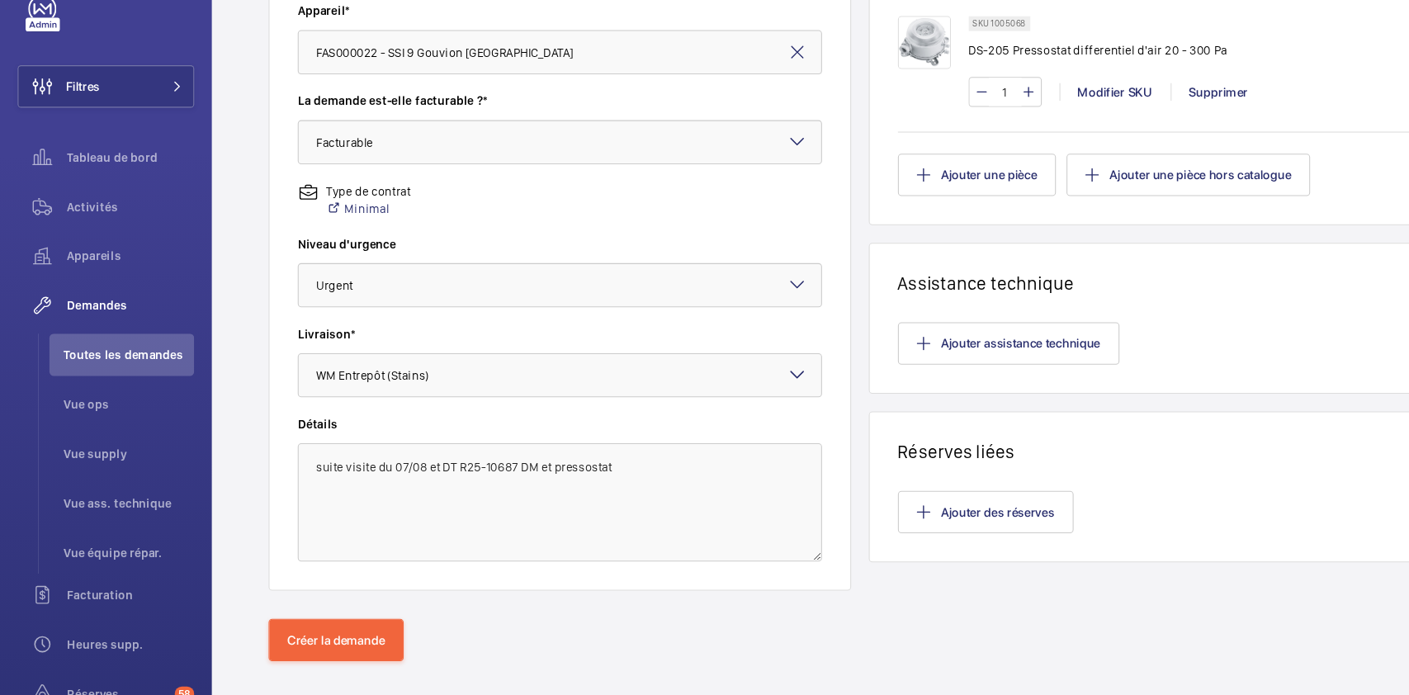
scroll to position [430, 0]
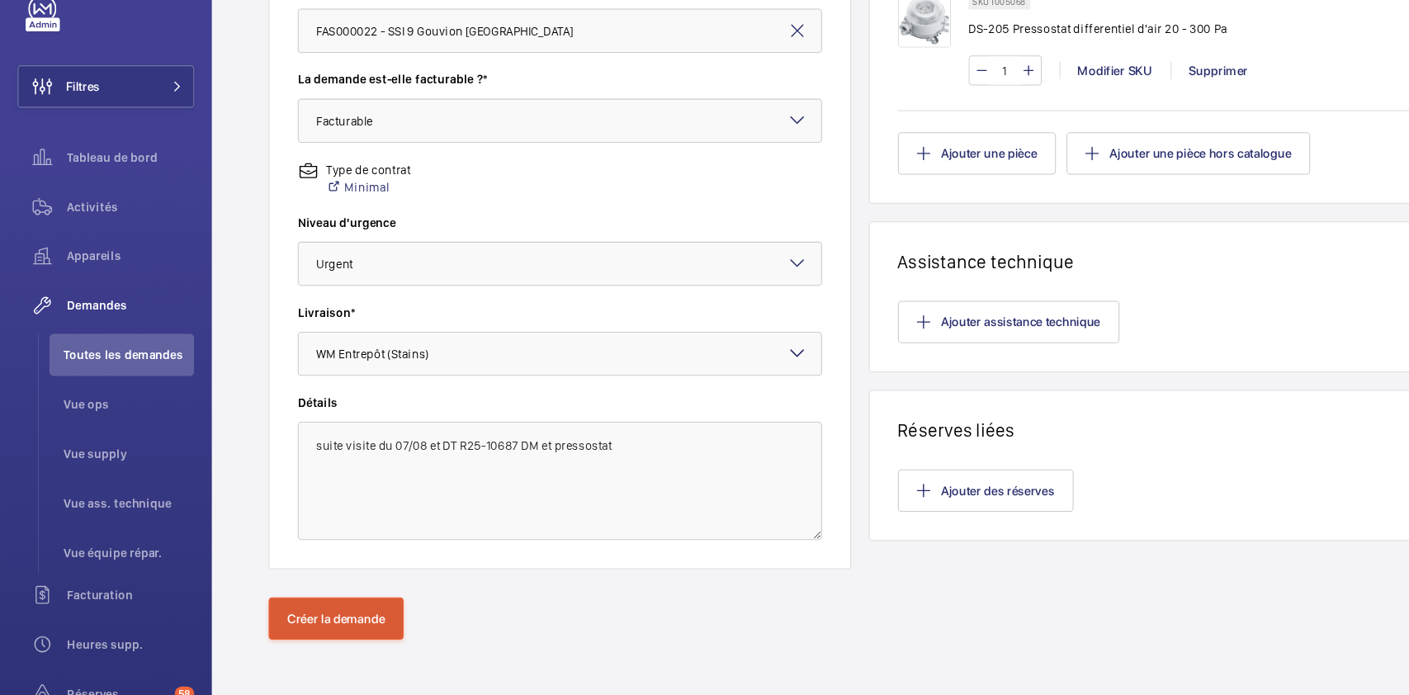
type input "8"
click at [305, 617] on button "Créer la demande" at bounding box center [314, 623] width 126 height 40
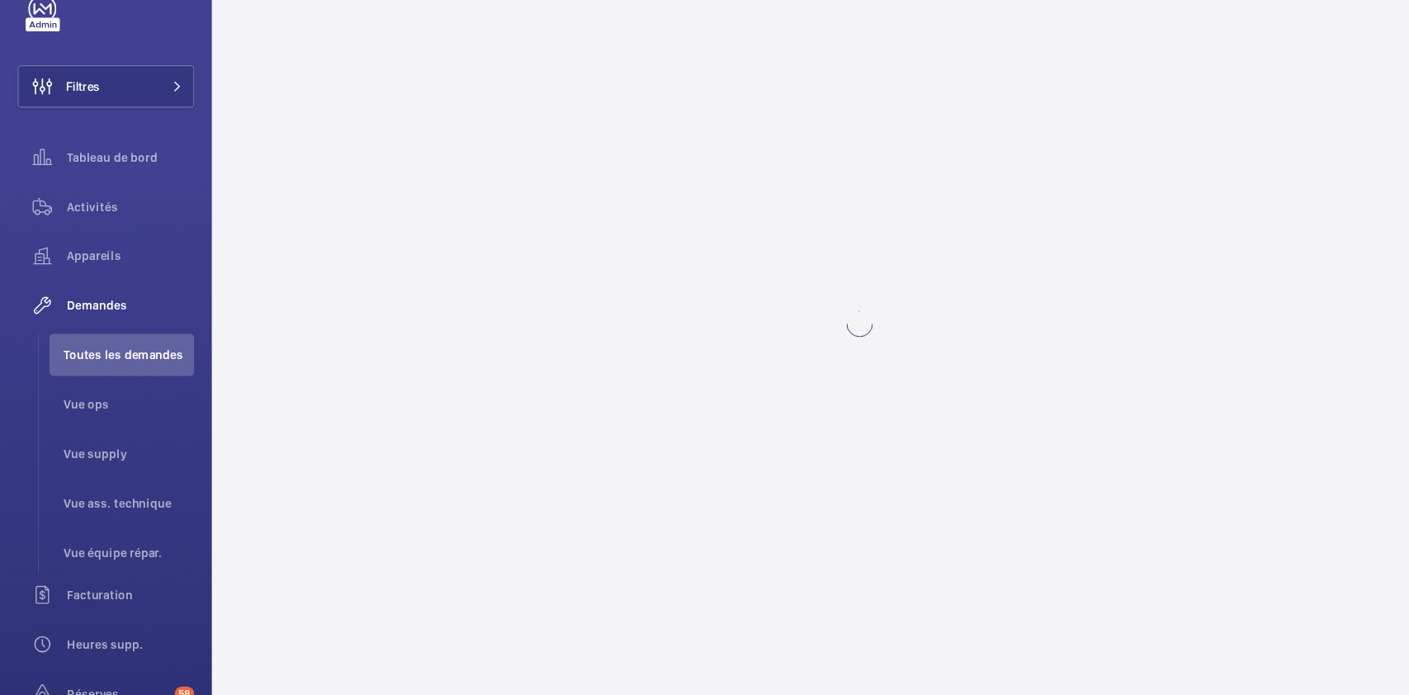
scroll to position [0, 0]
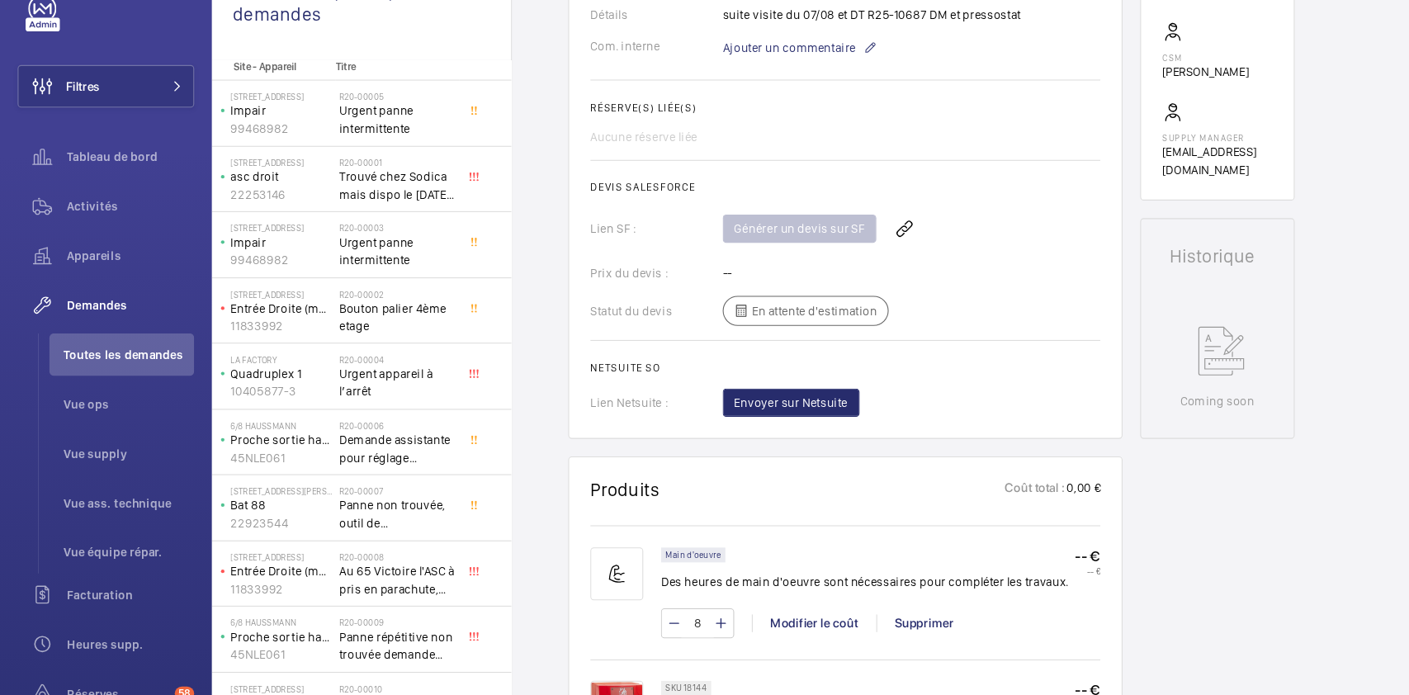
scroll to position [528, 0]
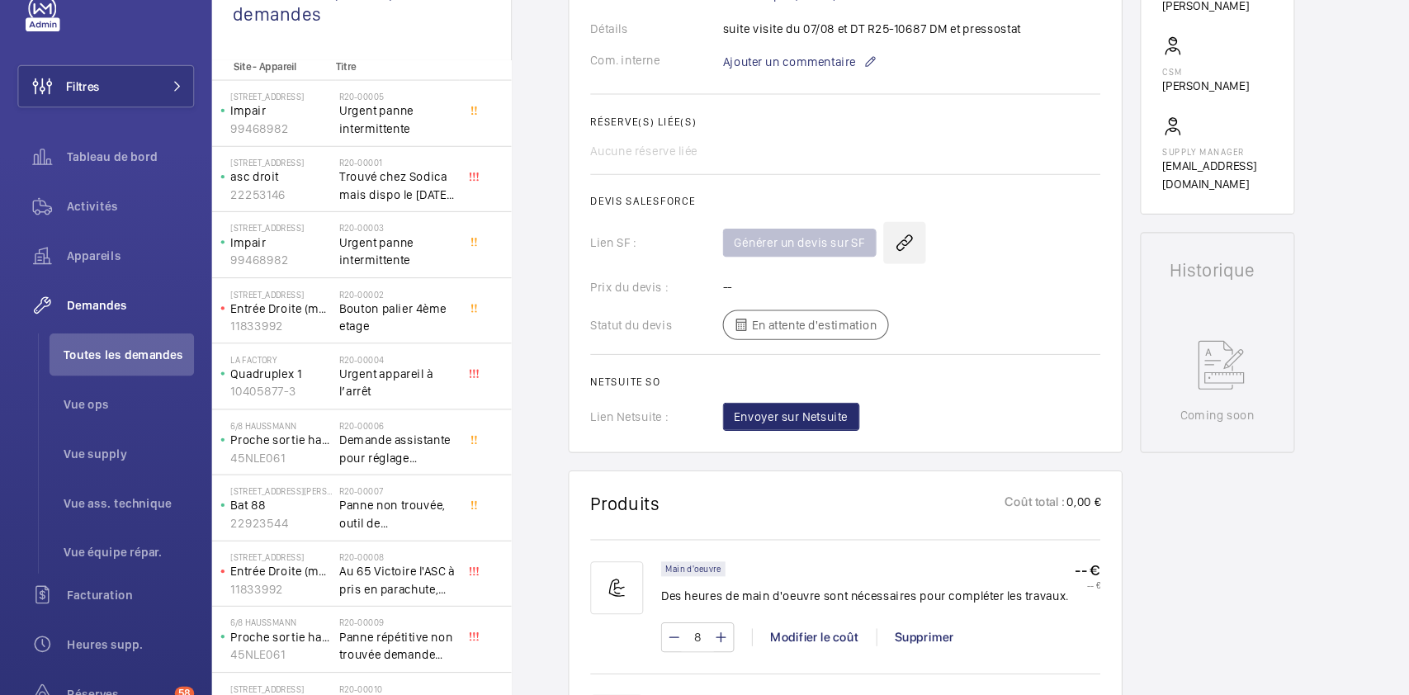
click at [840, 267] on wm-front-icon-button at bounding box center [846, 272] width 40 height 40
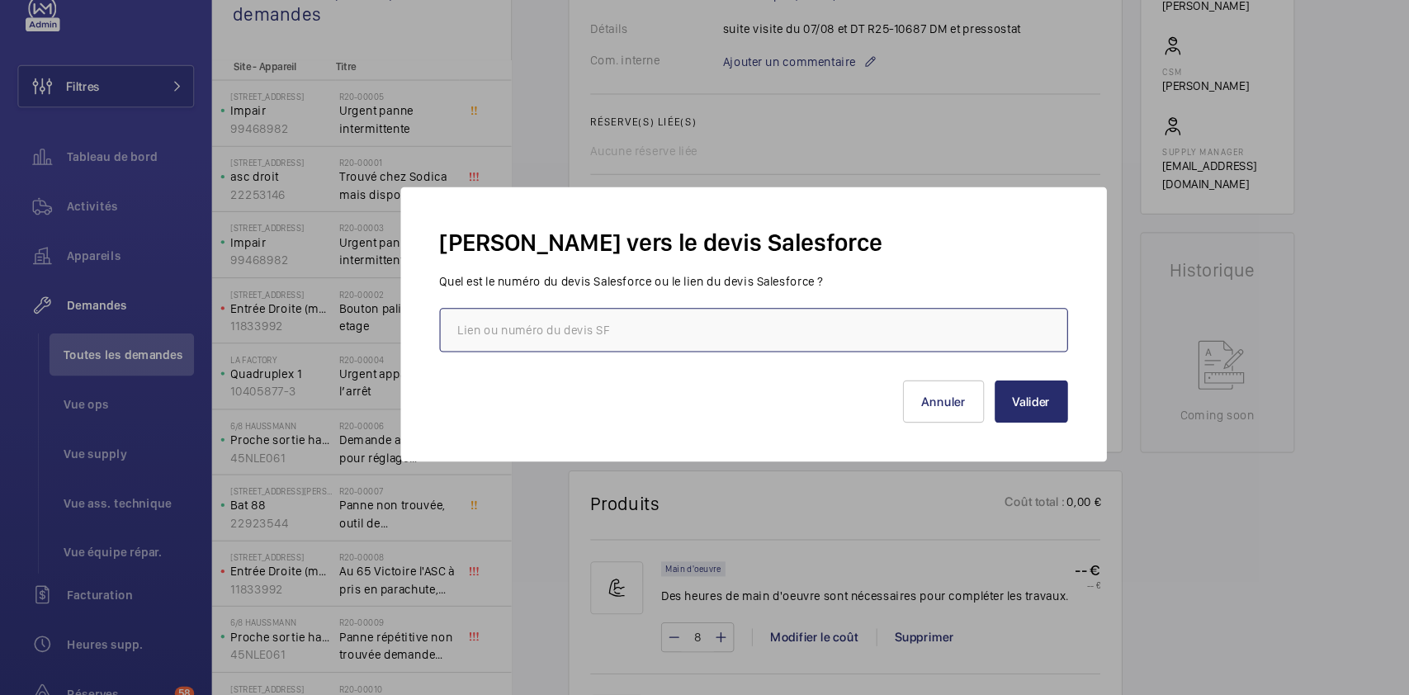
click at [484, 349] on input "text" at bounding box center [705, 353] width 588 height 41
paste input "https://wemaintain.lightning.force.com/lightning/r/Quote/0Q0SZ000008yUkz0AE/view"
type input "https://wemaintain.lightning.force.com/lightning/r/Quote/0Q0SZ000008yUkz0AE/view"
click at [956, 424] on button "Valider" at bounding box center [964, 420] width 68 height 40
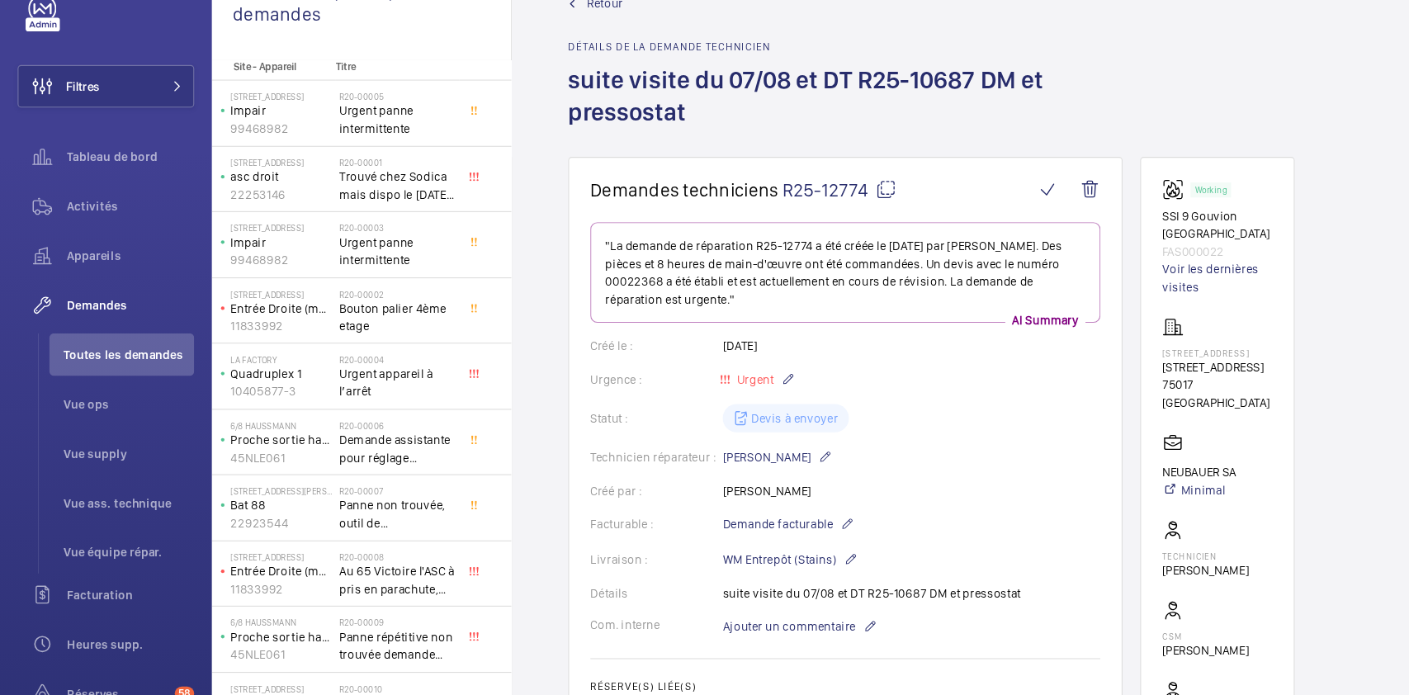
scroll to position [0, 0]
click at [835, 227] on mat-icon at bounding box center [829, 222] width 20 height 20
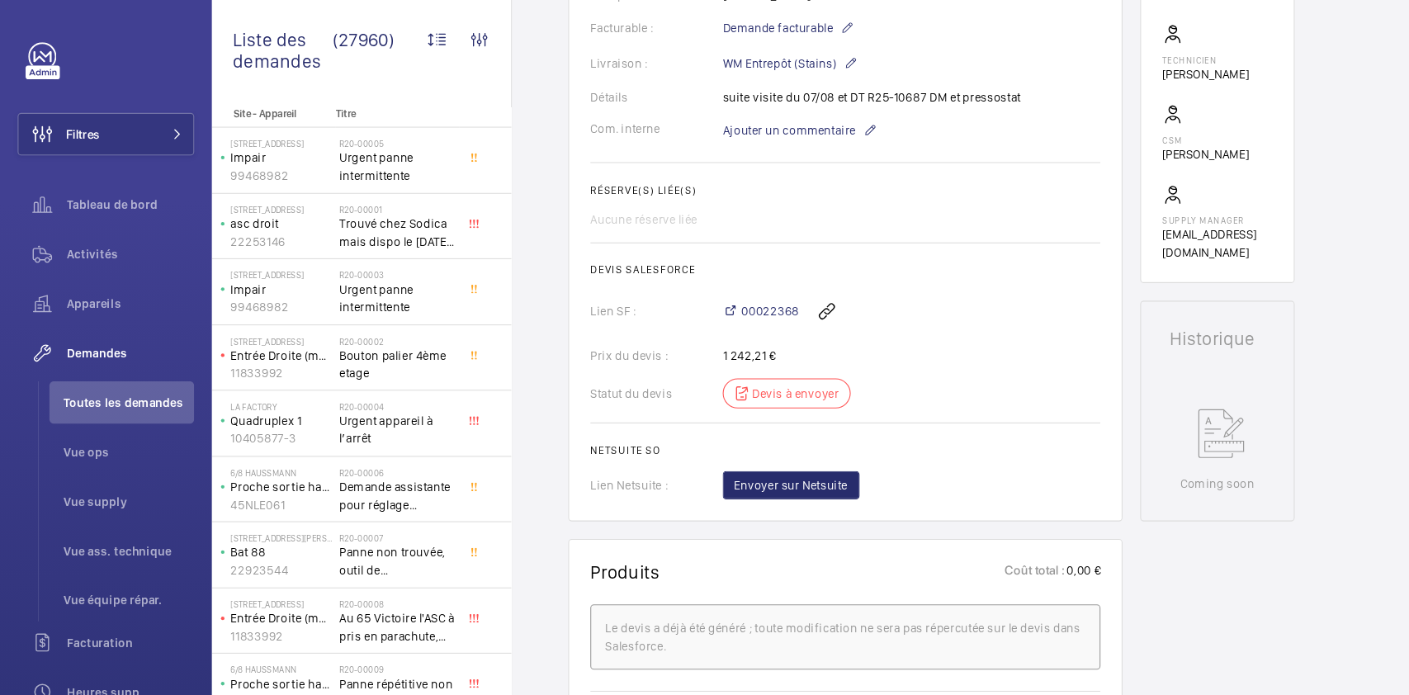
scroll to position [509, 0]
click at [937, 366] on div "Statut du devis Devis à envoyer" at bounding box center [790, 367] width 477 height 28
click at [780, 281] on wm-front-icon-button at bounding box center [773, 291] width 40 height 40
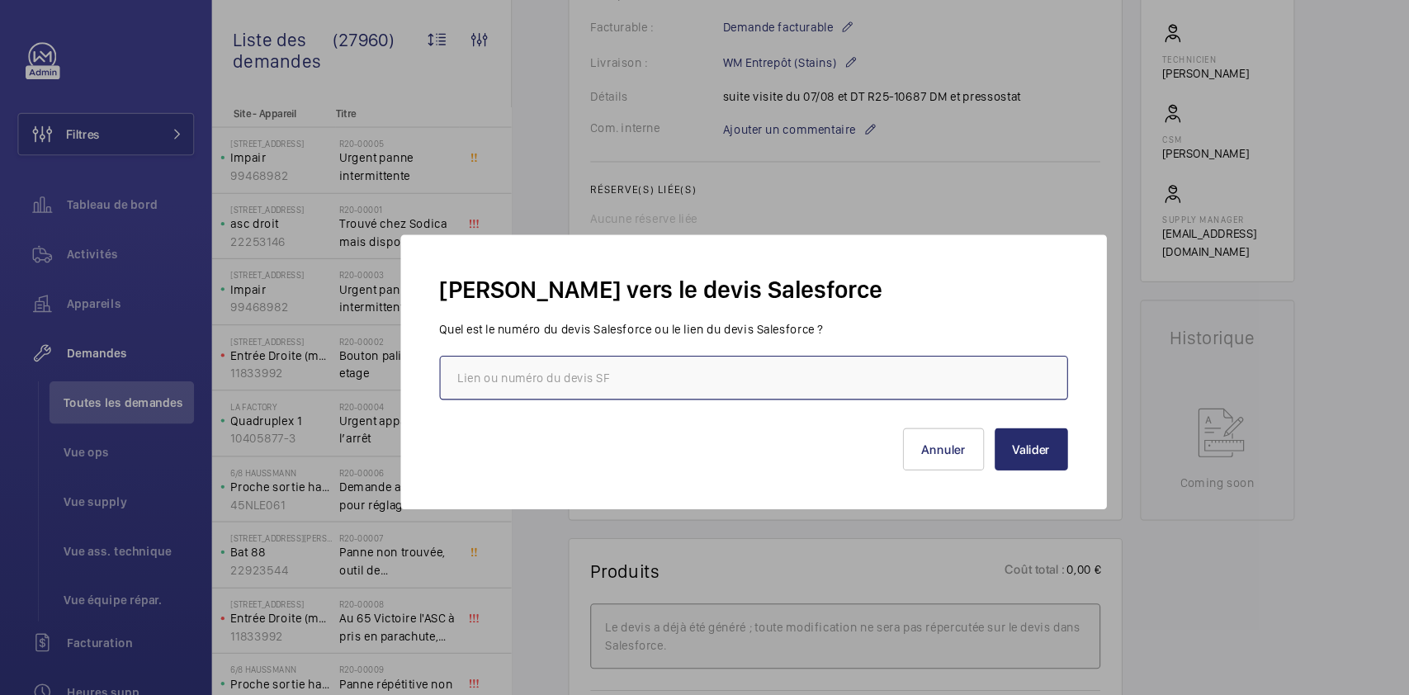
click at [670, 345] on input "text" at bounding box center [705, 353] width 588 height 41
paste input "R25-12774"
type input "R"
click at [904, 419] on button "Annuler" at bounding box center [882, 420] width 76 height 40
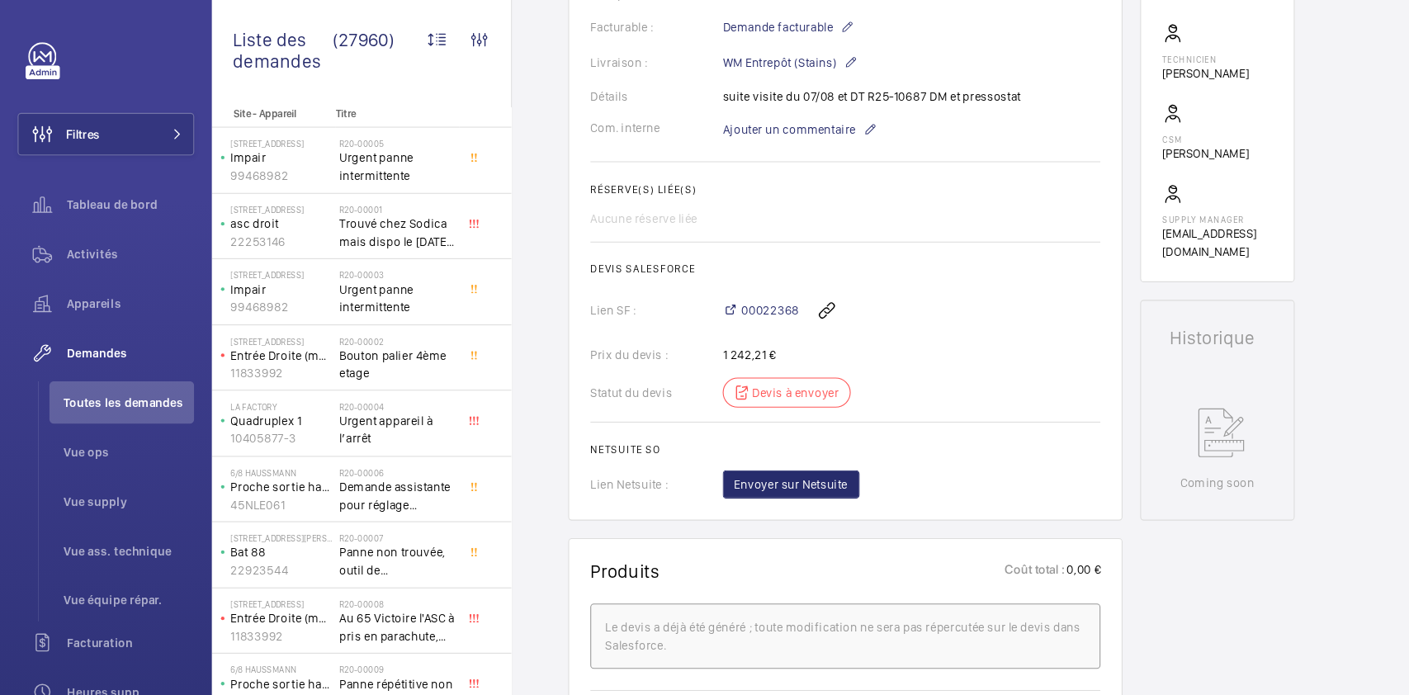
click at [890, 342] on wm-front-card-body ""La demande de réparation R25-12774 a été créée le 24 septembre 2025 par Ludovi…" at bounding box center [790, 104] width 477 height 723
click at [769, 286] on wm-front-icon-button at bounding box center [773, 291] width 40 height 40
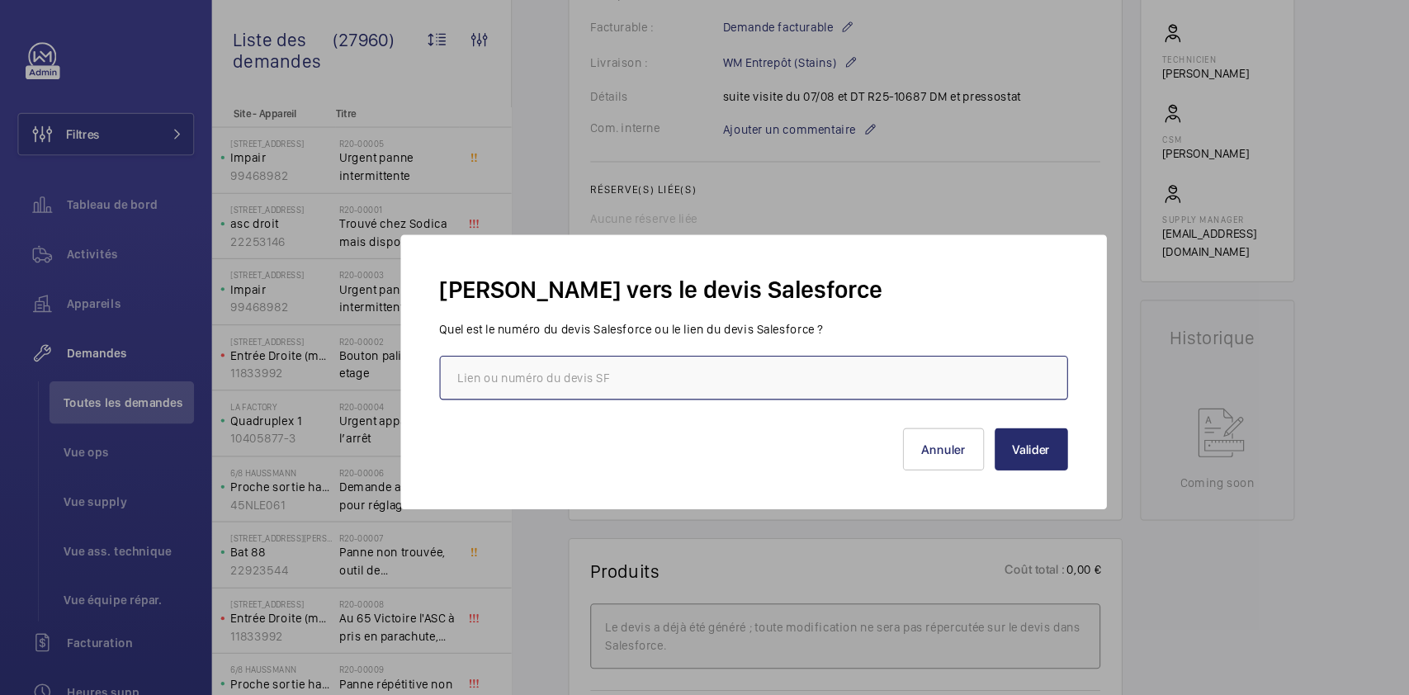
click at [623, 359] on input "text" at bounding box center [705, 353] width 588 height 41
paste input "https://wemaintain.lightning.force.com/lightning/r/Quote/0Q0SZ000008yUkz0AE/view"
type input "https://wemaintain.lightning.force.com/lightning/r/Quote/0Q0SZ000008yUkz0AE/view"
click at [980, 437] on button "Valider" at bounding box center [964, 420] width 68 height 40
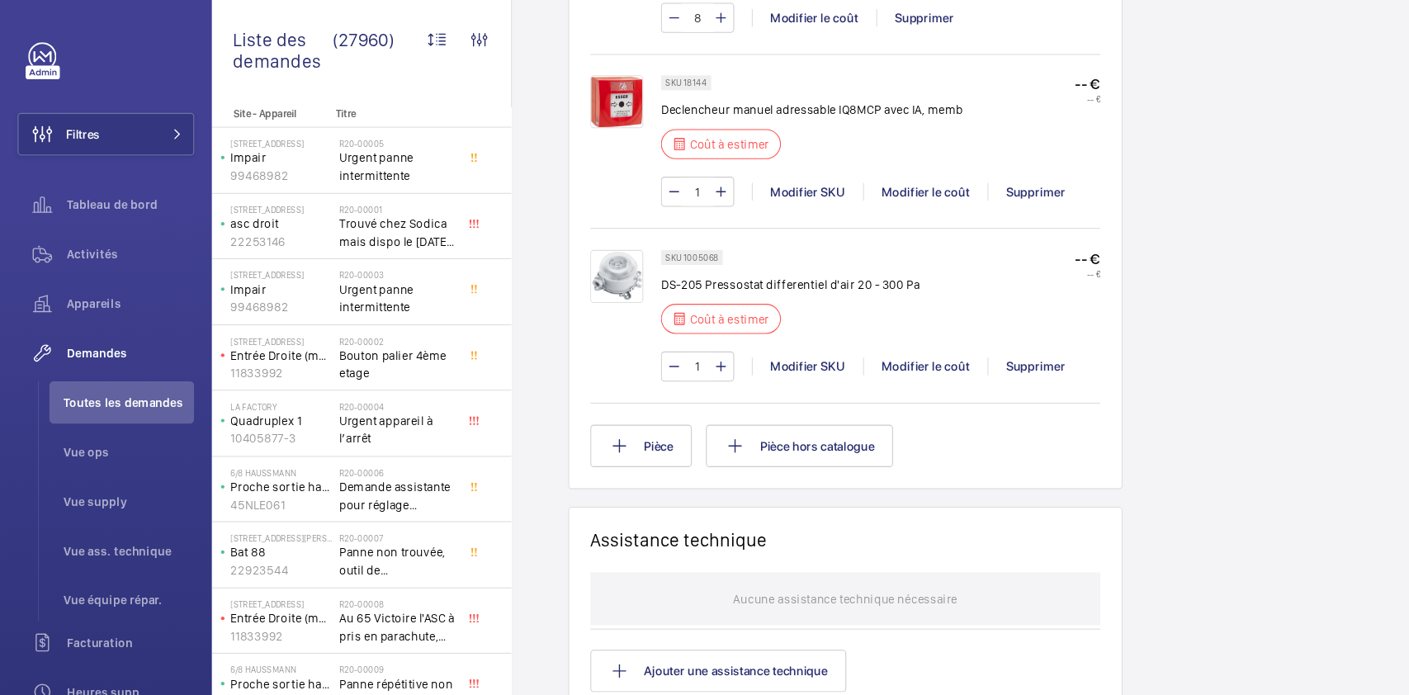
scroll to position [188, 0]
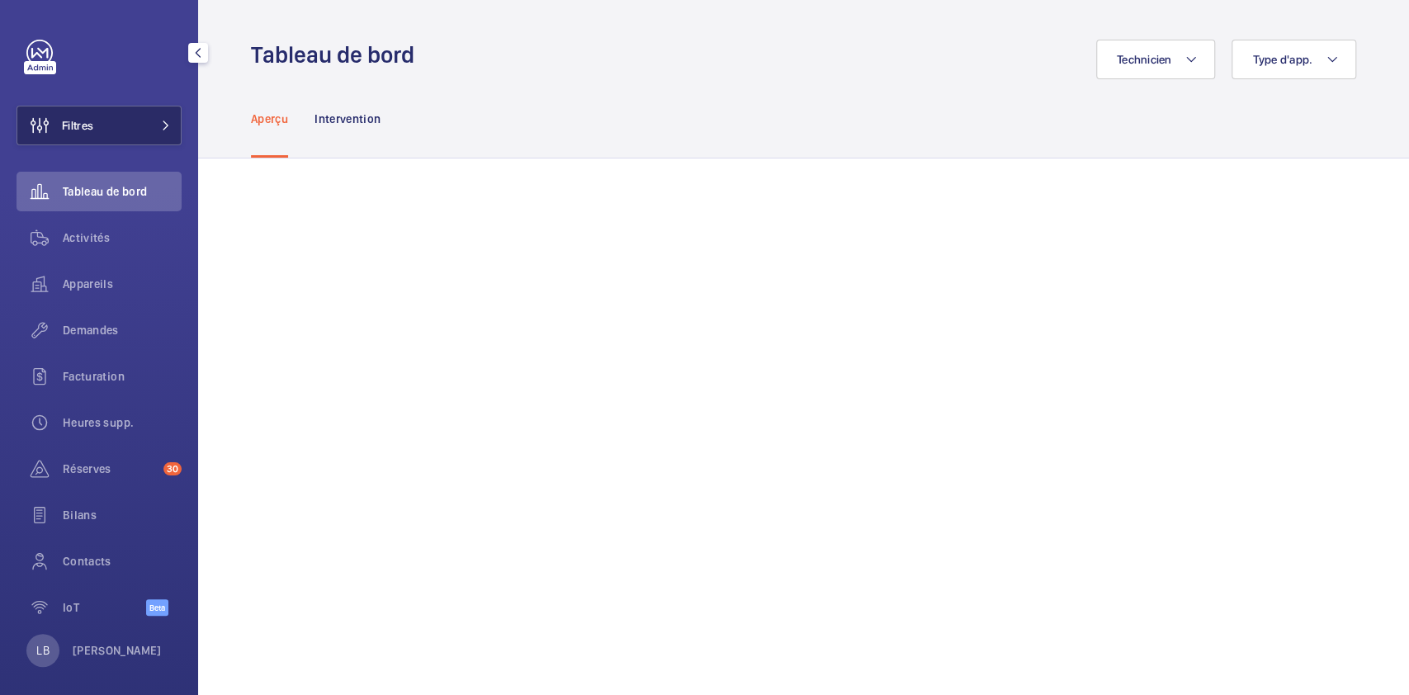
click at [126, 122] on button "Filtres" at bounding box center [99, 126] width 165 height 40
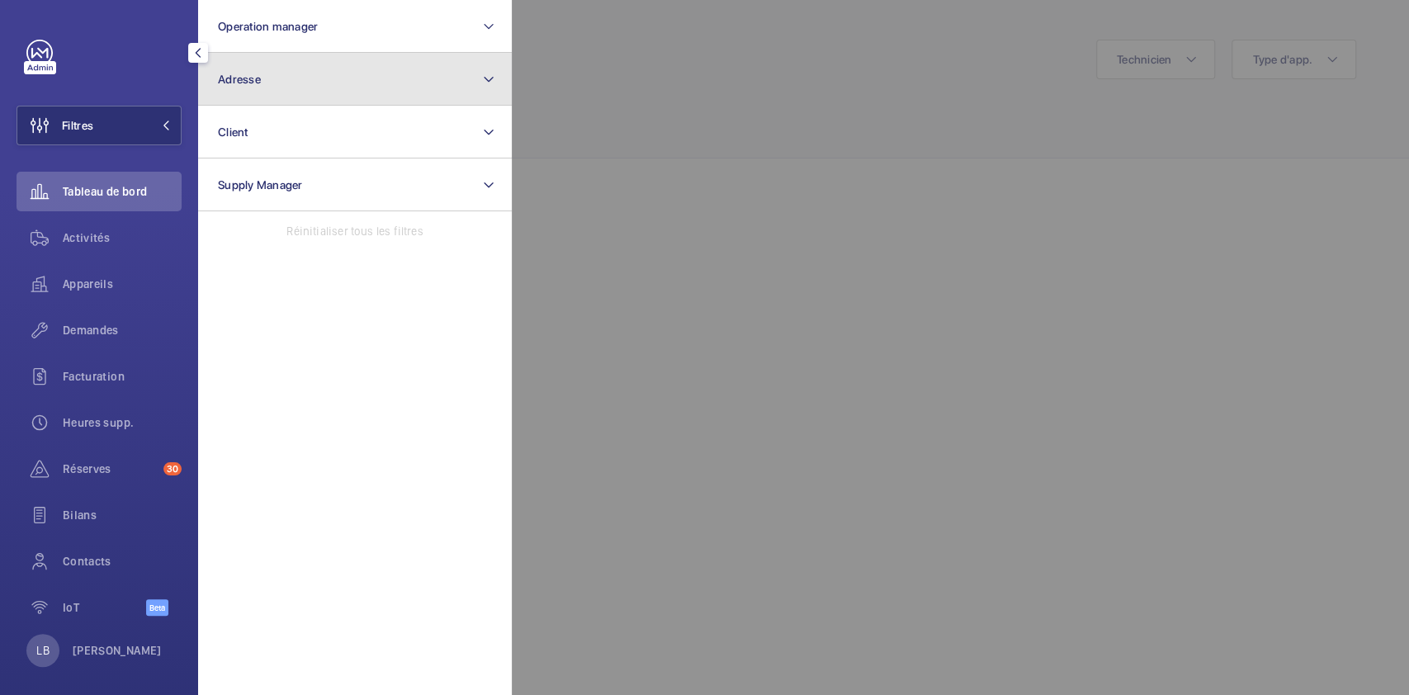
click at [317, 81] on button "Adresse" at bounding box center [355, 79] width 314 height 53
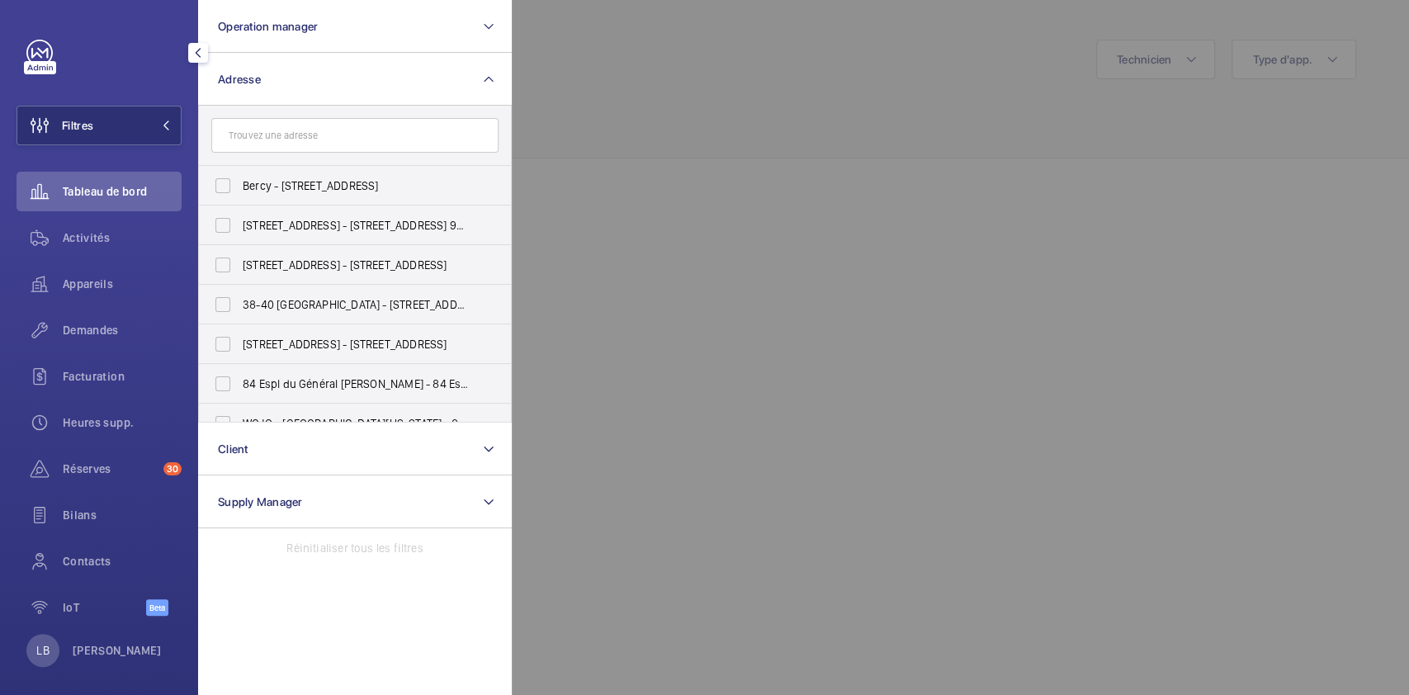
click at [282, 130] on input "text" at bounding box center [354, 135] width 287 height 35
type input "9 gouvion"
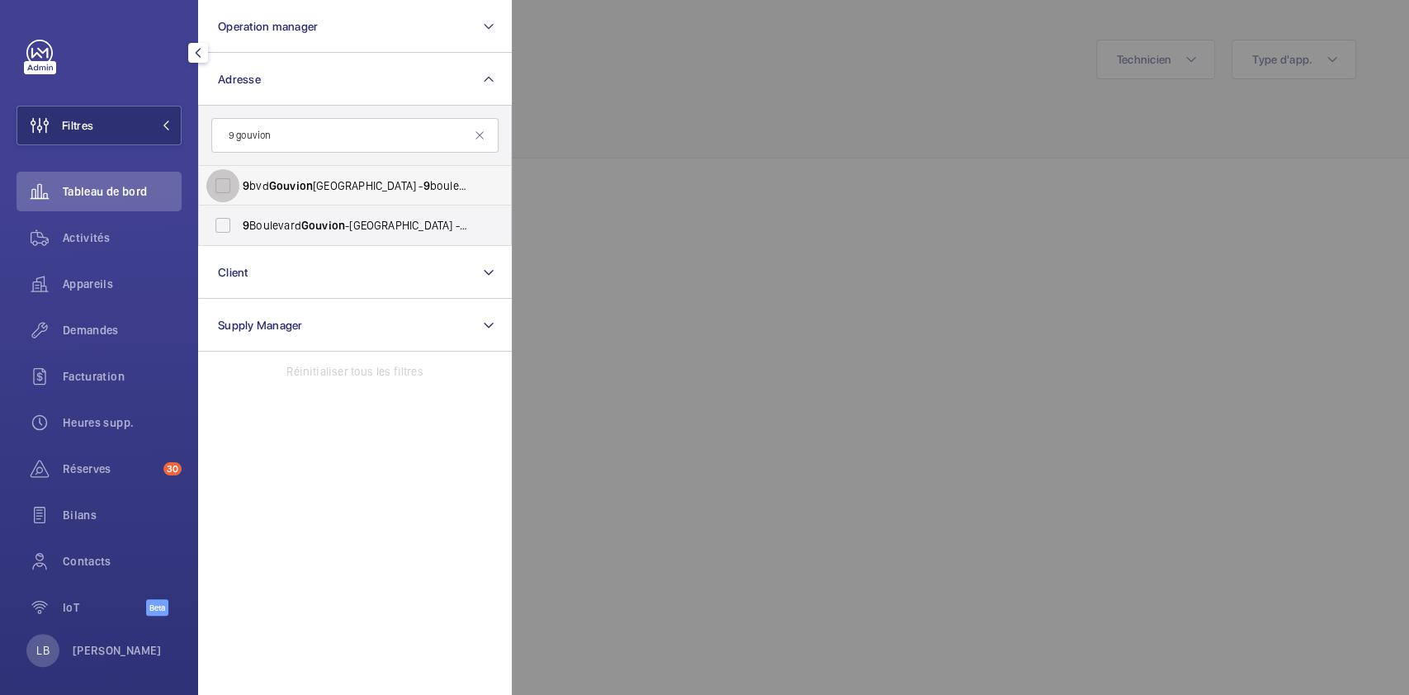
click at [228, 179] on input "9 bvd Gouvion St Cyr, 75017 - 9 boulevard gouvion saint cyr, PARIS 75017" at bounding box center [222, 185] width 33 height 33
checkbox input "true"
click at [223, 225] on input "9 Boulevard Gouvion -Saint-Cyr - 9 Boulevard Gouvion -Saint-Cyr, 75017 PARIS, P…" at bounding box center [222, 225] width 33 height 33
checkbox input "true"
click at [99, 242] on span "Activités" at bounding box center [122, 237] width 119 height 17
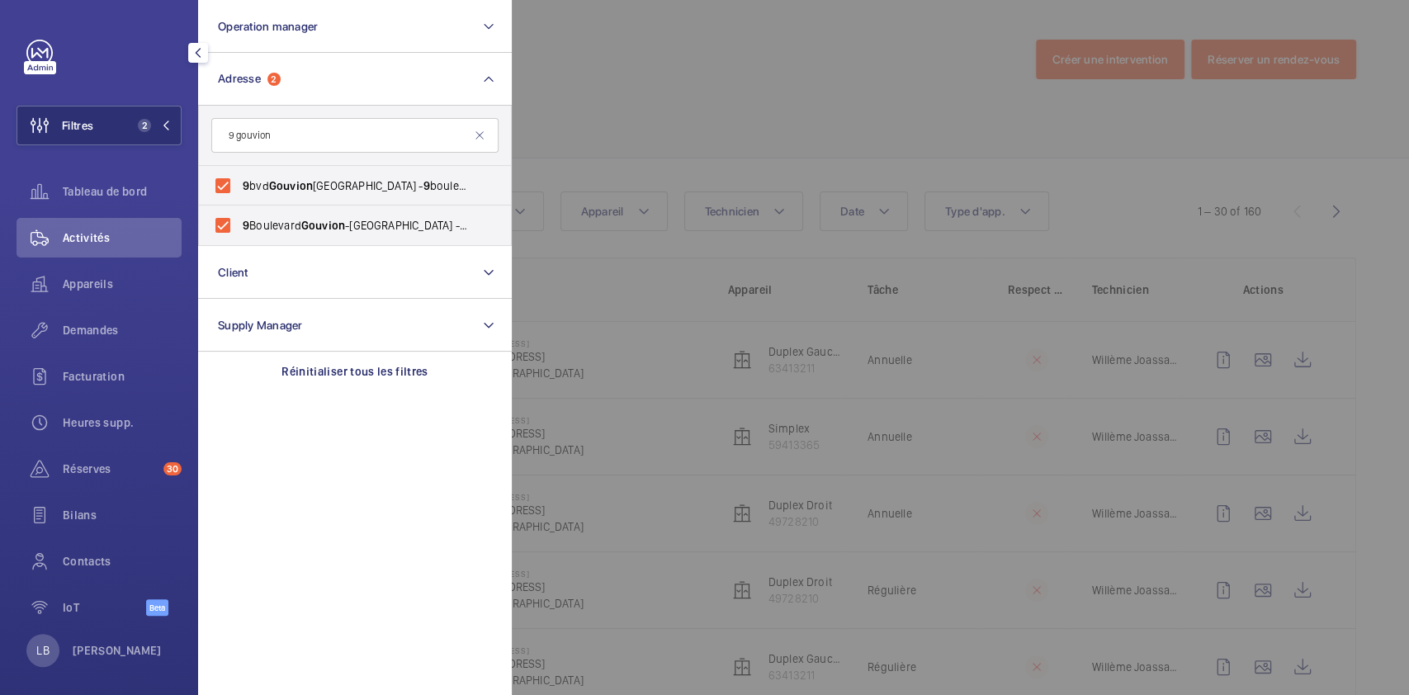
click at [673, 101] on div at bounding box center [1216, 347] width 1409 height 695
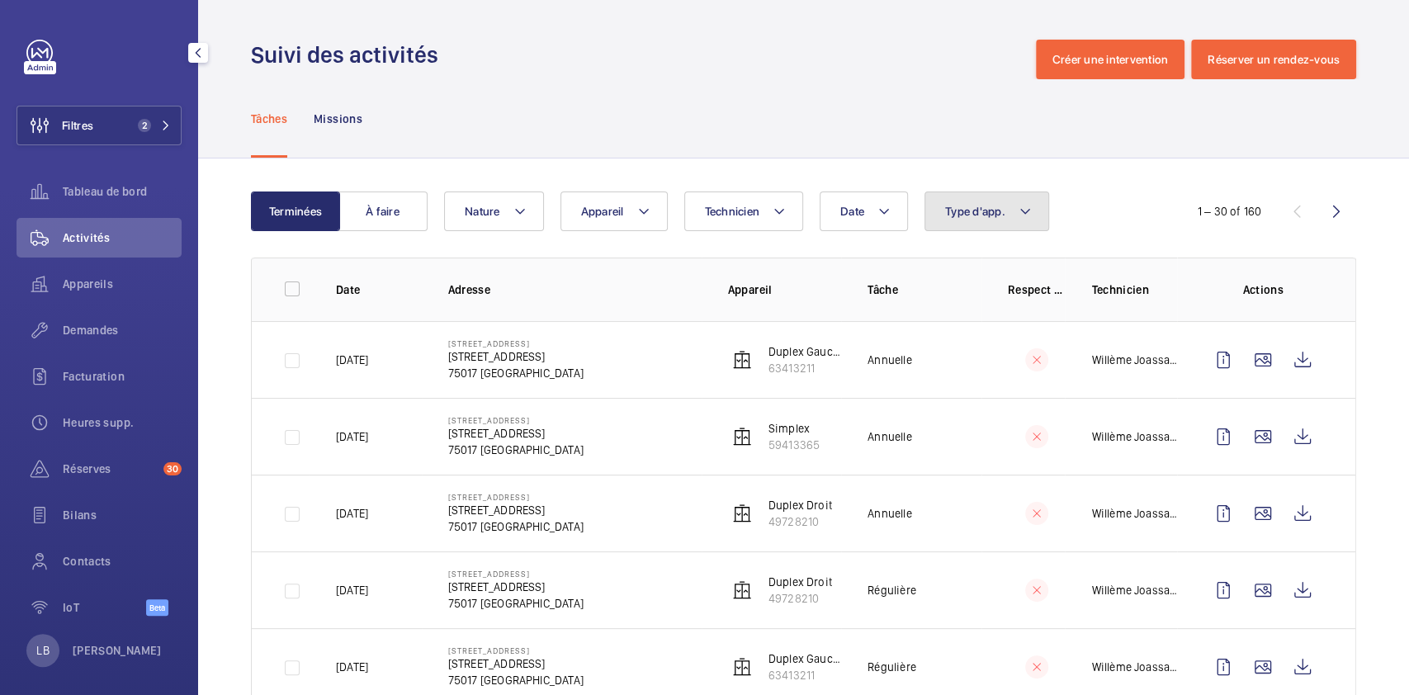
click at [994, 218] on button "Type d'app." at bounding box center [986, 211] width 125 height 40
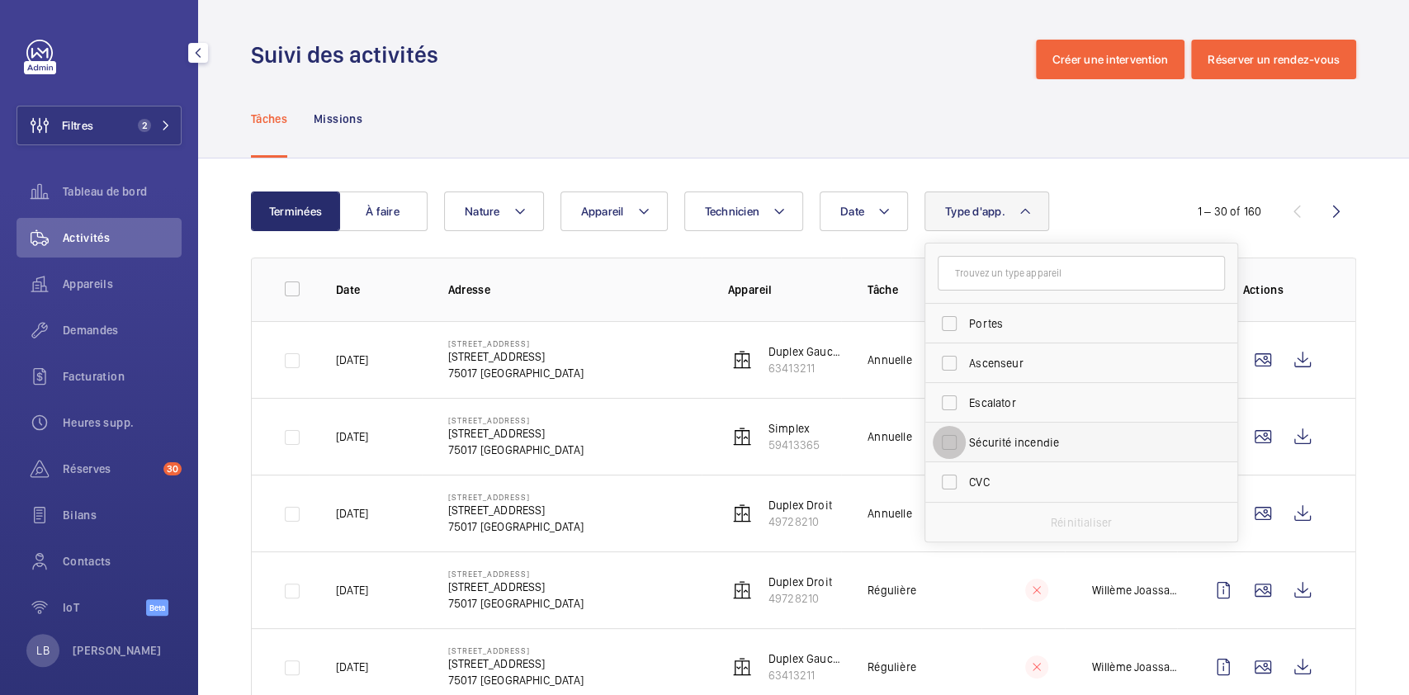
click at [949, 440] on input "Sécurité incendie" at bounding box center [949, 442] width 33 height 33
checkbox input "true"
click at [755, 99] on div "Tâches Missions" at bounding box center [803, 118] width 1105 height 78
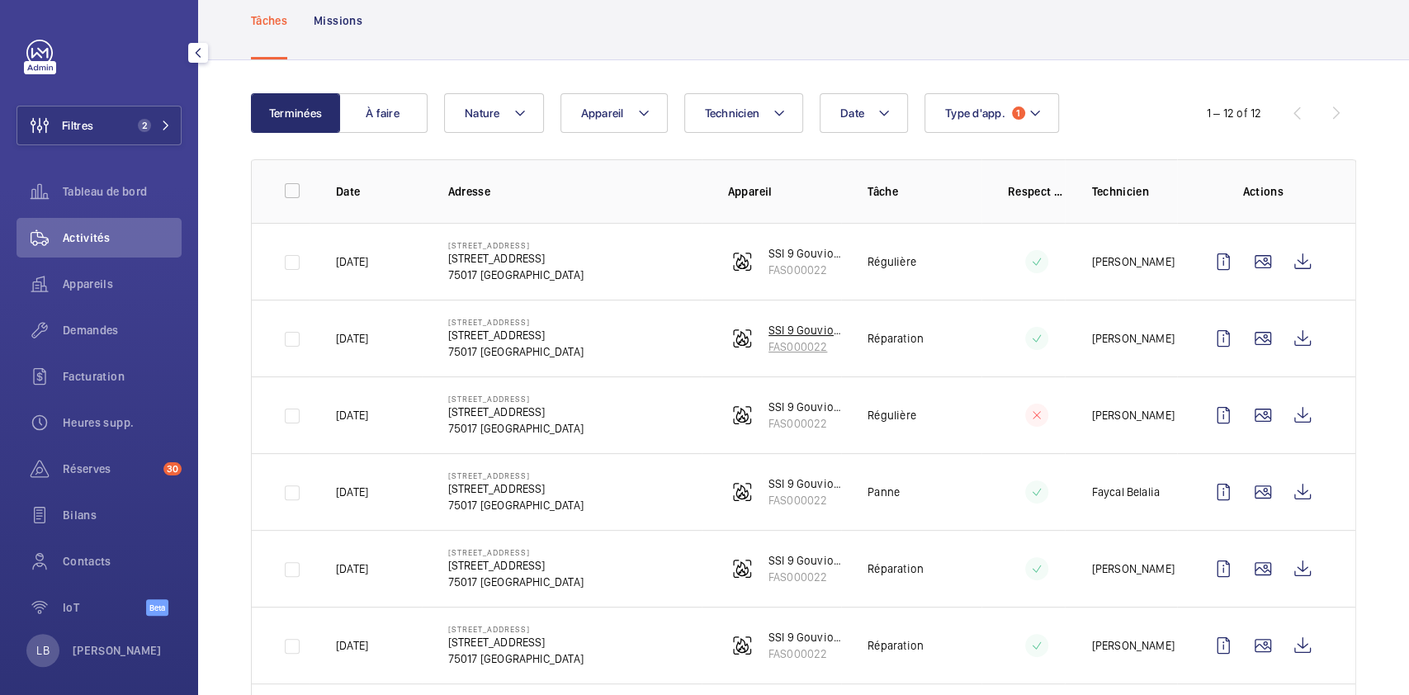
scroll to position [101, 0]
click at [94, 334] on span "Demandes" at bounding box center [122, 330] width 119 height 17
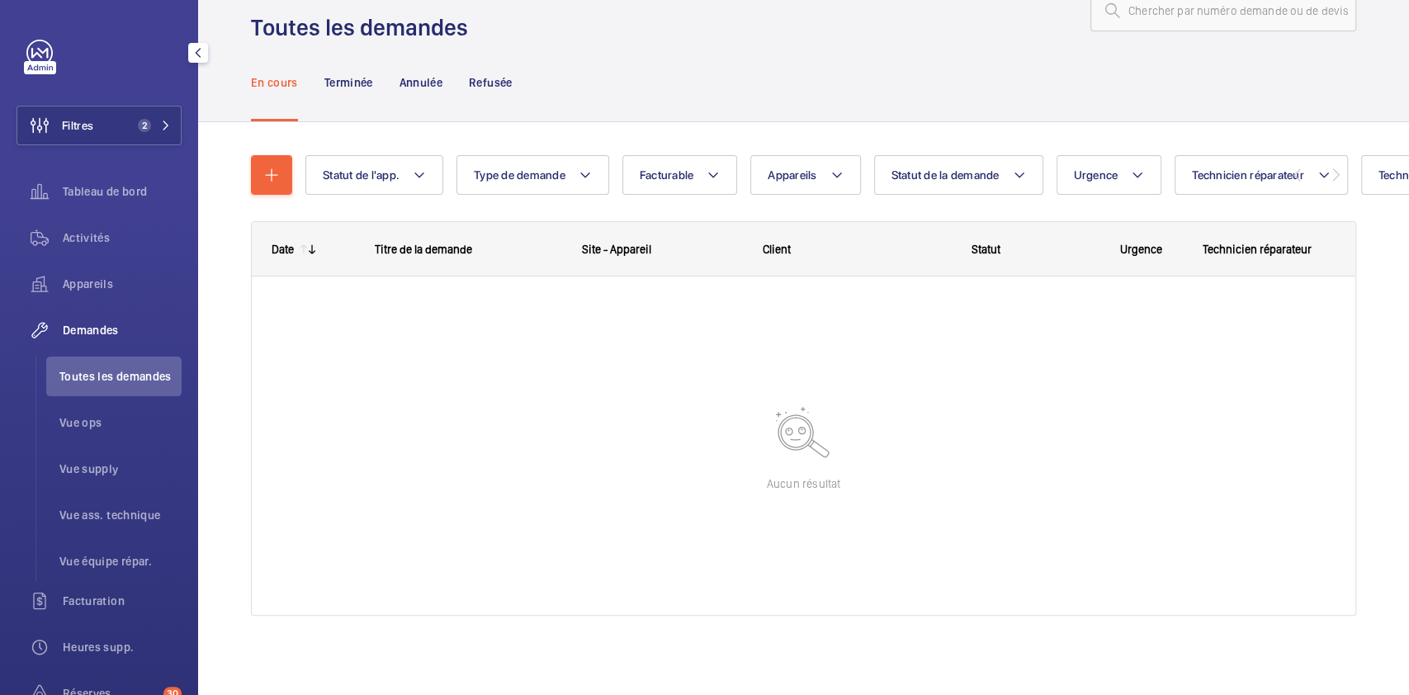
scroll to position [49, 0]
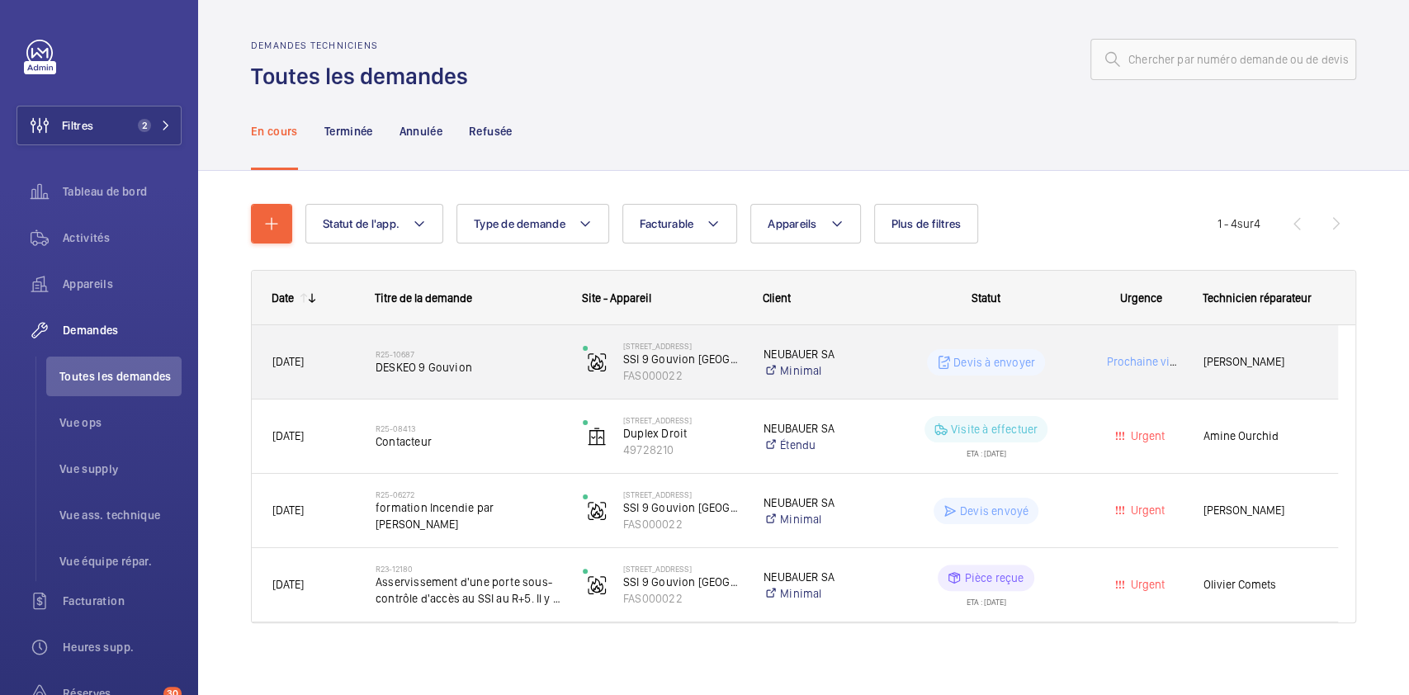
click at [1083, 371] on div "Prochaine visite" at bounding box center [1131, 362] width 102 height 52
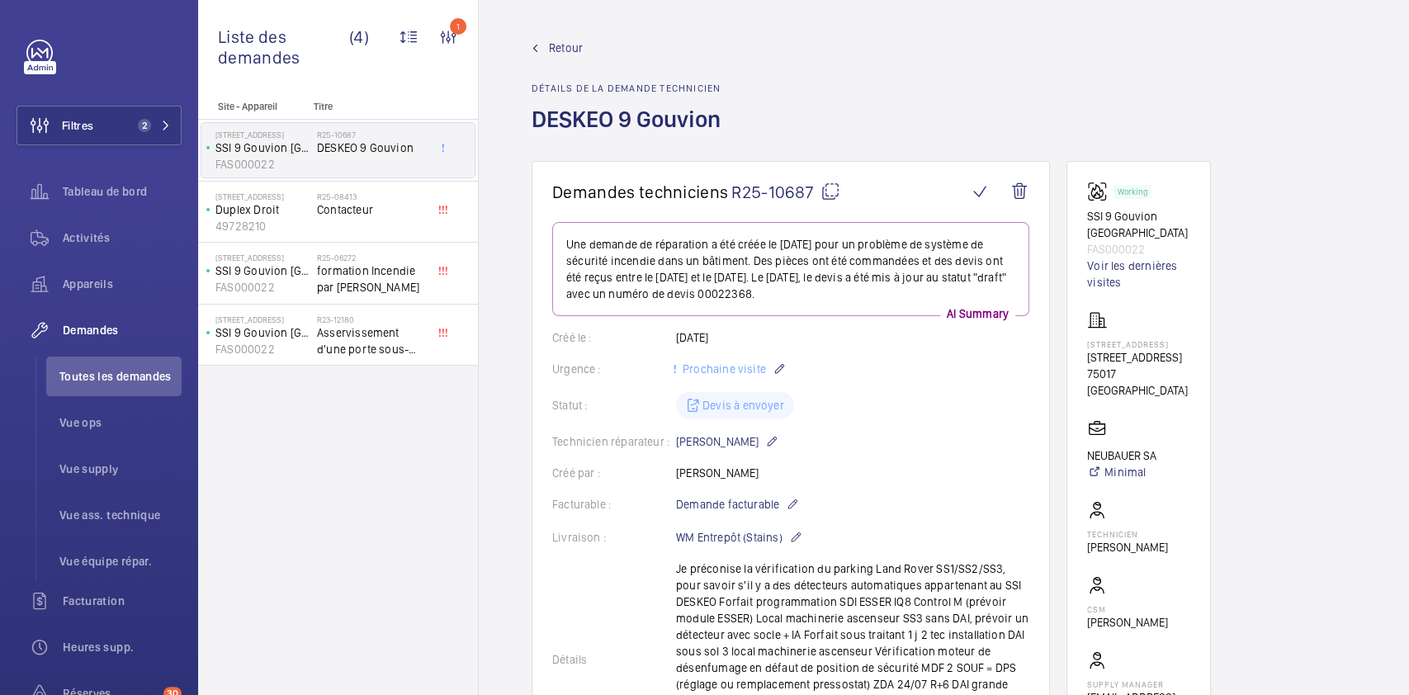
click at [829, 192] on mat-icon at bounding box center [830, 192] width 20 height 20
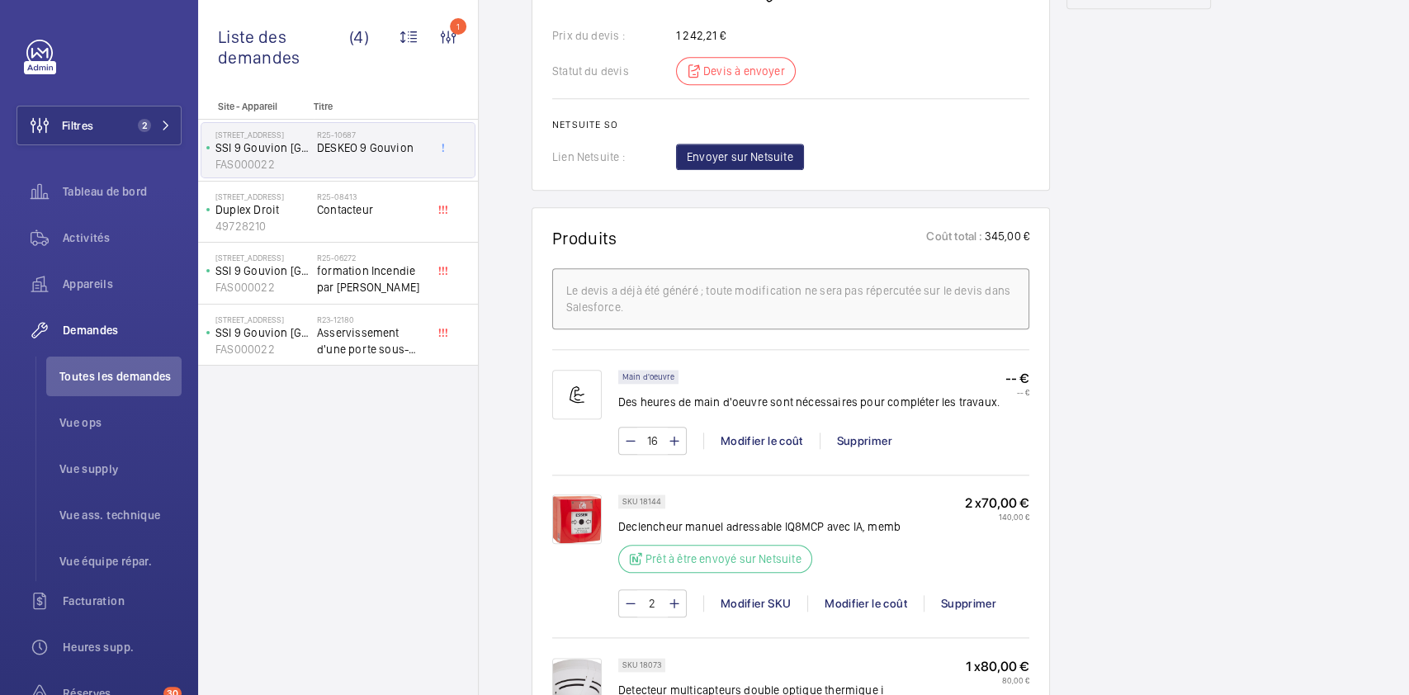
scroll to position [957, 0]
drag, startPoint x: 637, startPoint y: 499, endPoint x: 661, endPoint y: 500, distance: 23.9
click at [661, 500] on div "SKU 18144" at bounding box center [641, 501] width 47 height 14
copy p "18144"
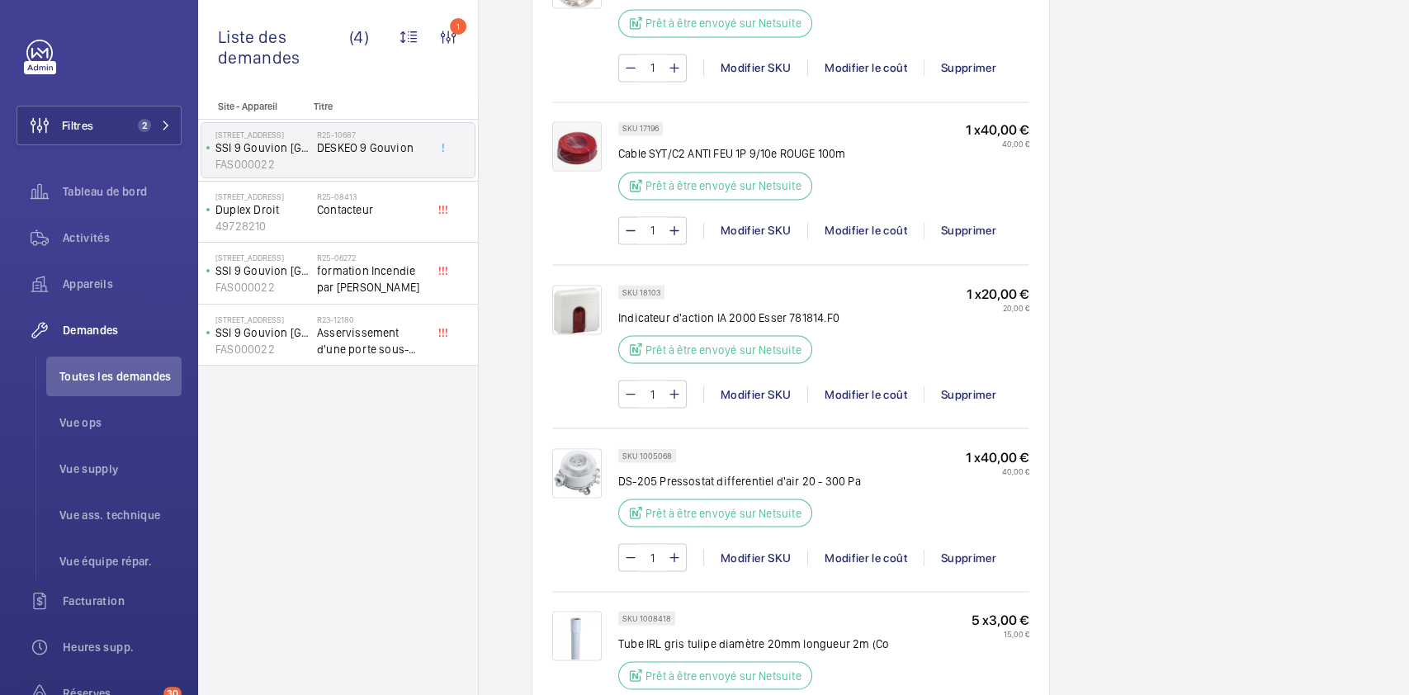
scroll to position [1820, 0]
drag, startPoint x: 639, startPoint y: 449, endPoint x: 673, endPoint y: 451, distance: 34.7
click at [673, 451] on div "SKU 1005068" at bounding box center [647, 454] width 58 height 14
copy p "1005068"
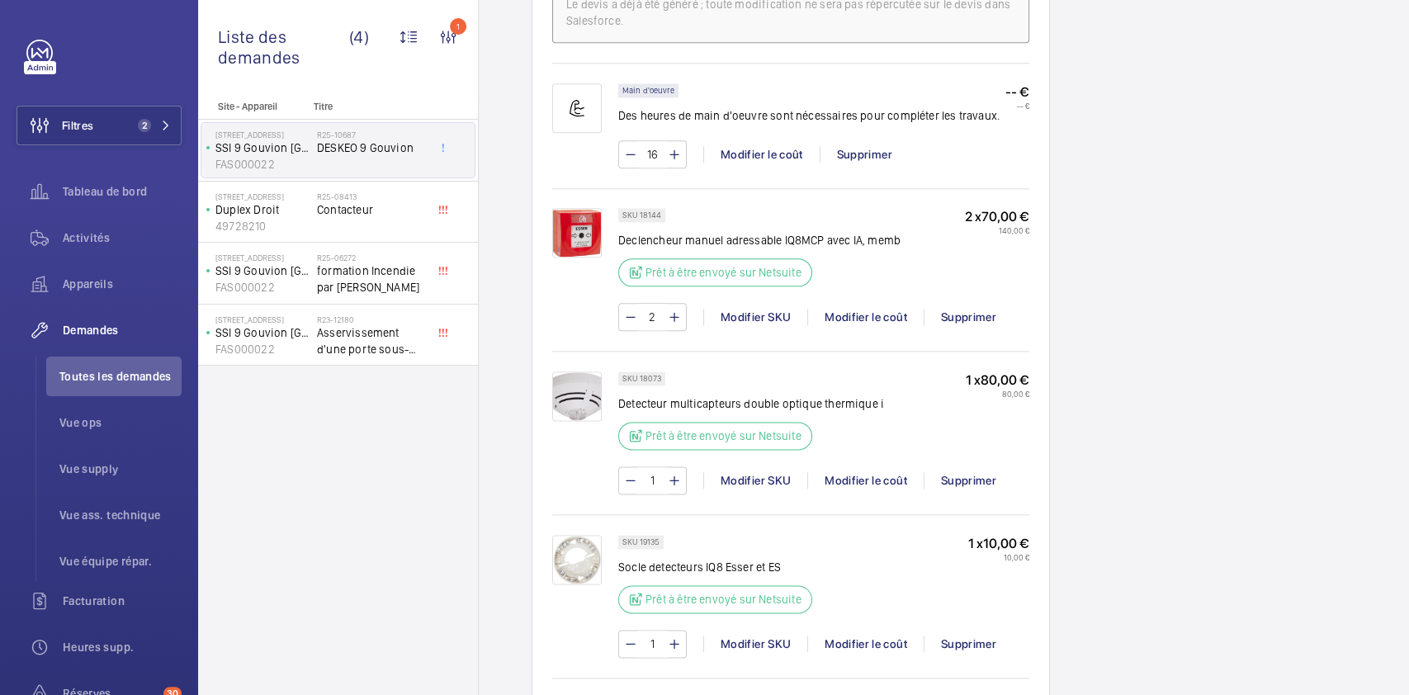
scroll to position [1228, 0]
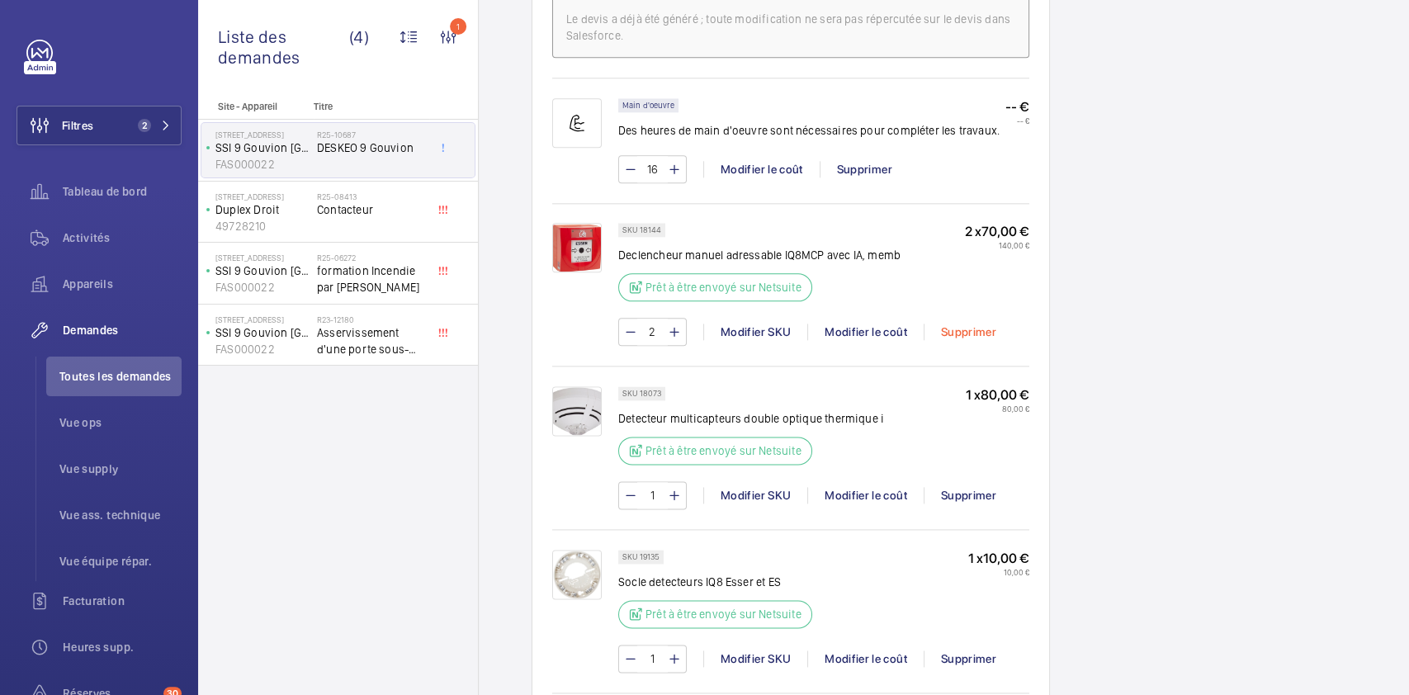
click at [957, 324] on div "Supprimer" at bounding box center [967, 331] width 89 height 17
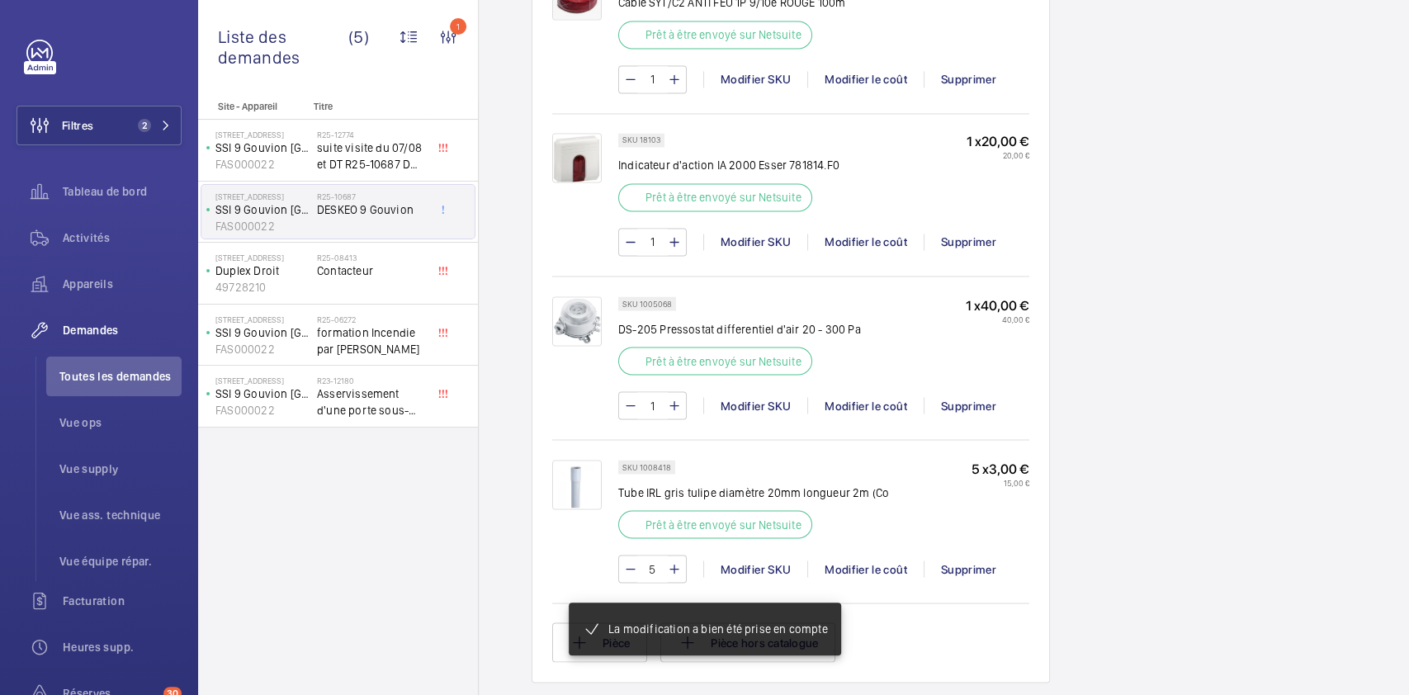
scroll to position [1829, 0]
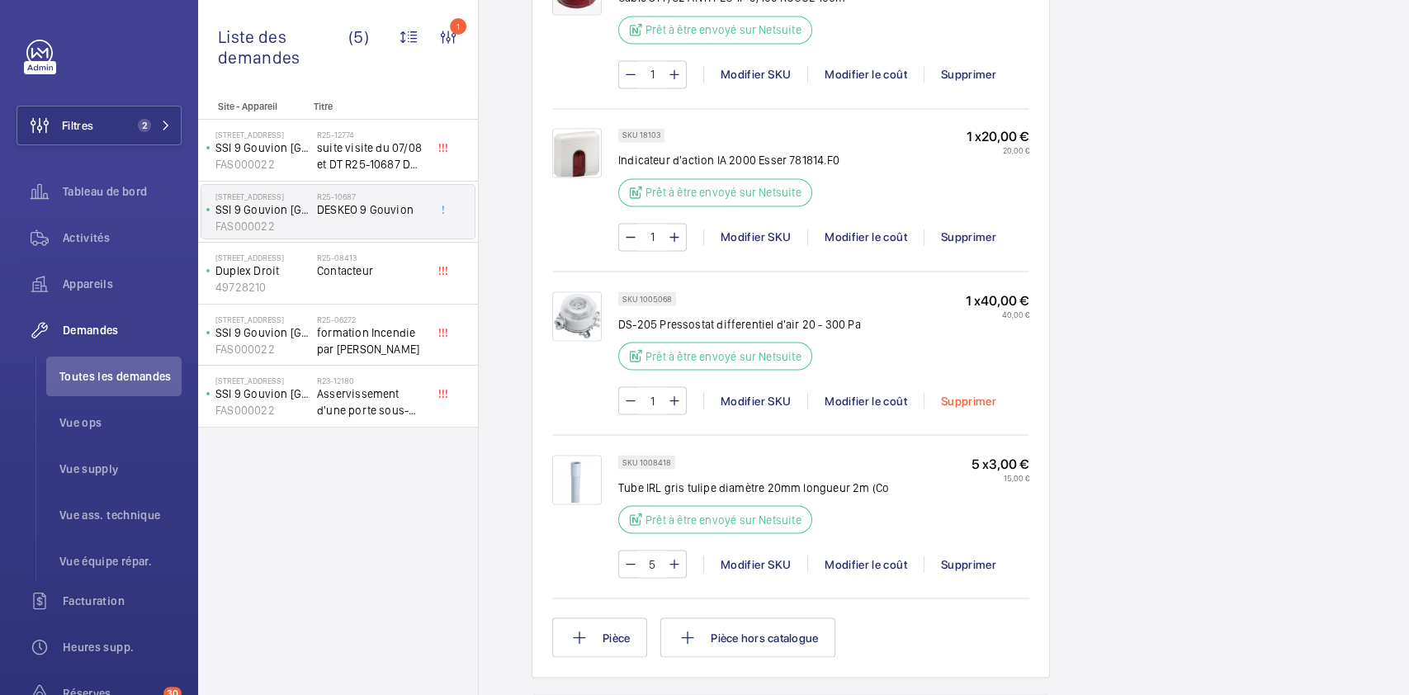
click at [965, 404] on div "Supprimer" at bounding box center [967, 400] width 89 height 17
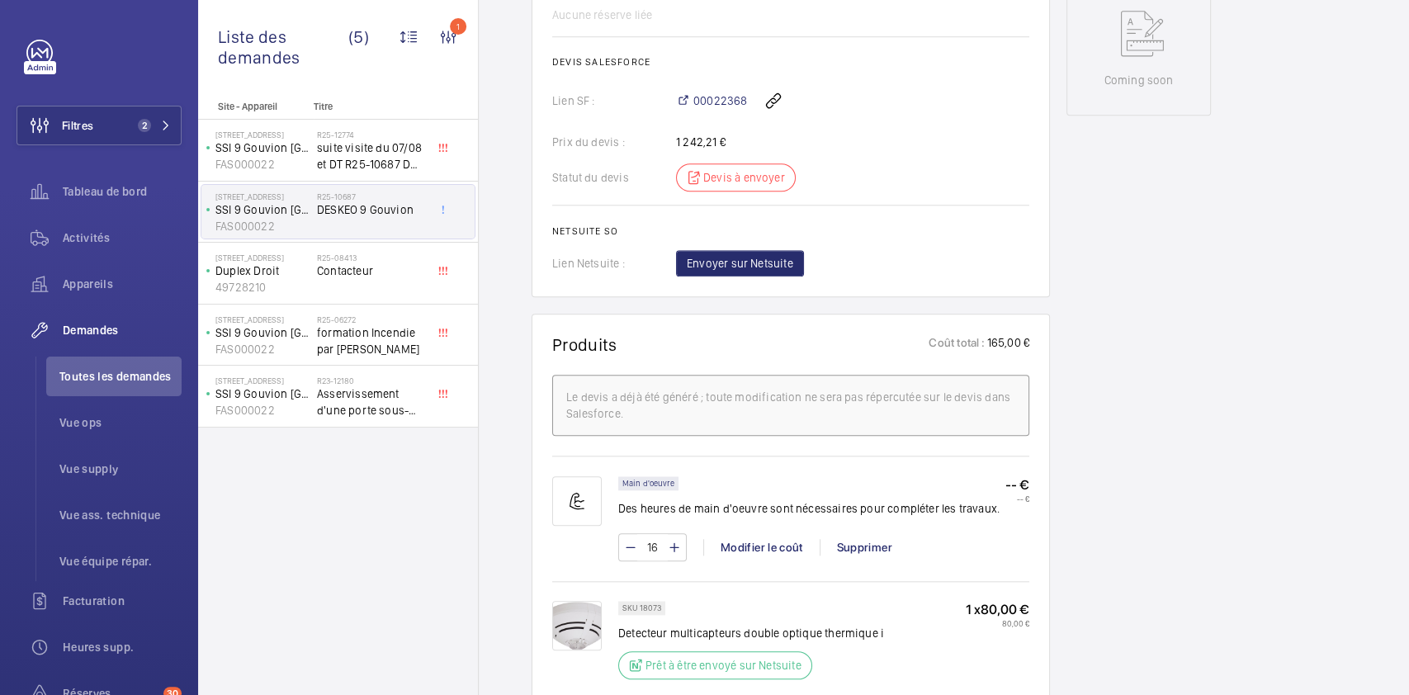
scroll to position [852, 0]
click at [762, 97] on wm-front-icon-button at bounding box center [773, 99] width 40 height 40
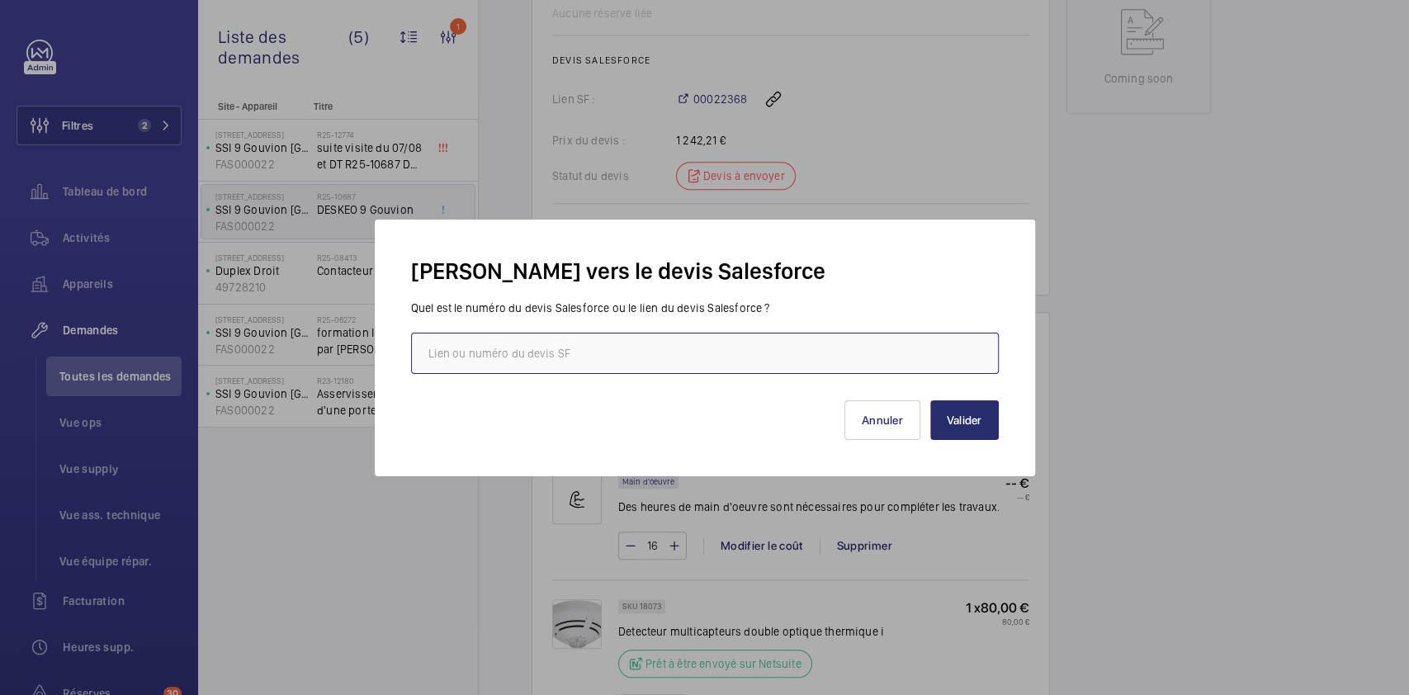
click at [588, 353] on input "text" at bounding box center [705, 353] width 588 height 41
paste input "https://wemaintain.lightning.force.com/lightning/r/Quote/0Q0SZ000009C3Zd0AK/view"
type input "https://wemaintain.lightning.force.com/lightning/r/Quote/0Q0SZ000009C3Zd0AK/view"
drag, startPoint x: 972, startPoint y: 442, endPoint x: 974, endPoint y: 419, distance: 22.3
click at [974, 419] on div "Lien vers le devis Salesforce Quel est le numéro du devis Salesforce ou le lien…" at bounding box center [705, 348] width 660 height 257
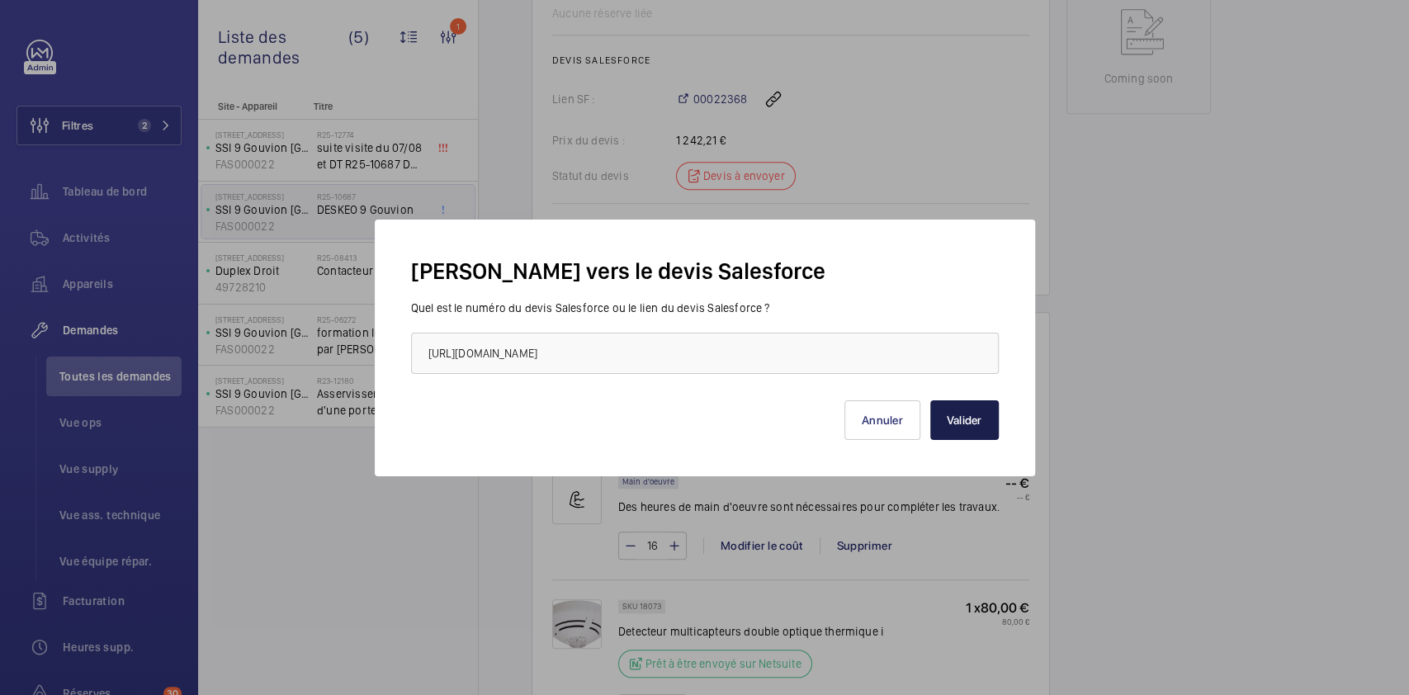
click at [974, 419] on button "Valider" at bounding box center [964, 420] width 68 height 40
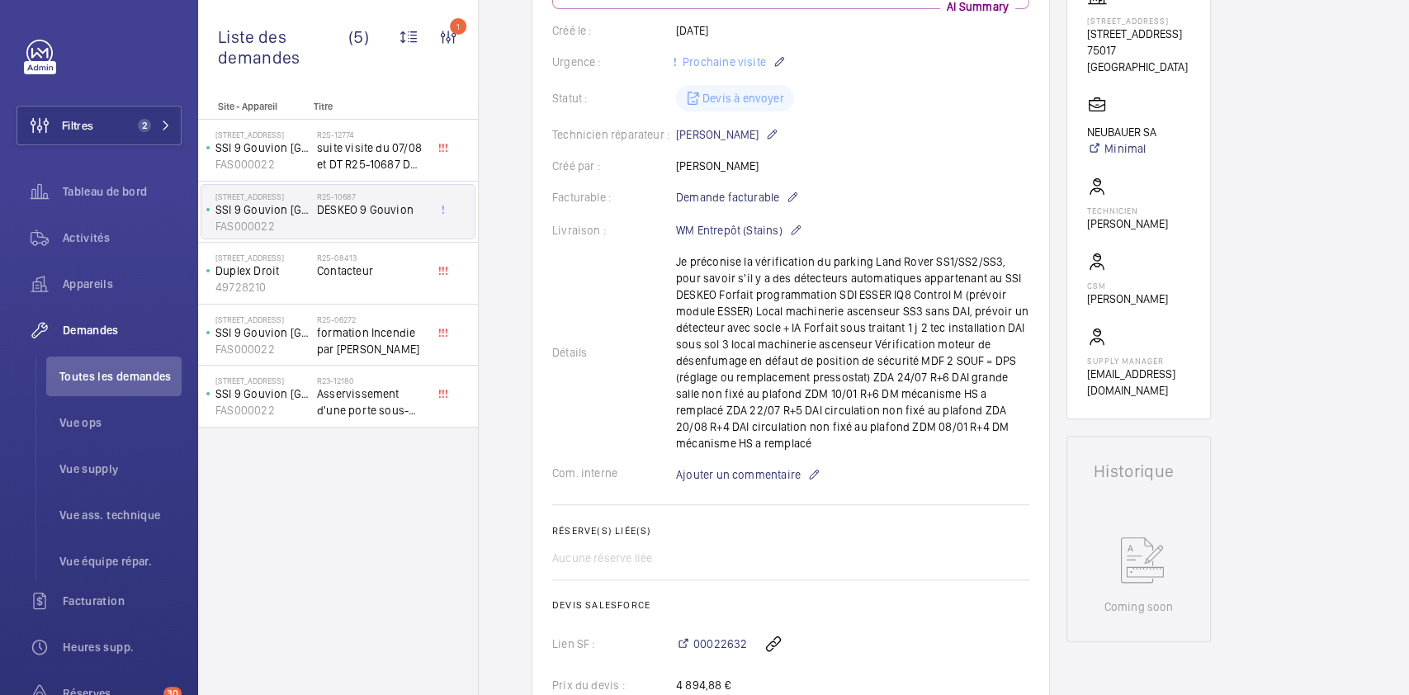
scroll to position [328, 0]
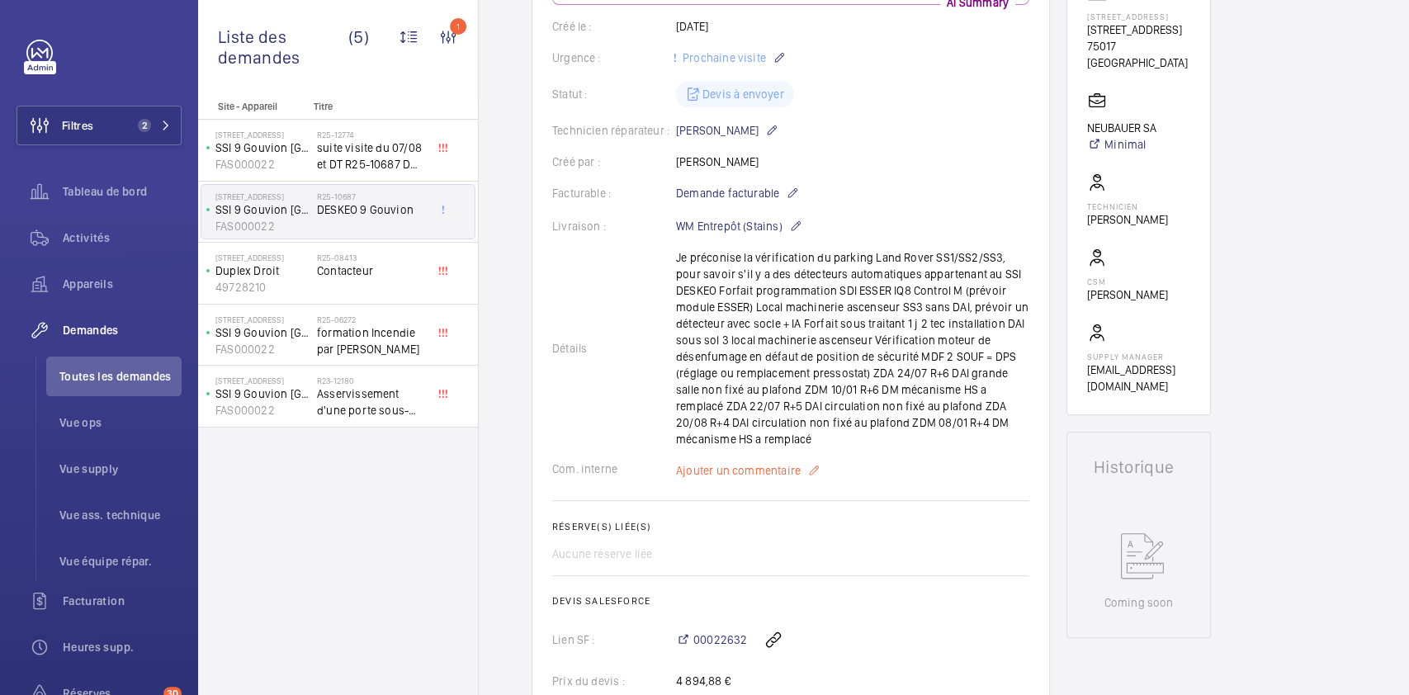
click at [807, 469] on mat-icon at bounding box center [813, 470] width 13 height 20
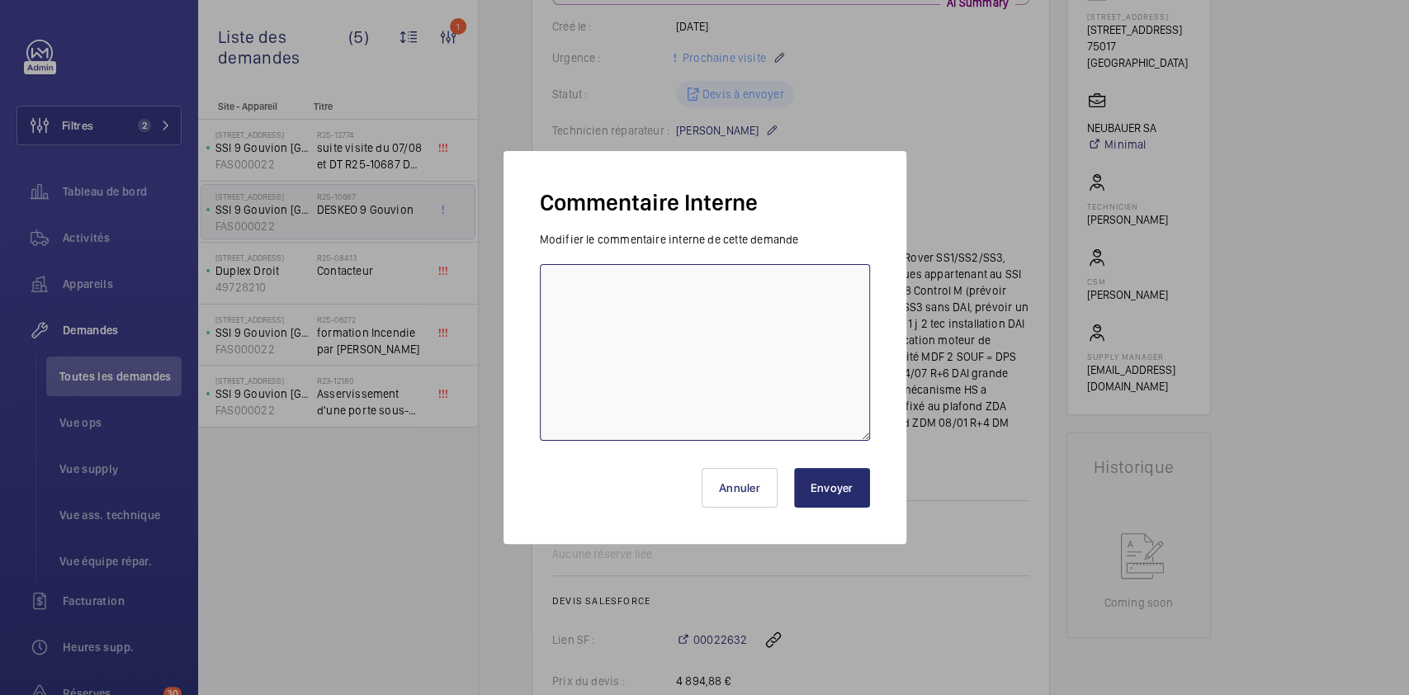
click at [694, 315] on textarea at bounding box center [705, 352] width 330 height 177
type textarea "b"
click at [595, 287] on textarea "BL devis suite visite pour les travaux ajout d'un point en relation avec la DT" at bounding box center [705, 352] width 330 height 177
click at [677, 319] on textarea "BL devis préconisation suite visite pour les travaux ajout d'un point en relati…" at bounding box center [705, 352] width 330 height 177
paste textarea "R25-12774"
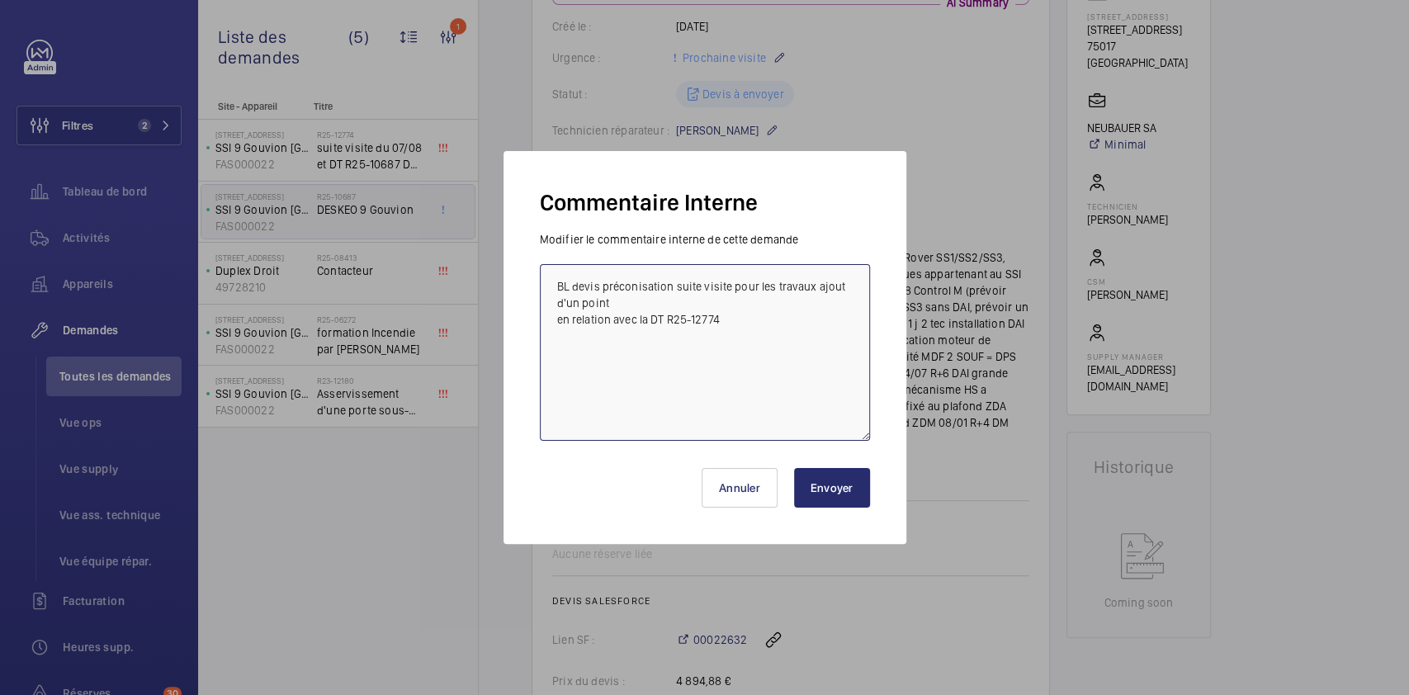
type textarea "BL devis préconisation suite visite pour les travaux ajout d'un point en relati…"
click at [847, 487] on button "Envoyer" at bounding box center [832, 488] width 76 height 40
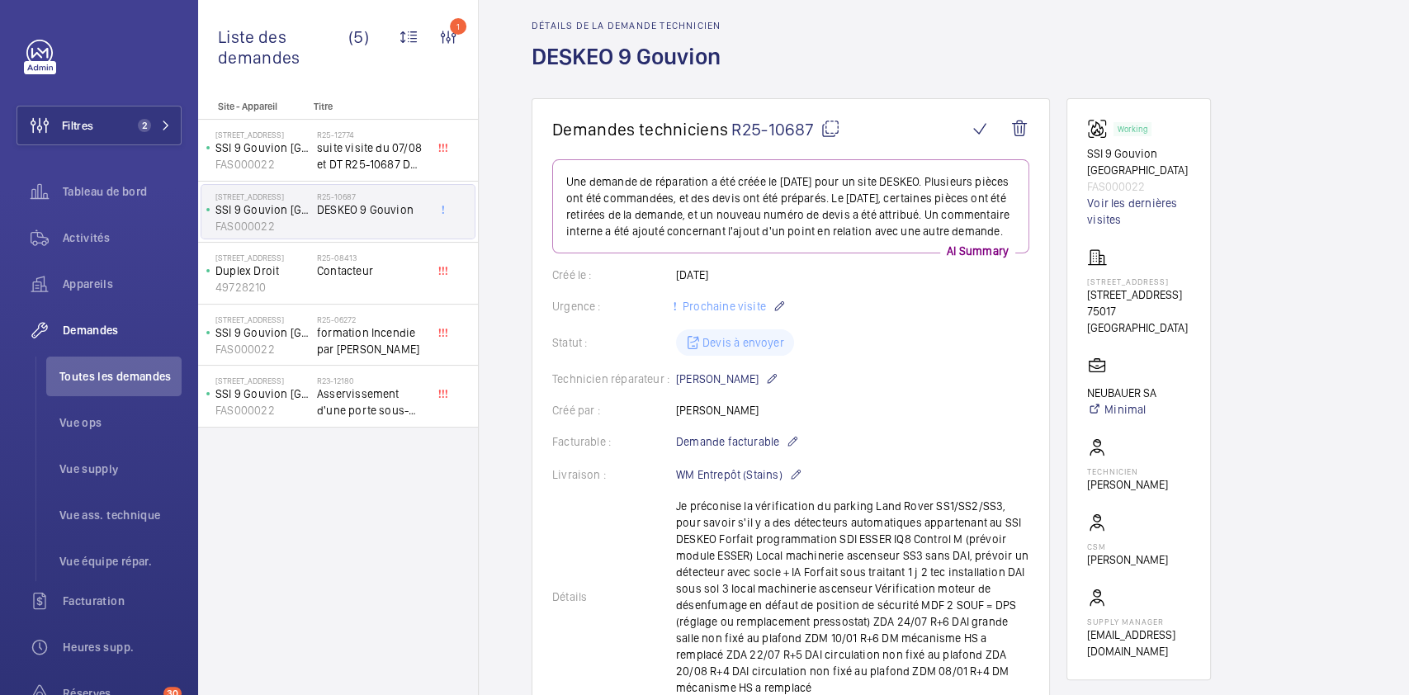
scroll to position [0, 0]
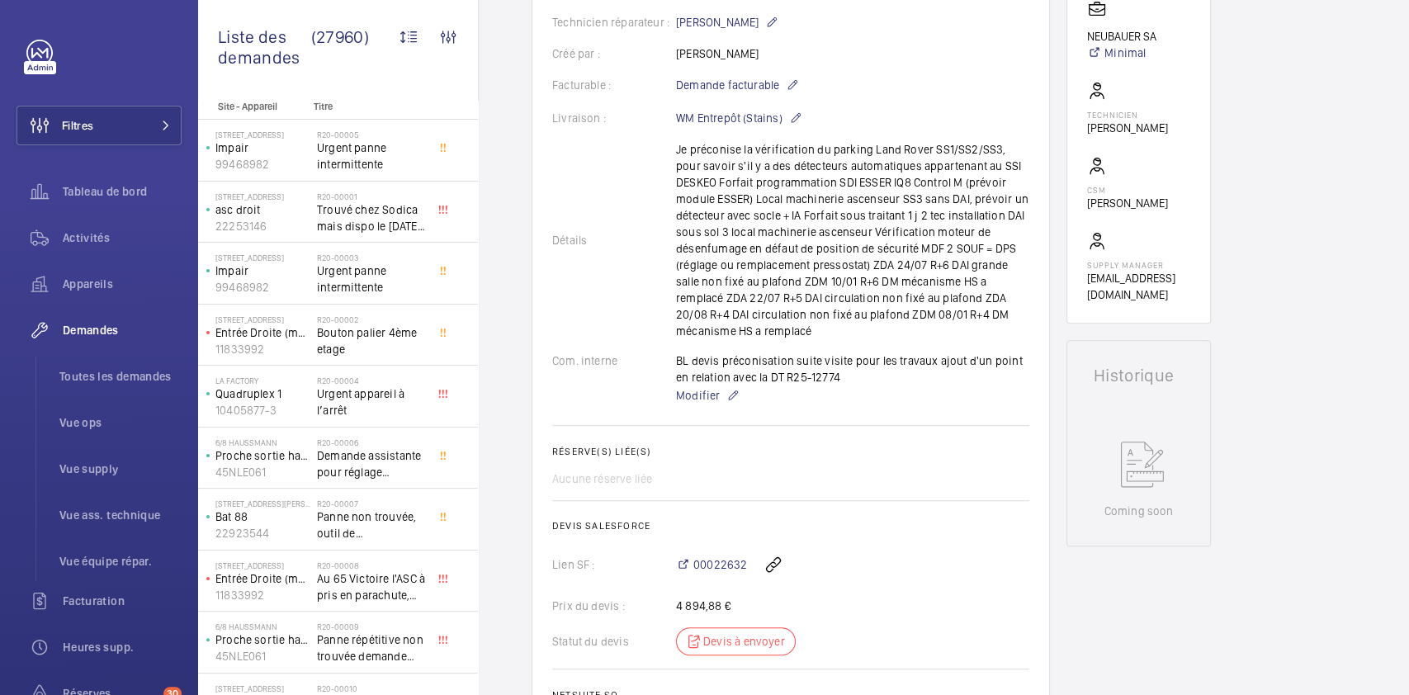
scroll to position [420, 0]
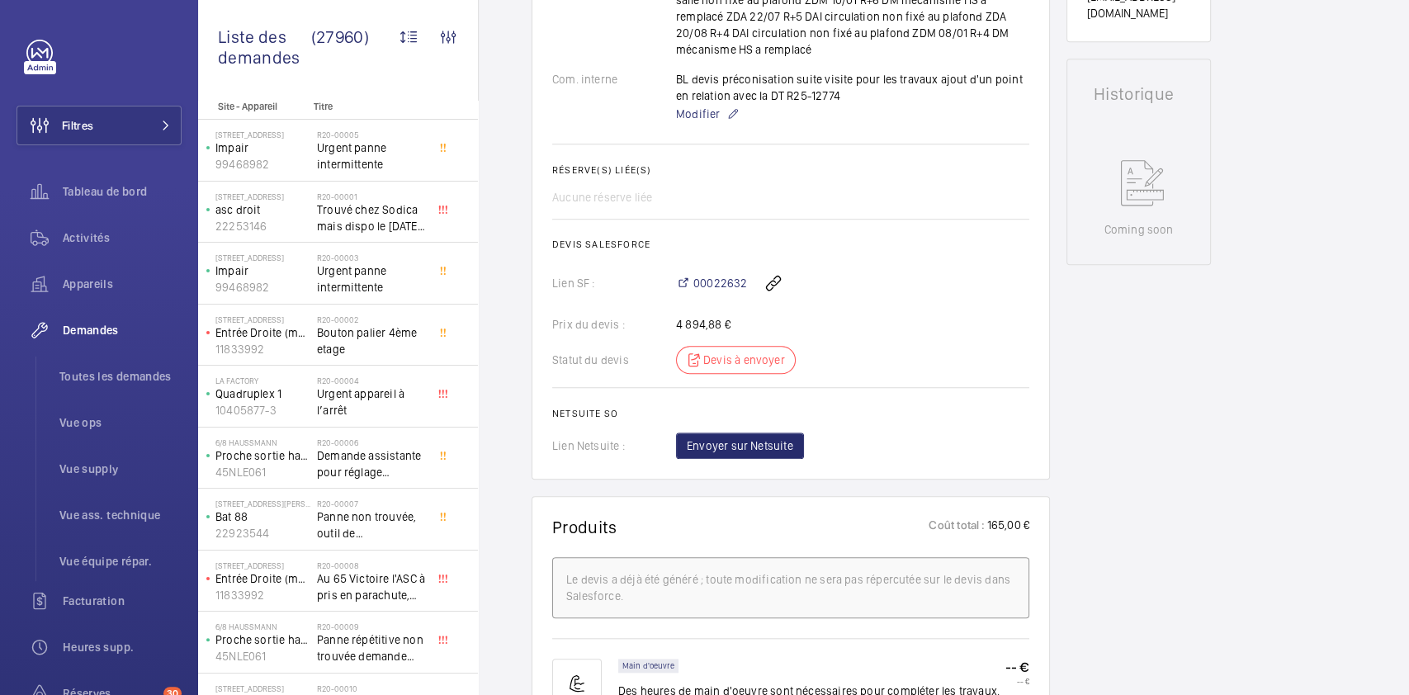
scroll to position [700, 0]
click at [109, 127] on button "Filtres" at bounding box center [99, 126] width 165 height 40
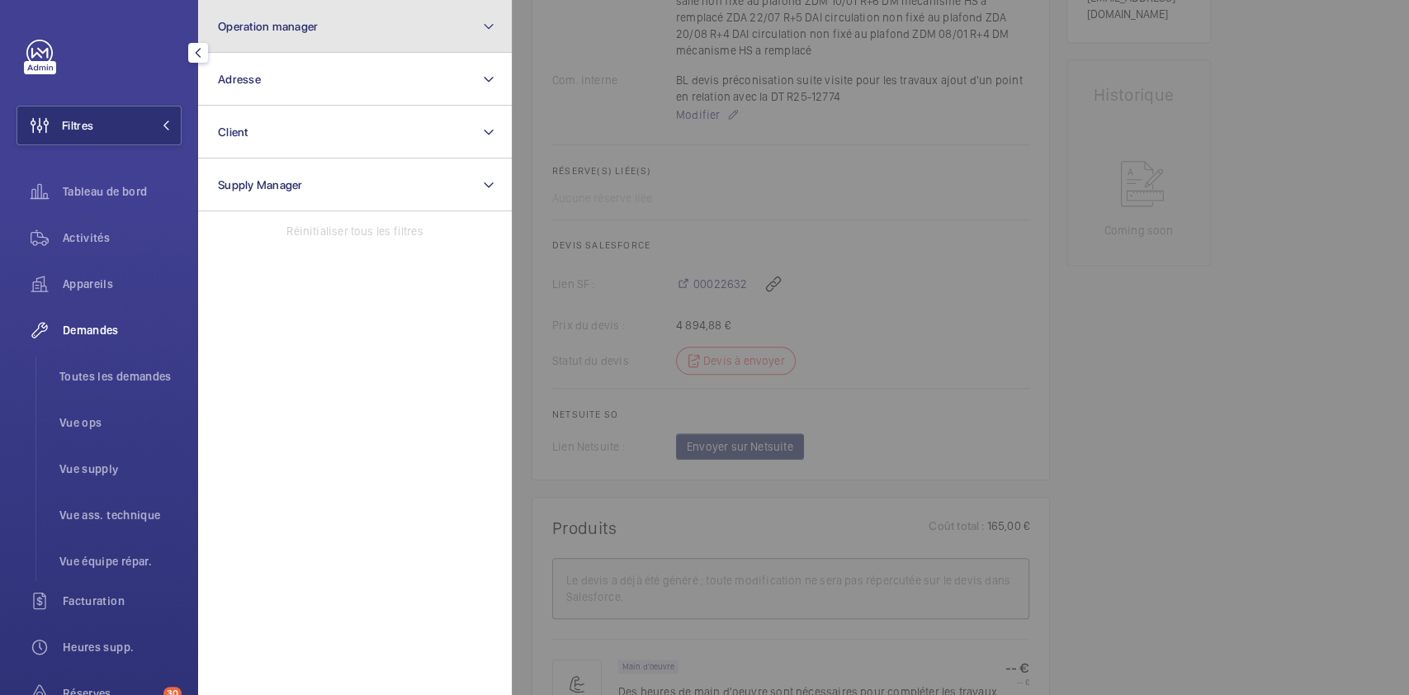
click at [358, 48] on button "Operation manager" at bounding box center [355, 26] width 314 height 53
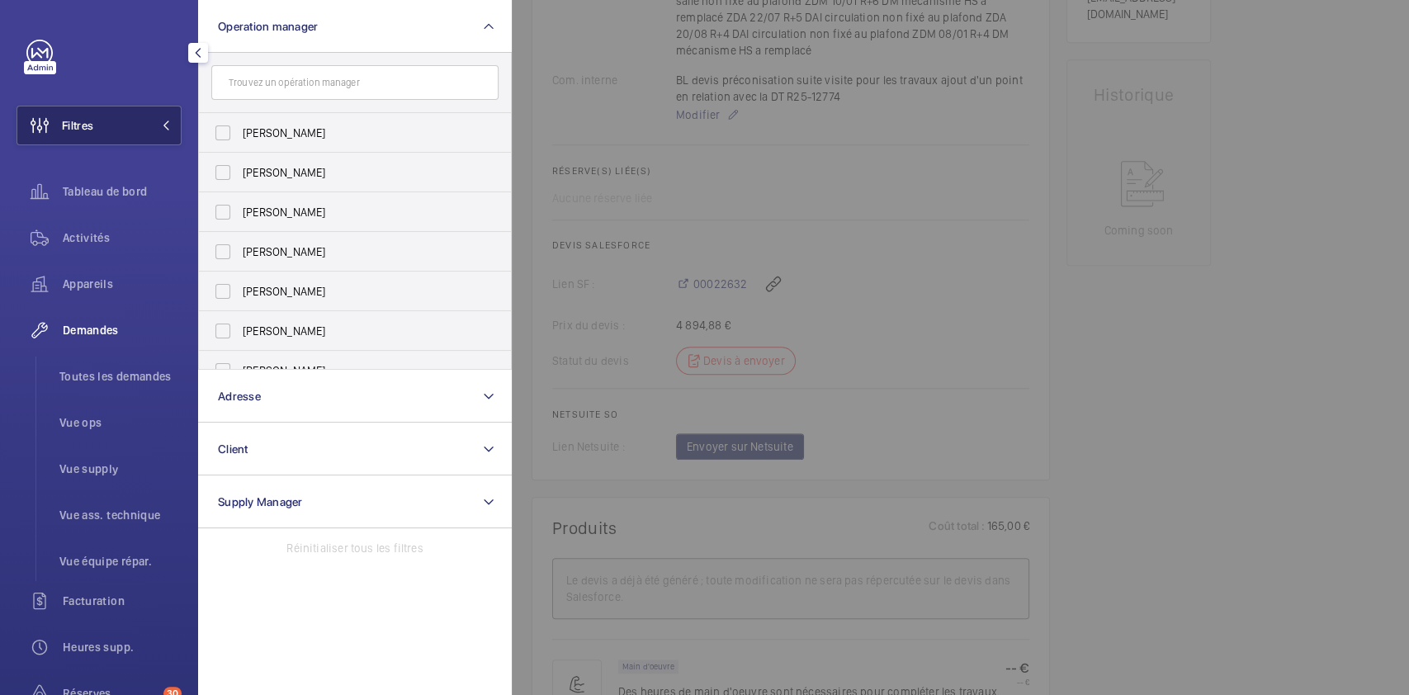
click at [123, 116] on button "Filtres" at bounding box center [99, 126] width 165 height 40
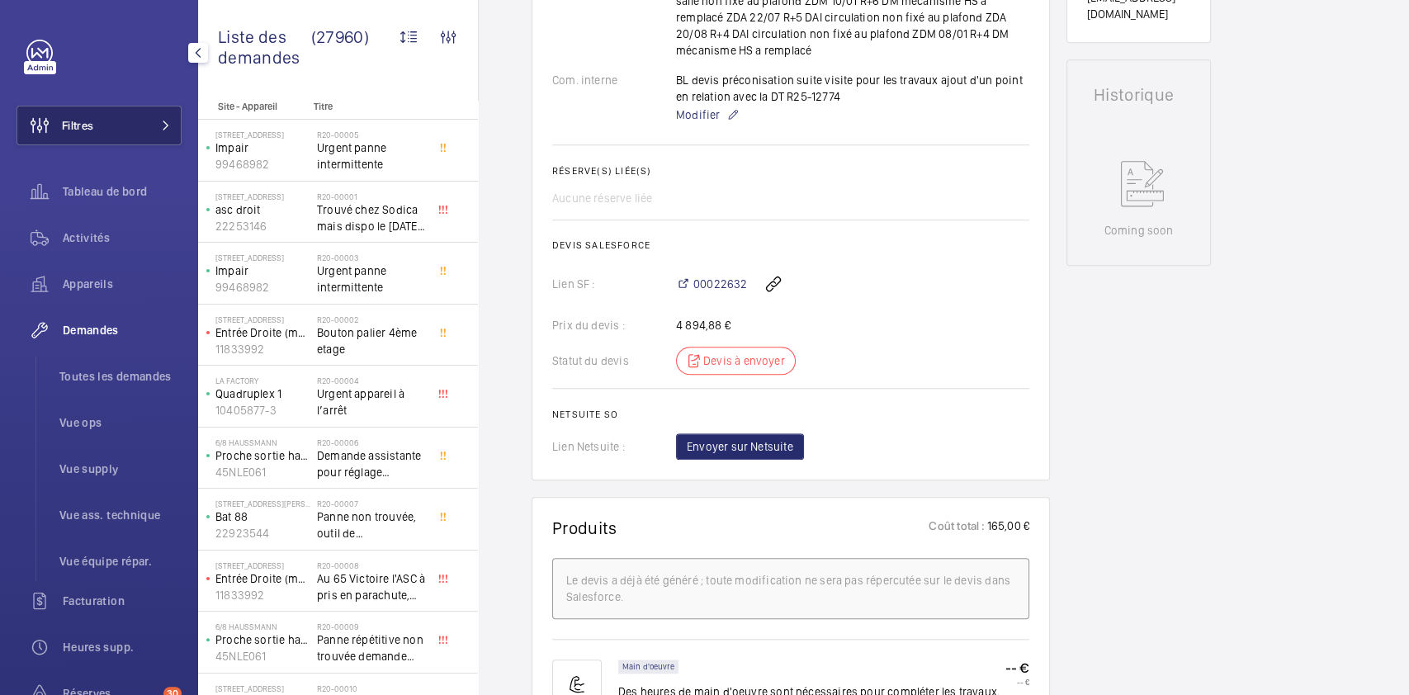
click at [133, 135] on button "Filtres" at bounding box center [99, 126] width 165 height 40
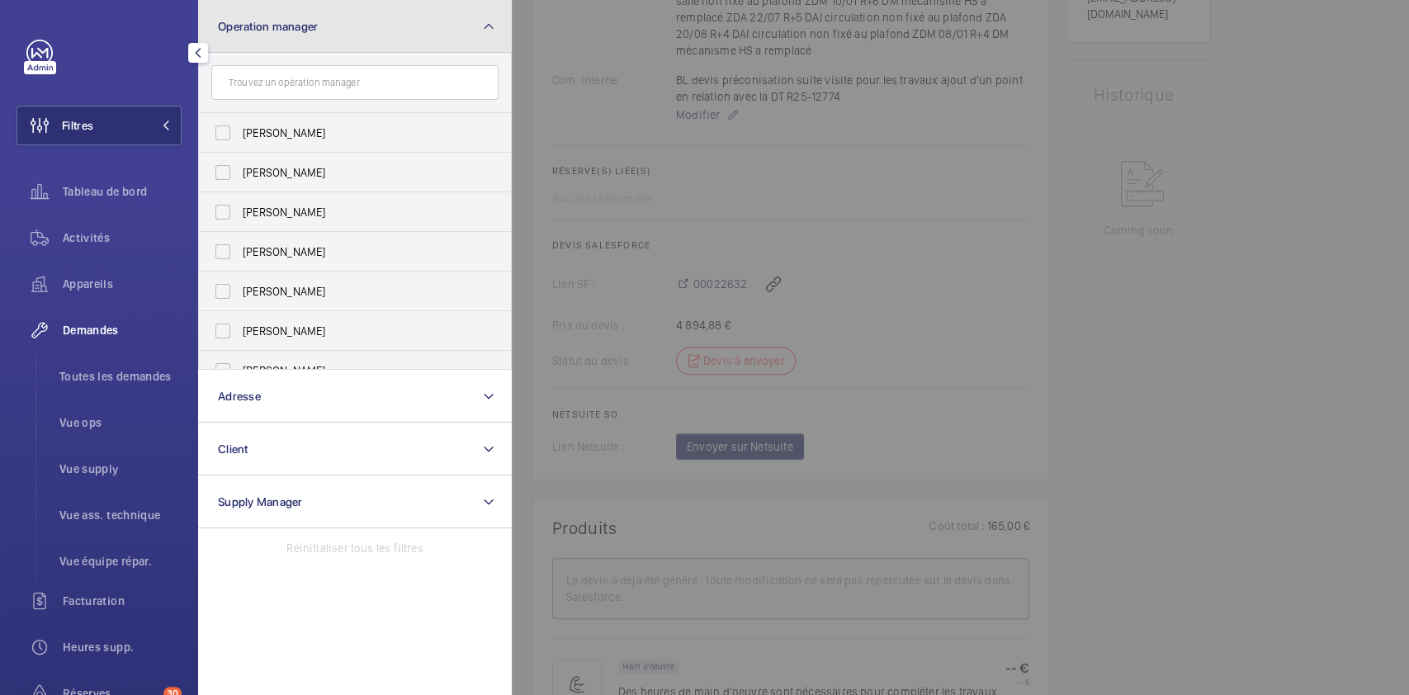
click at [364, 29] on button "Operation manager" at bounding box center [355, 26] width 314 height 53
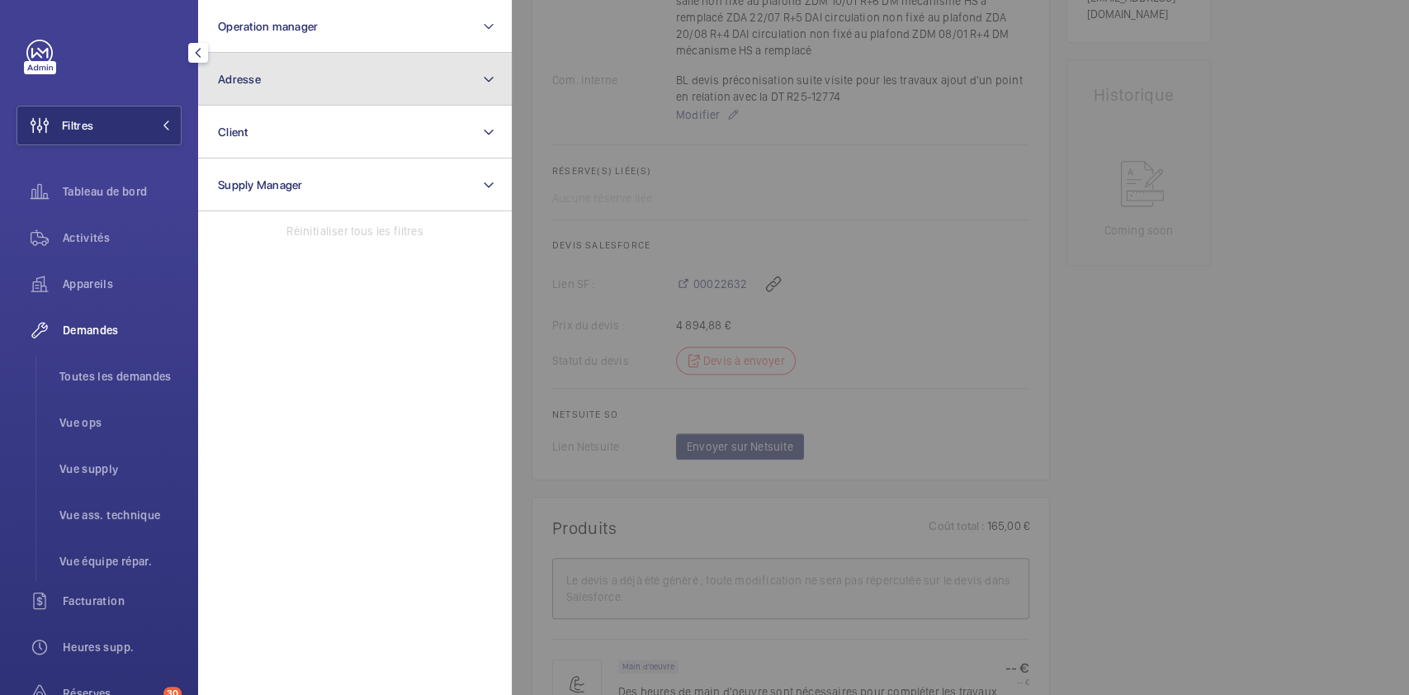
click at [318, 79] on button "Adresse" at bounding box center [355, 79] width 314 height 53
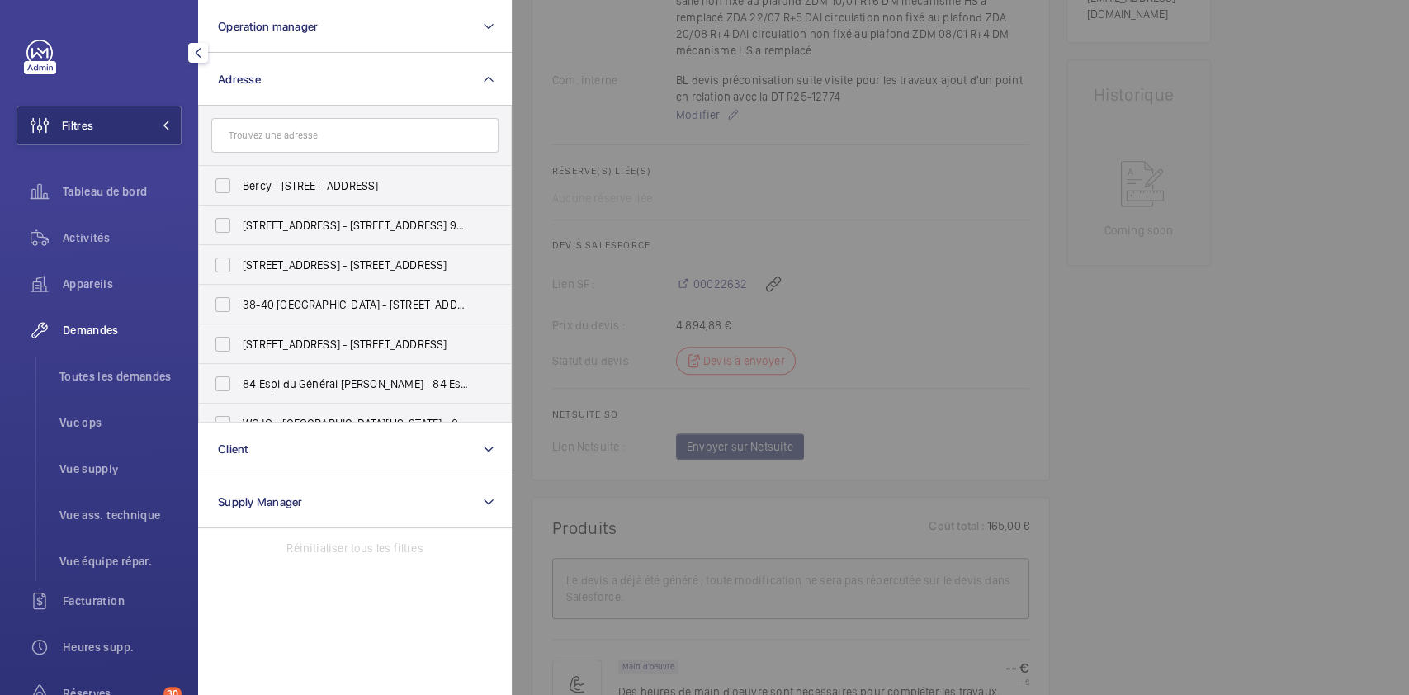
click at [302, 135] on input "text" at bounding box center [354, 135] width 287 height 35
type input "monoprix reuilly"
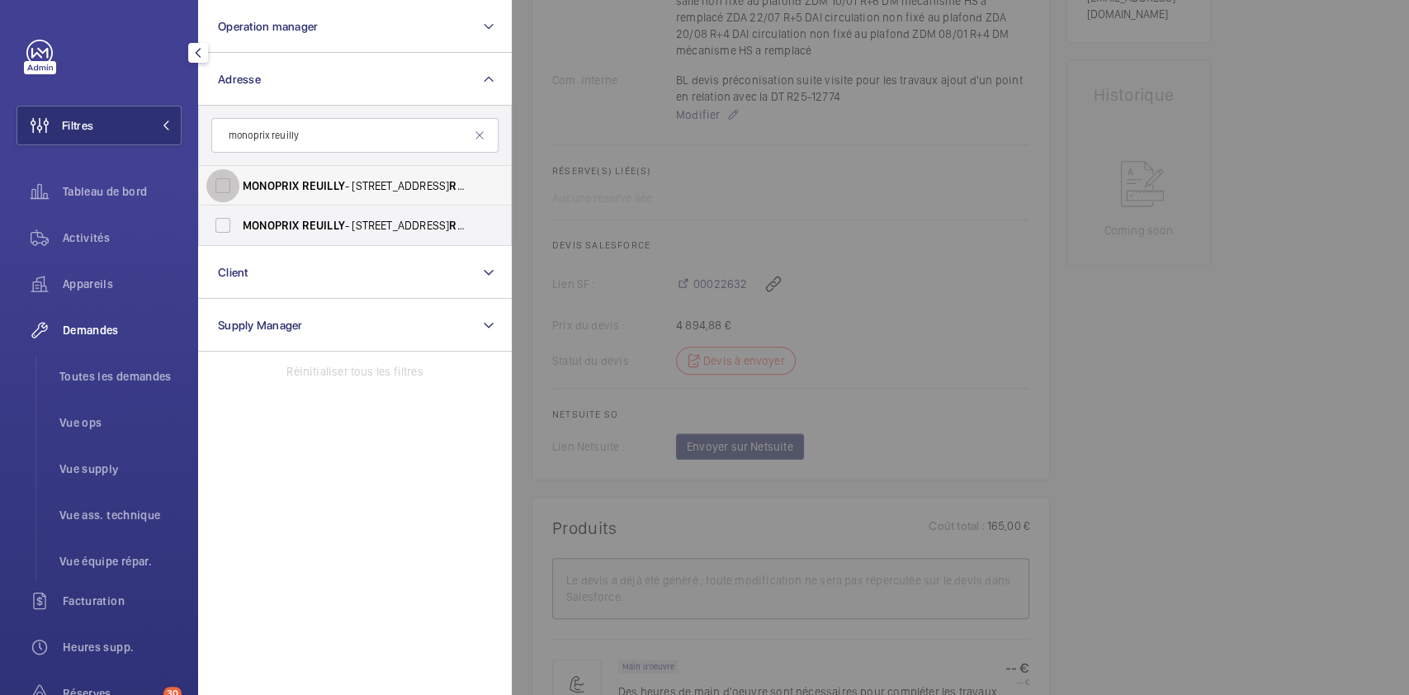
click at [224, 184] on input "MONOPRIX REUILLY - [STREET_ADDRESS]" at bounding box center [222, 185] width 33 height 33
checkbox input "true"
click at [234, 234] on input "MONOPRIX REUILLY - [STREET_ADDRESS]" at bounding box center [222, 225] width 33 height 33
checkbox input "true"
drag, startPoint x: 581, startPoint y: 139, endPoint x: 78, endPoint y: 237, distance: 511.9
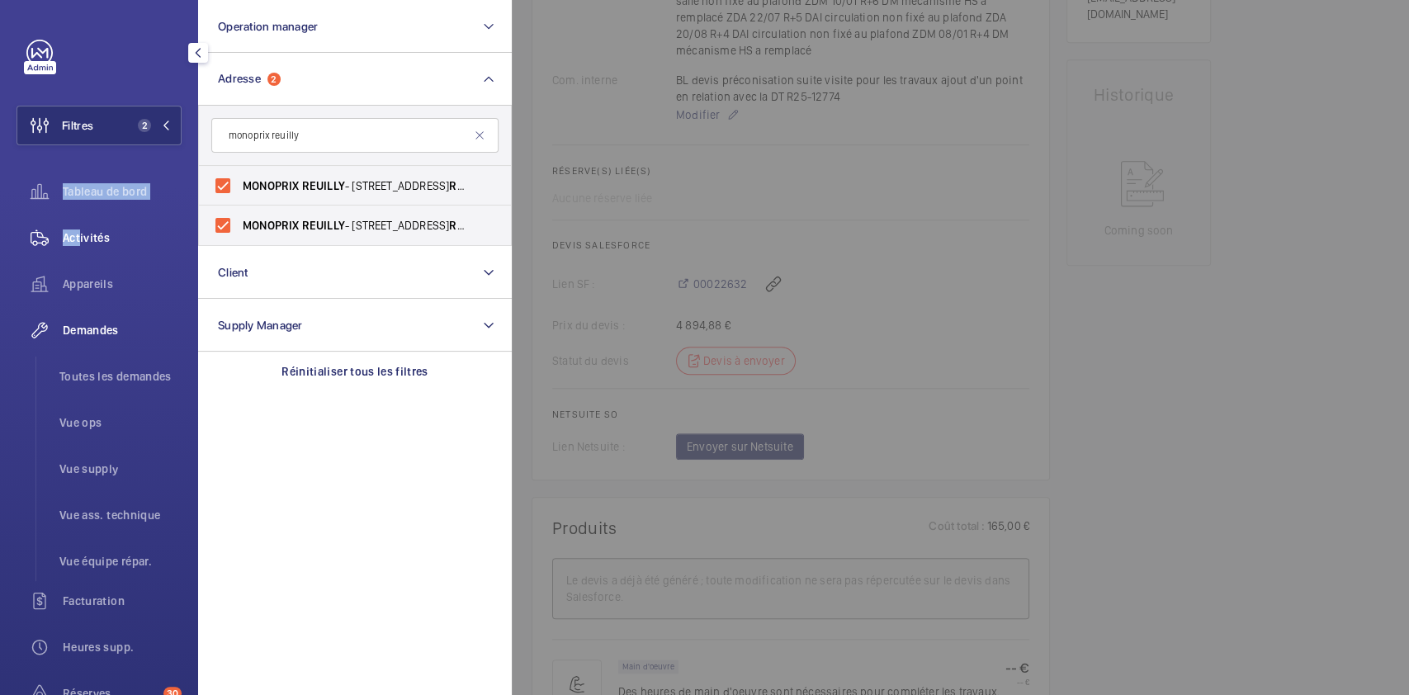
click at [78, 237] on div "Filtres 2 Operation manager Adresse 2 monoprix reuilly MONOPRIX REUILLY - [STRE…" at bounding box center [99, 449] width 165 height 819
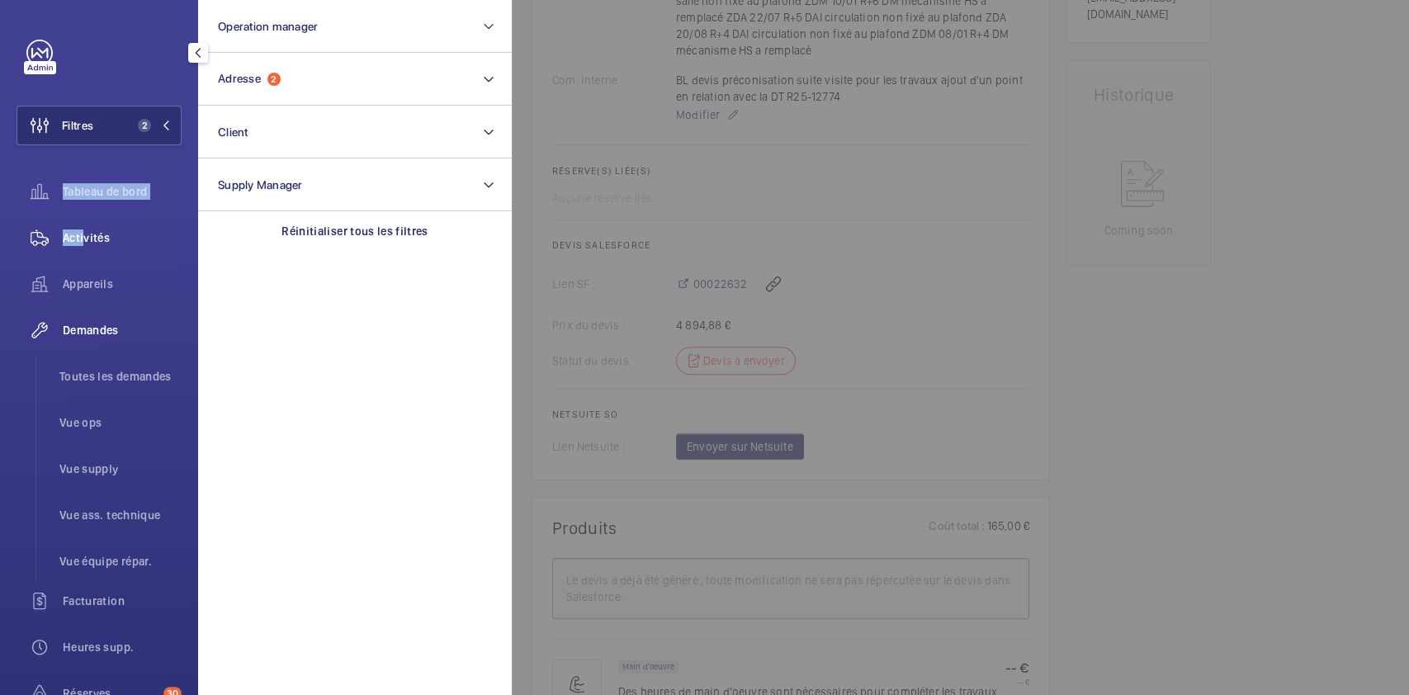
click at [78, 237] on span "Activités" at bounding box center [122, 237] width 119 height 17
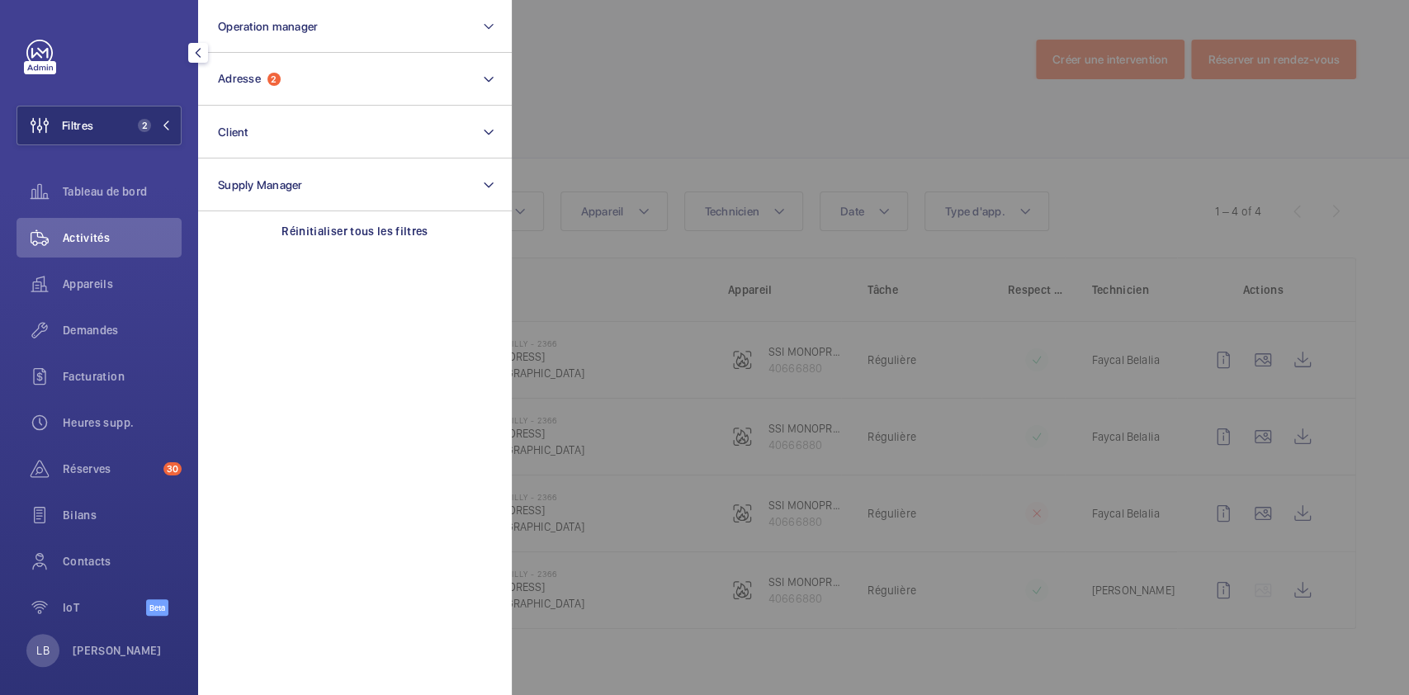
click at [690, 125] on div at bounding box center [1216, 347] width 1409 height 695
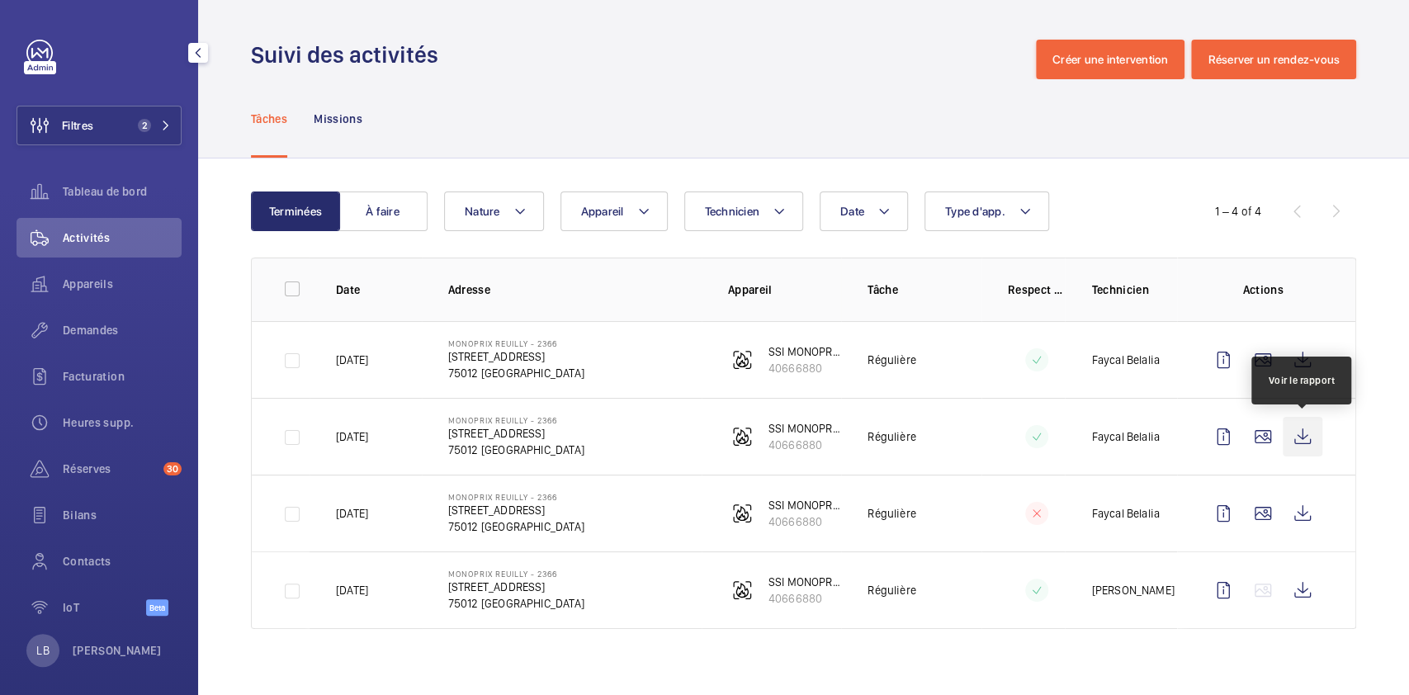
click at [1293, 445] on wm-front-icon-button at bounding box center [1302, 437] width 40 height 40
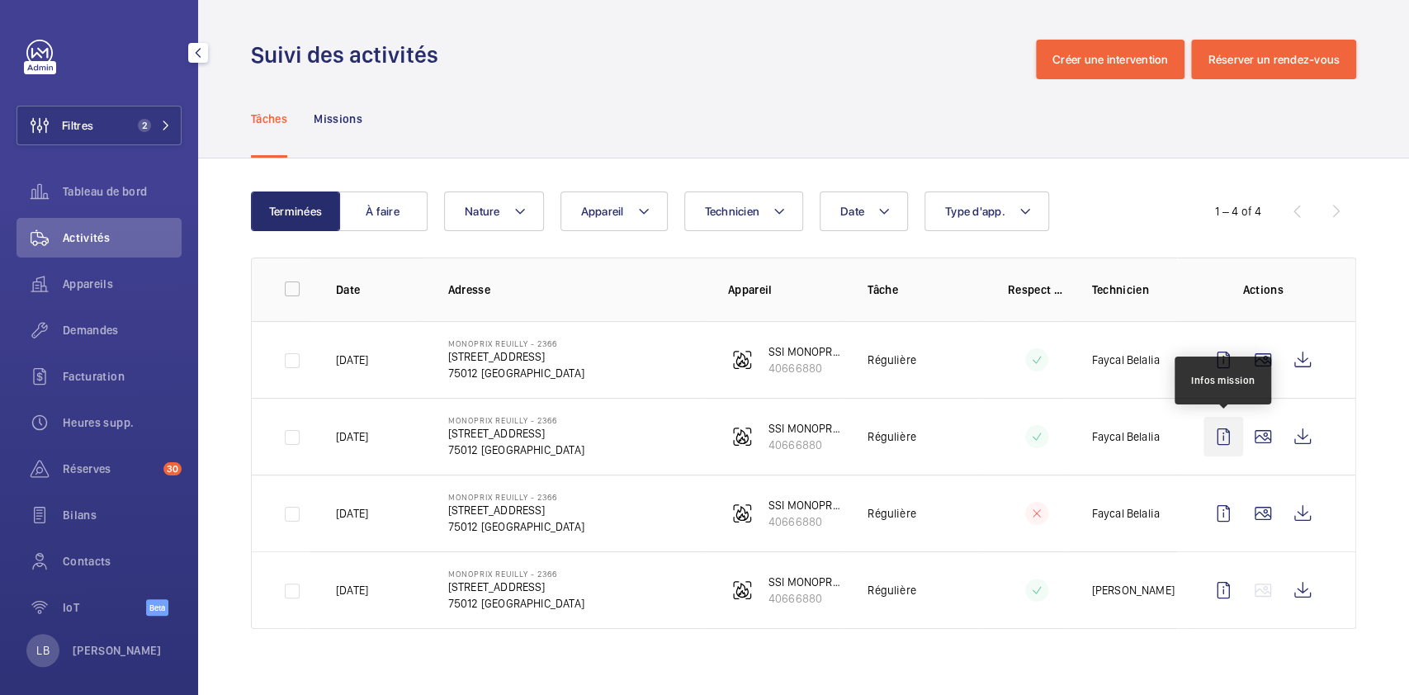
click at [1227, 445] on wm-front-icon-button at bounding box center [1223, 437] width 40 height 40
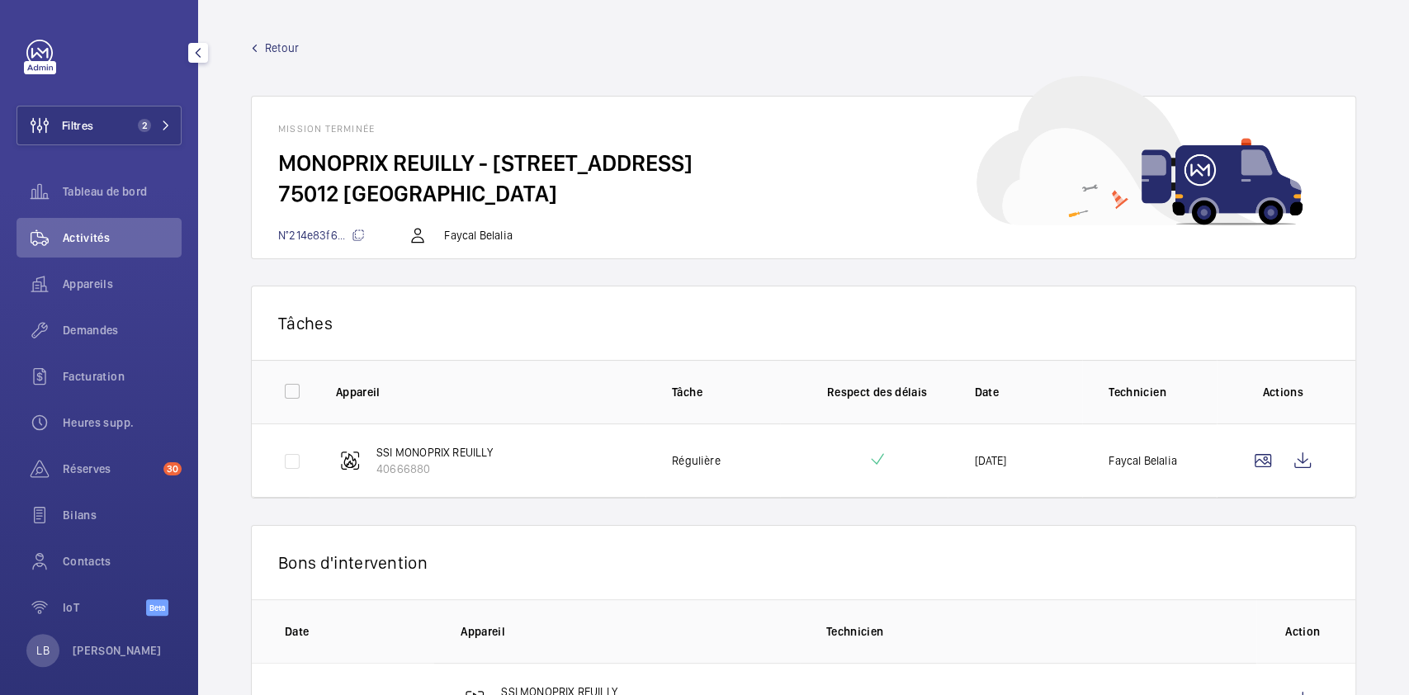
scroll to position [81, 0]
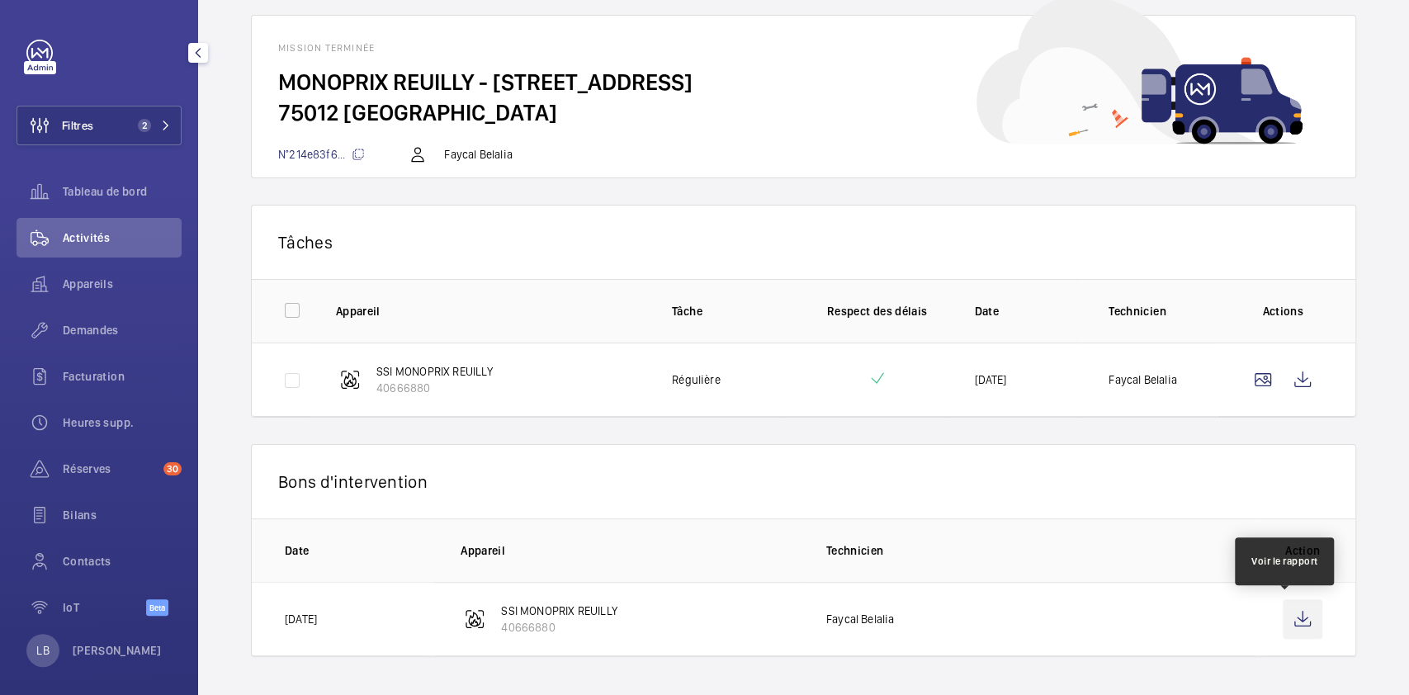
click at [1282, 619] on wm-front-icon-button at bounding box center [1302, 619] width 40 height 40
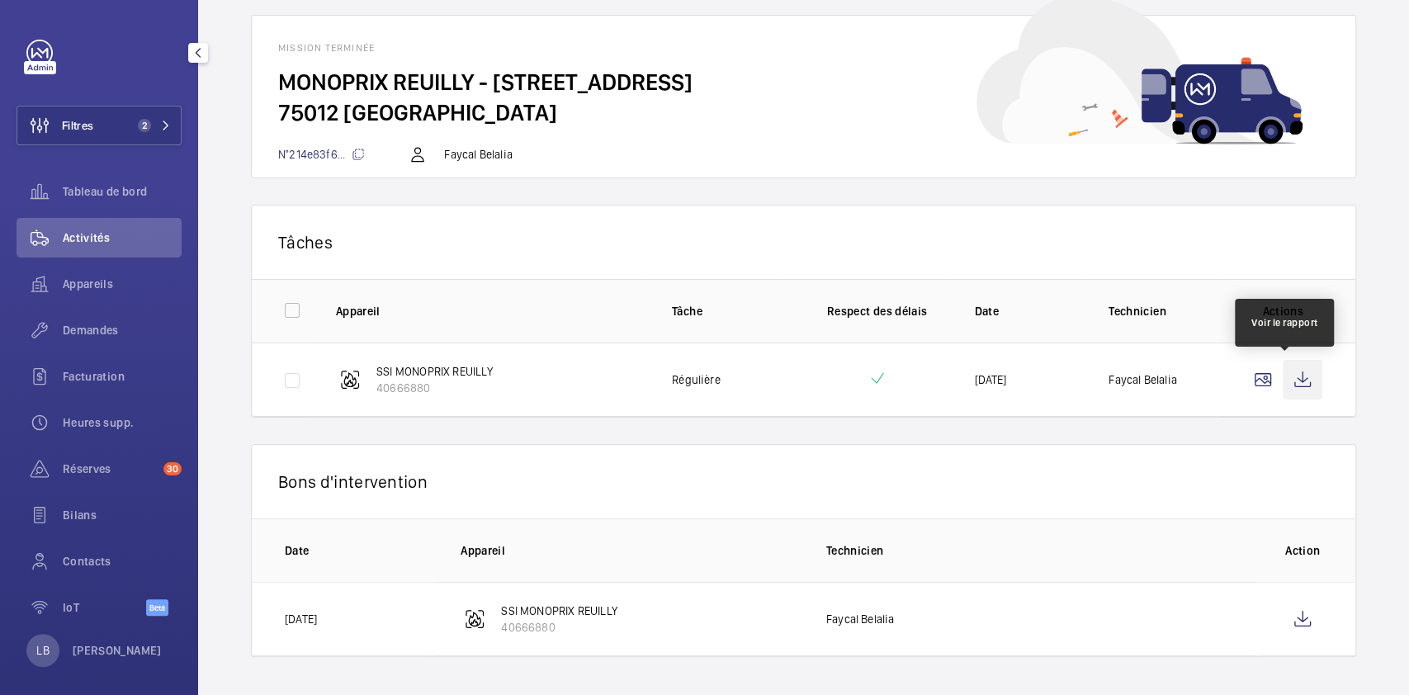
click at [1282, 391] on wm-front-icon-button at bounding box center [1302, 380] width 40 height 40
click at [1282, 382] on wm-front-icon-button at bounding box center [1302, 380] width 40 height 40
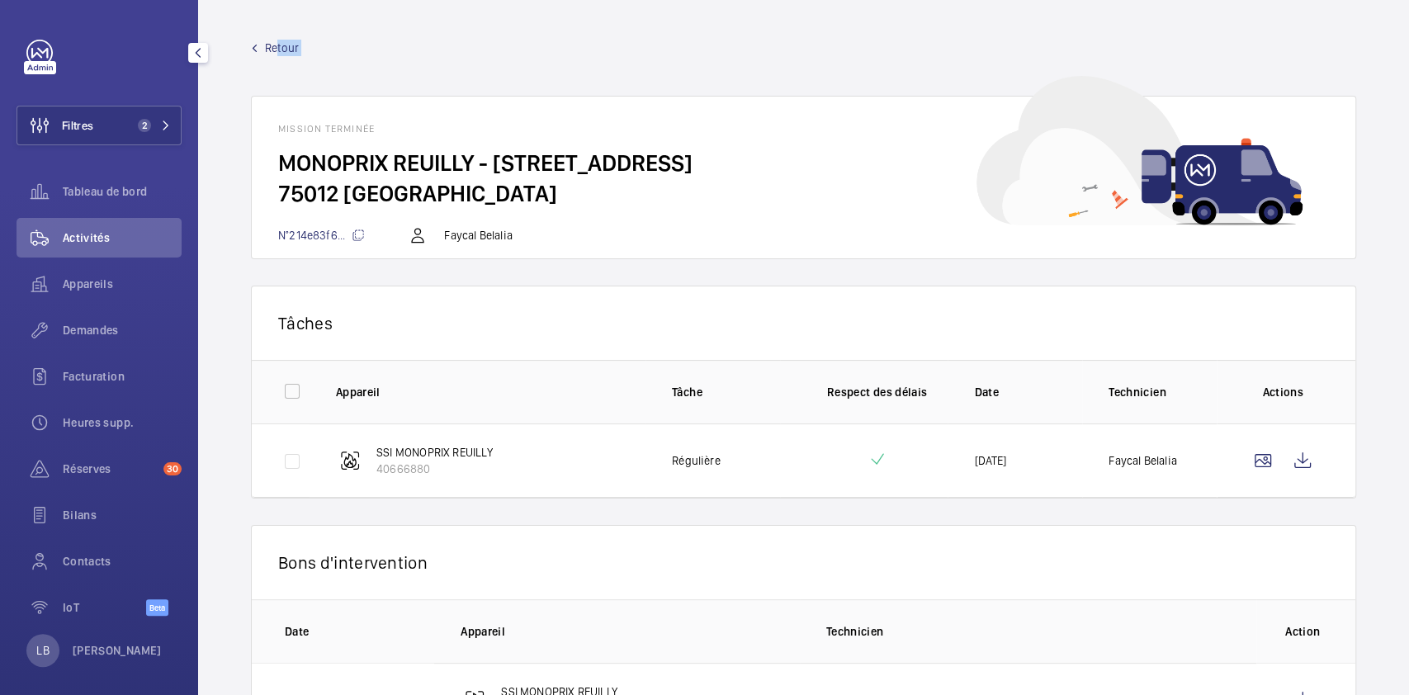
drag, startPoint x: 269, startPoint y: 37, endPoint x: 271, endPoint y: 58, distance: 20.7
click at [271, 58] on wm-front-mission-details "Retour Mission terminée MONOPRIX REUILLY - [STREET_ADDRESS]... [PERSON_NAME] Tâ…" at bounding box center [803, 388] width 1211 height 777
click at [285, 50] on span "Retour" at bounding box center [282, 48] width 34 height 17
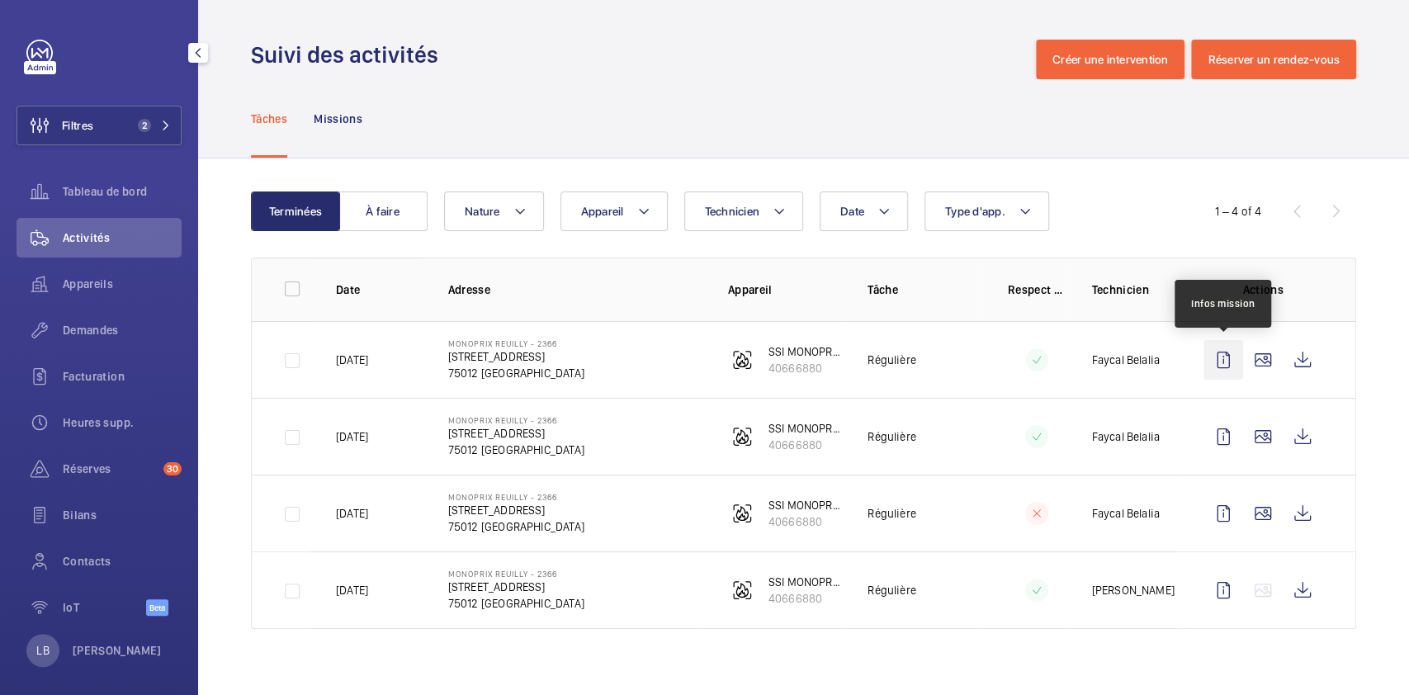
click at [1221, 372] on wm-front-icon-button at bounding box center [1223, 360] width 40 height 40
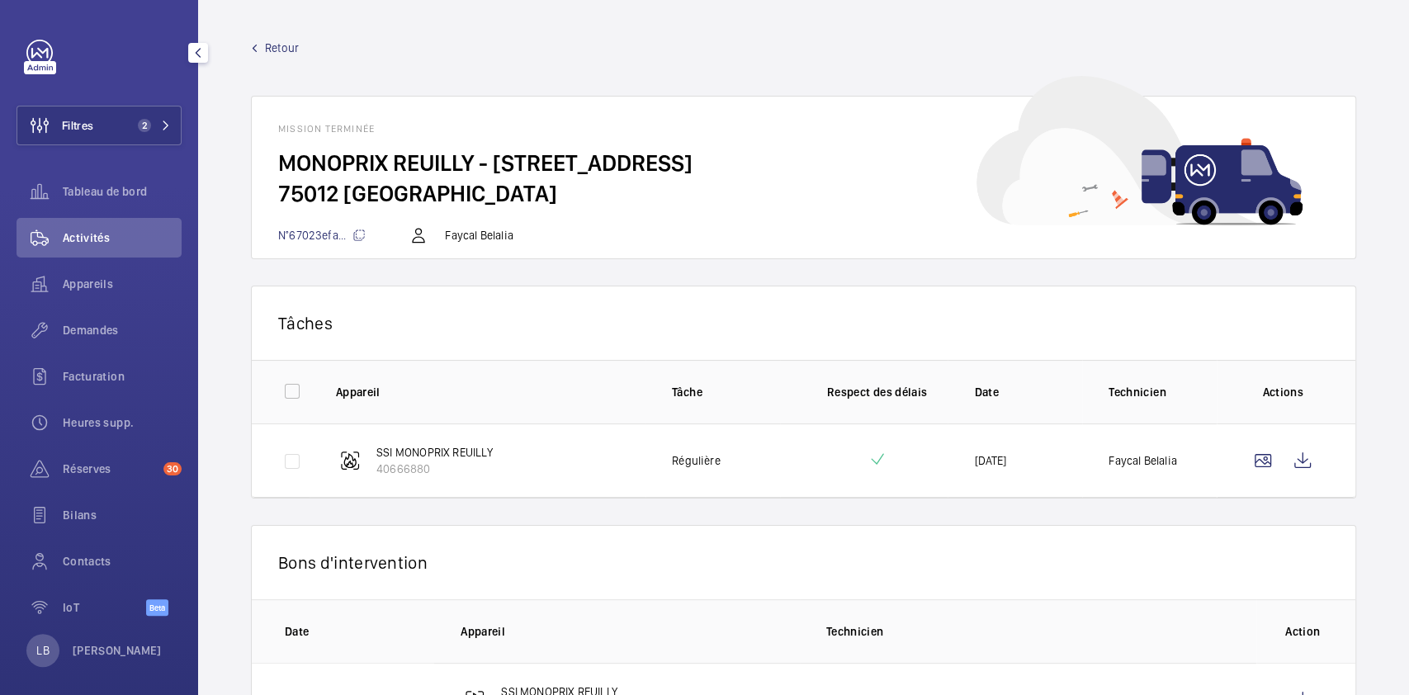
scroll to position [81, 0]
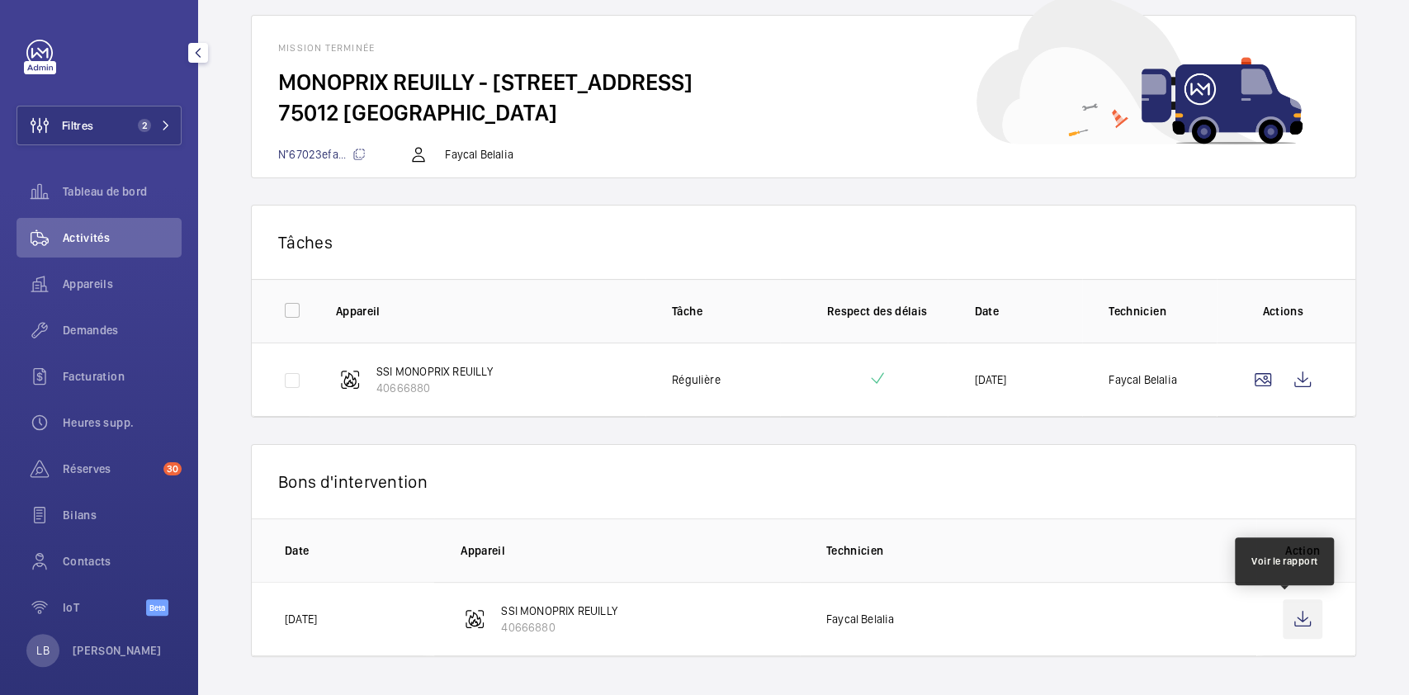
click at [1282, 611] on wm-front-icon-button at bounding box center [1302, 619] width 40 height 40
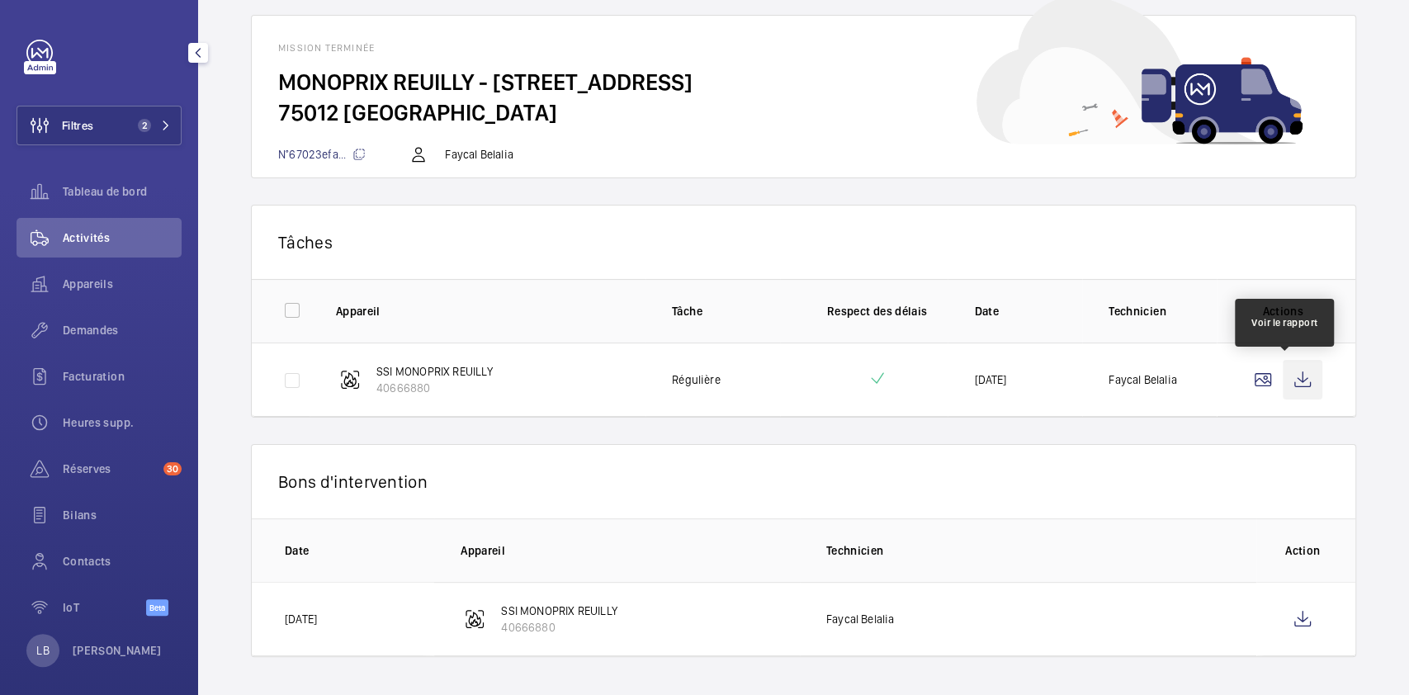
click at [1282, 379] on wm-front-icon-button at bounding box center [1302, 380] width 40 height 40
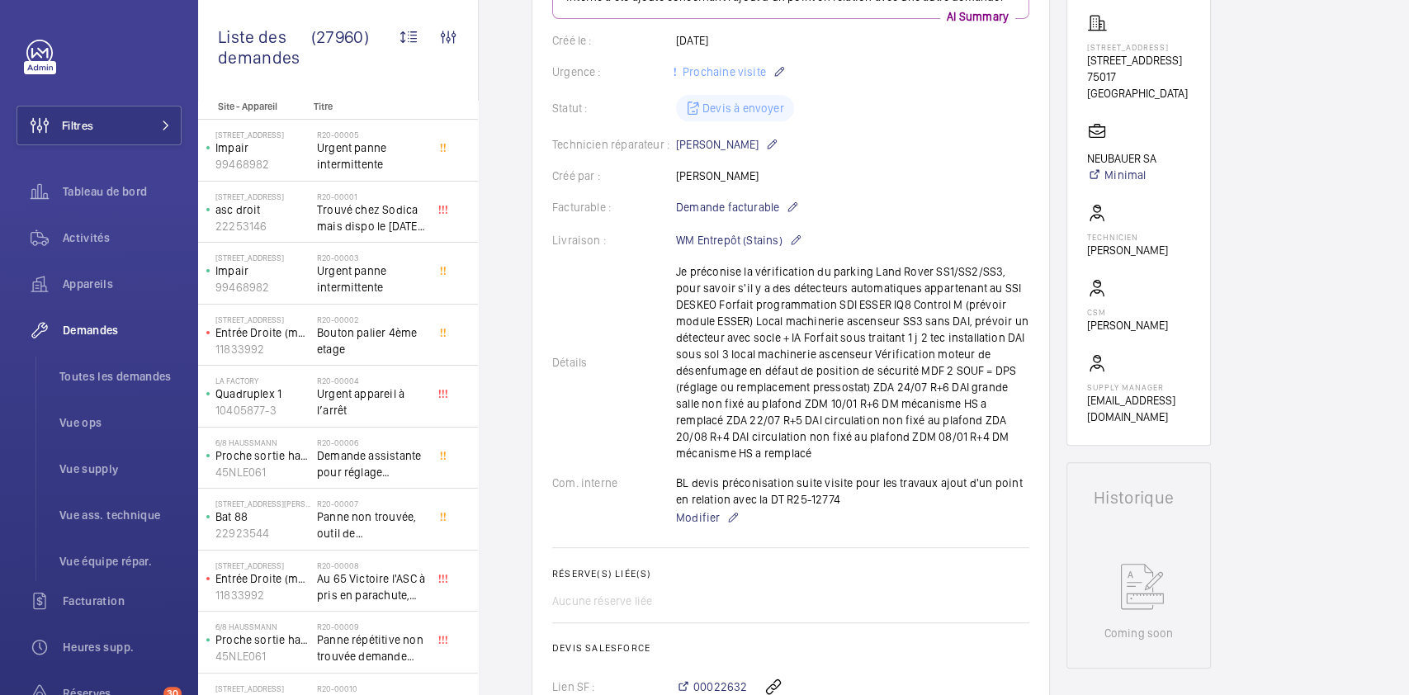
scroll to position [297, 0]
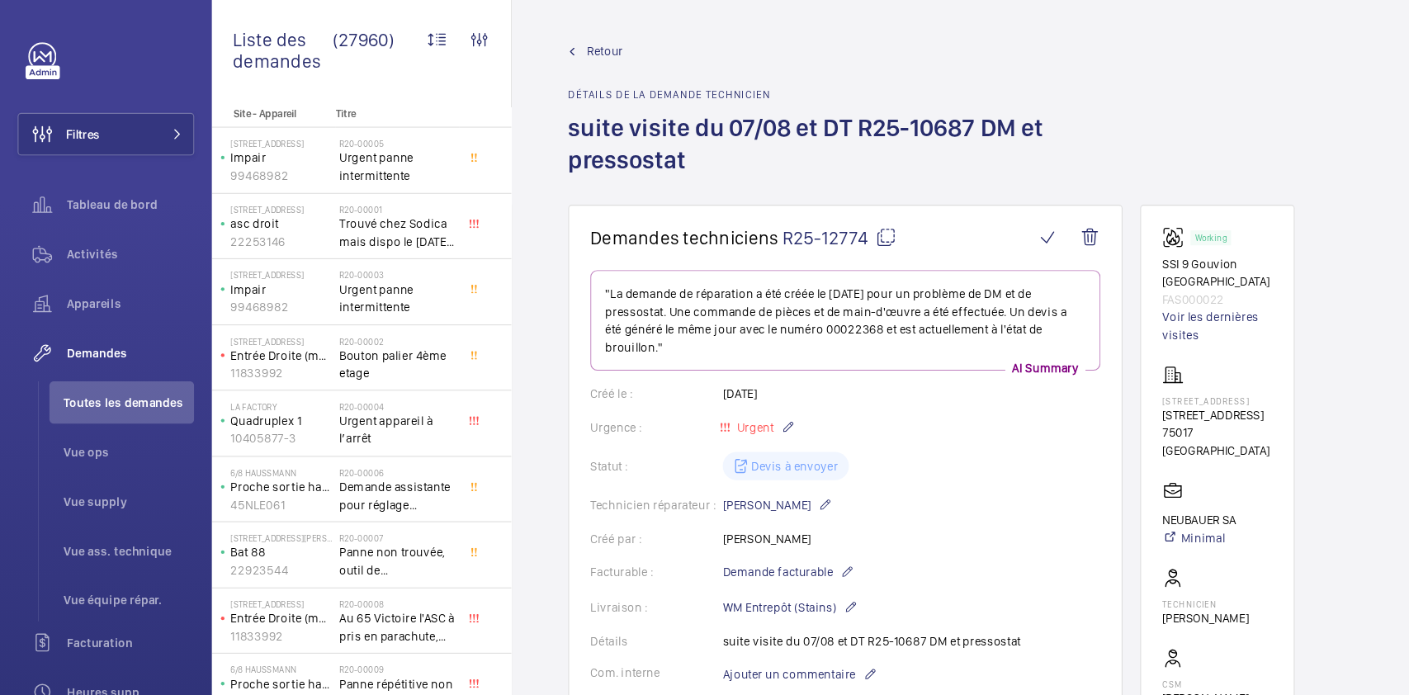
scroll to position [838, 0]
